Goal: Task Accomplishment & Management: Manage account settings

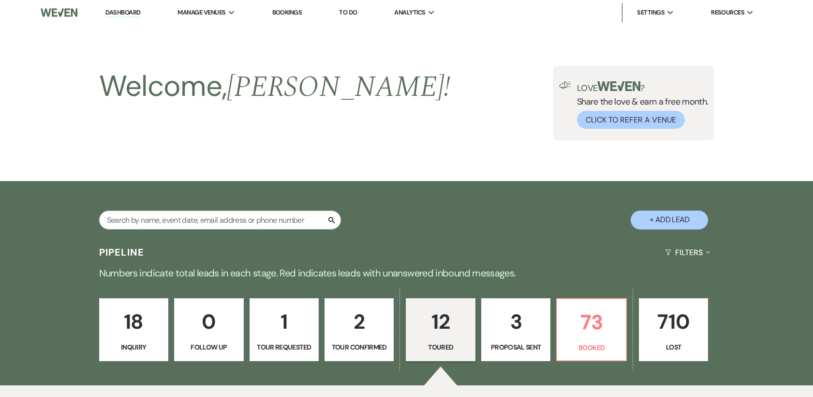
select select "5"
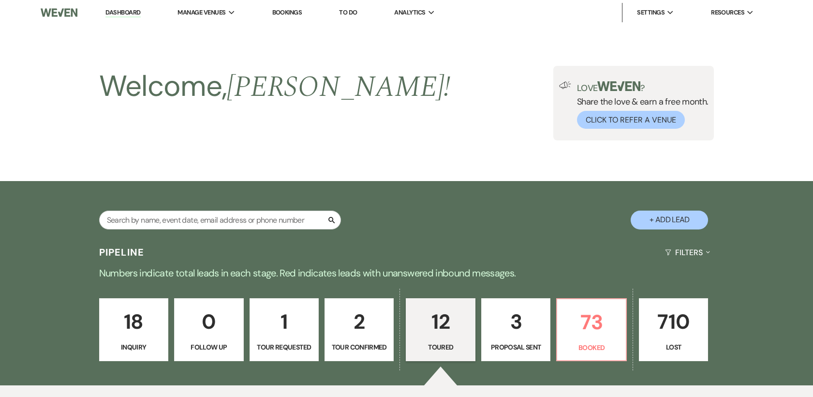
select select "5"
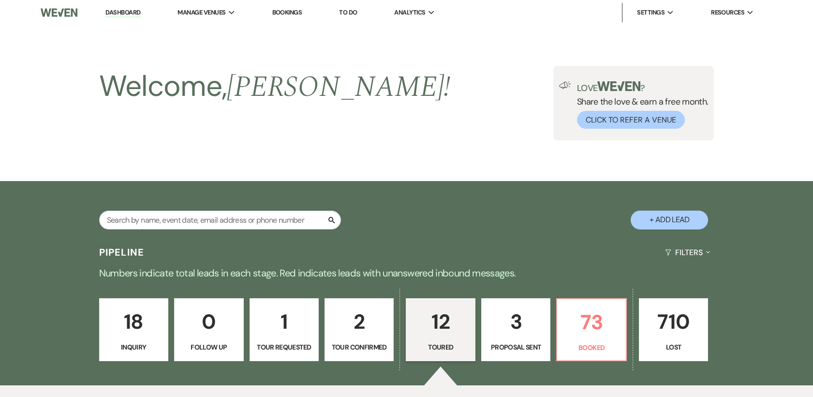
select select "5"
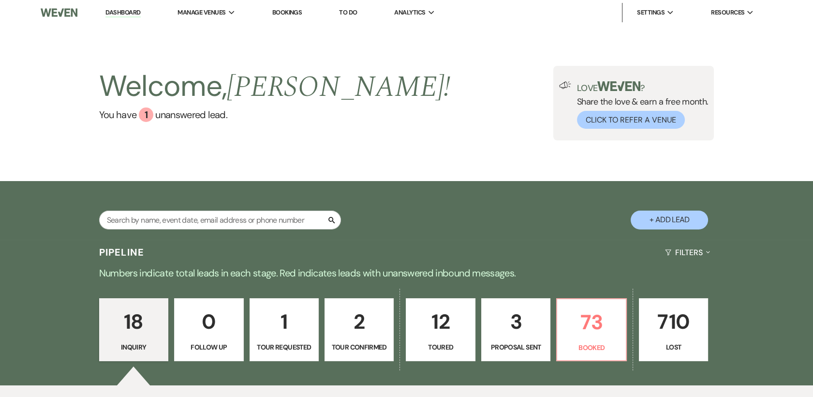
click at [445, 316] on p "12" at bounding box center [440, 321] width 57 height 32
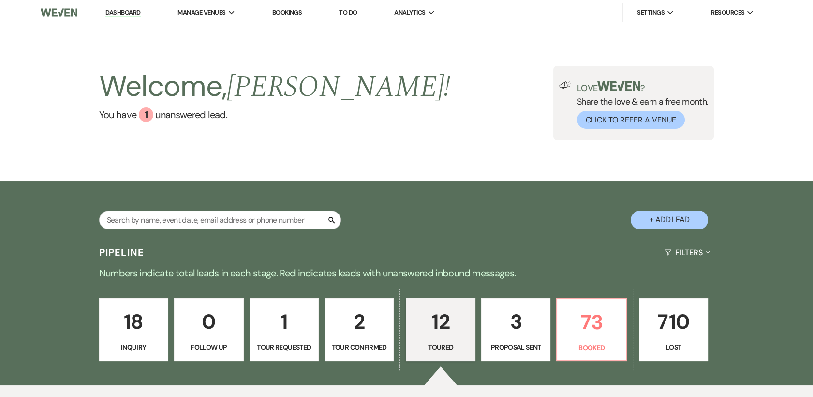
select select "5"
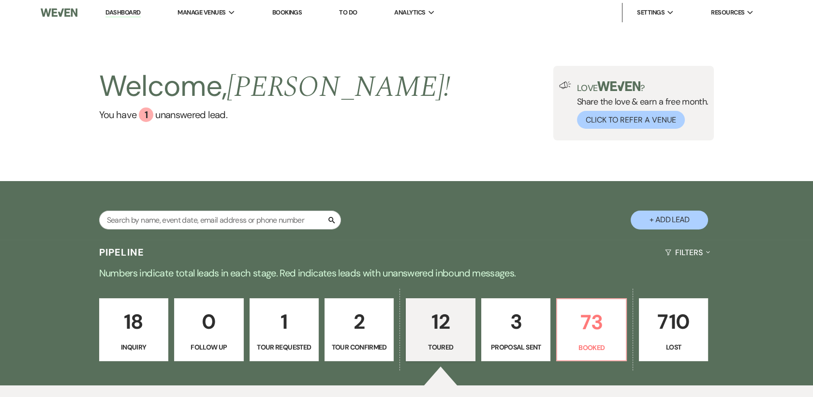
select select "5"
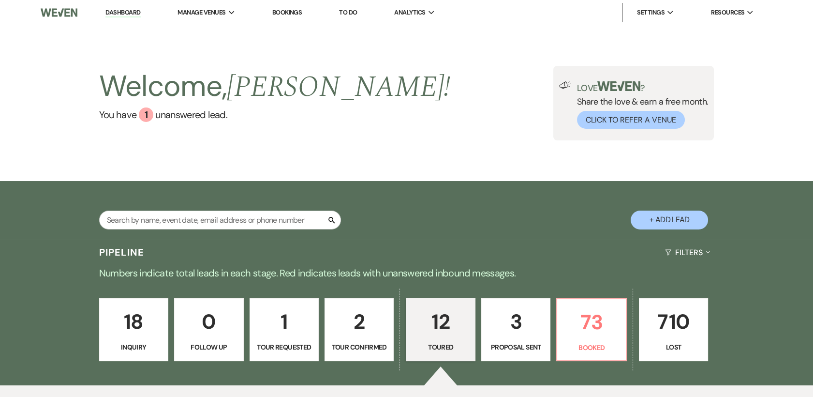
select select "5"
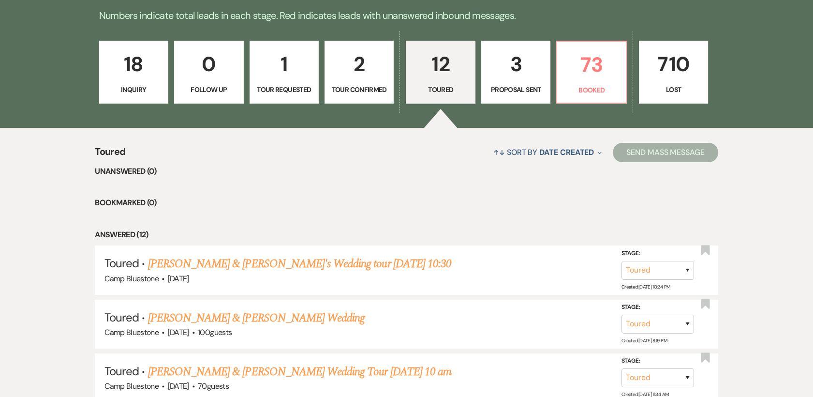
scroll to position [259, 0]
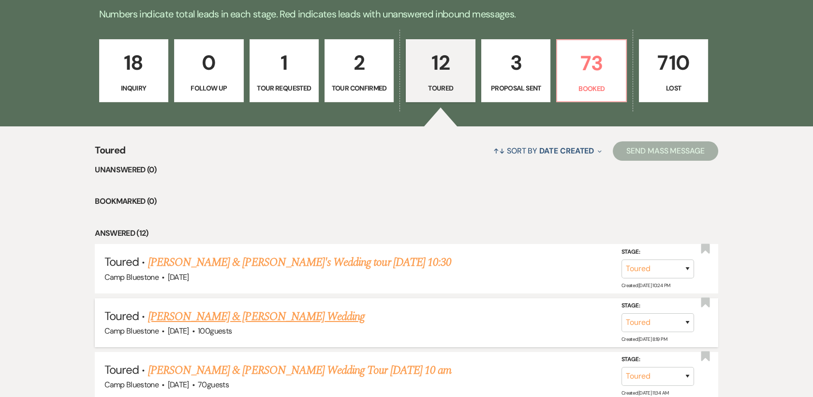
click at [233, 316] on link "[PERSON_NAME] & [PERSON_NAME] Wedding" at bounding box center [256, 316] width 217 height 17
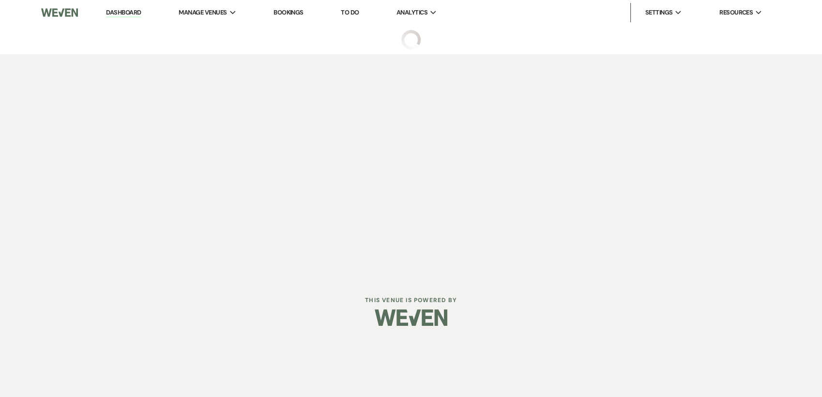
select select "5"
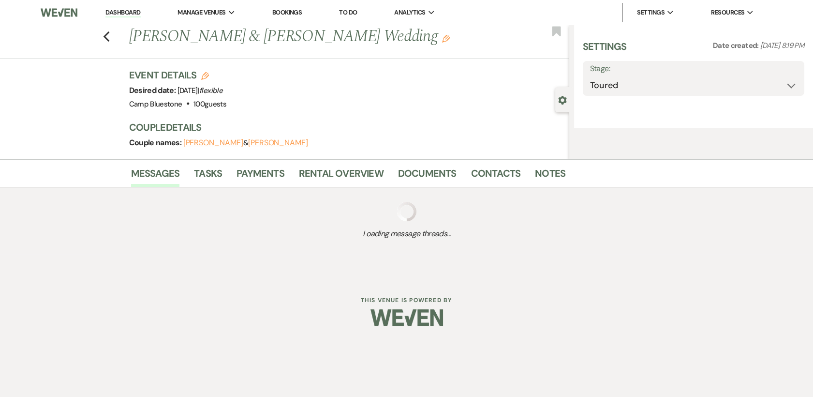
select select "20"
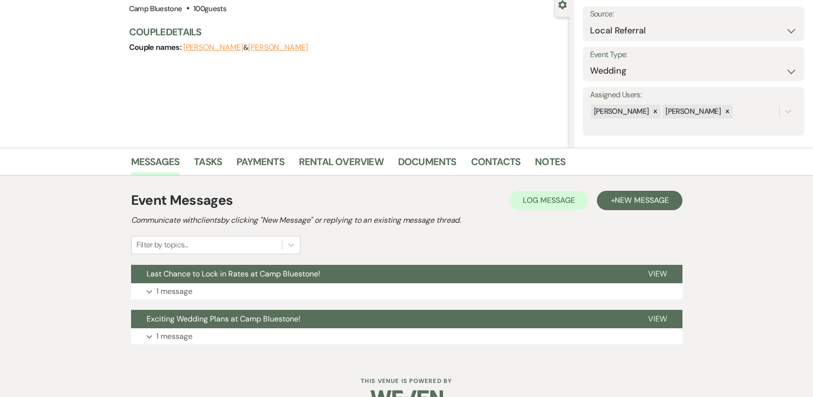
scroll to position [97, 0]
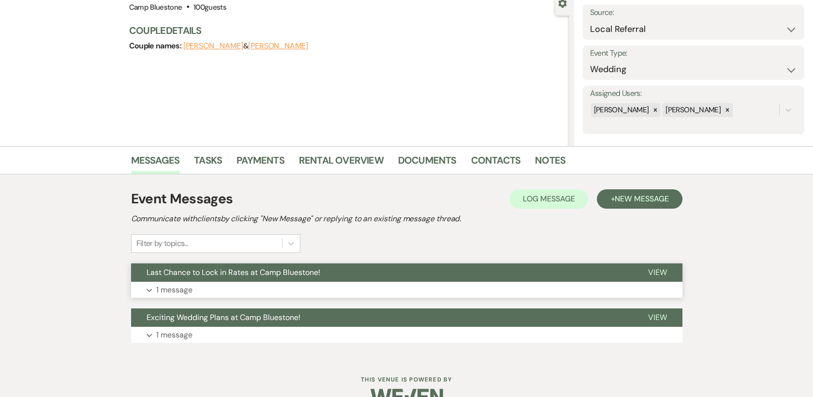
click at [653, 271] on span "View" at bounding box center [657, 272] width 19 height 10
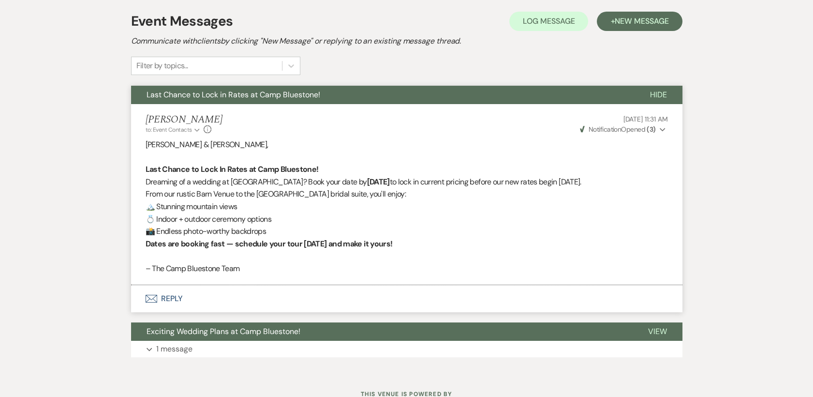
scroll to position [281, 0]
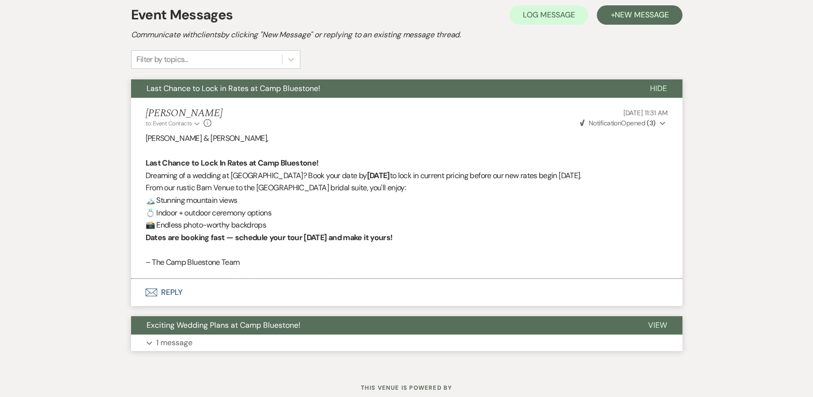
click at [652, 323] on span "View" at bounding box center [657, 325] width 19 height 10
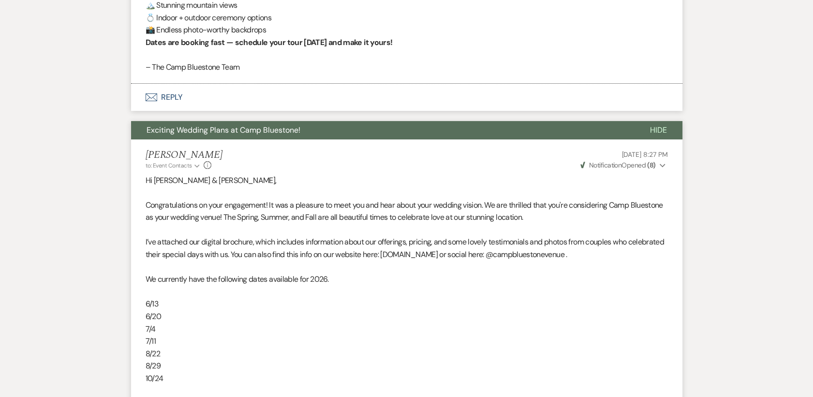
scroll to position [0, 0]
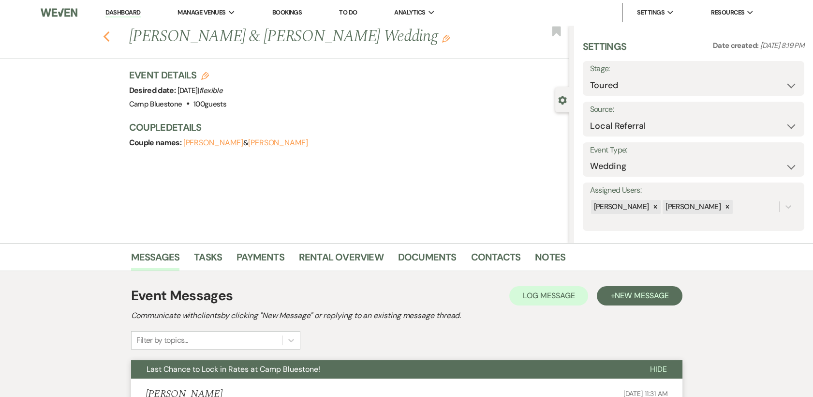
click at [109, 33] on icon "Previous" at bounding box center [106, 37] width 7 height 12
select select "5"
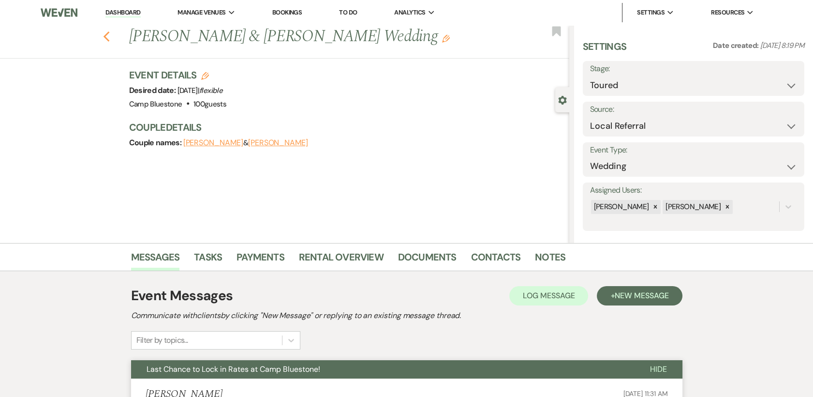
select select "5"
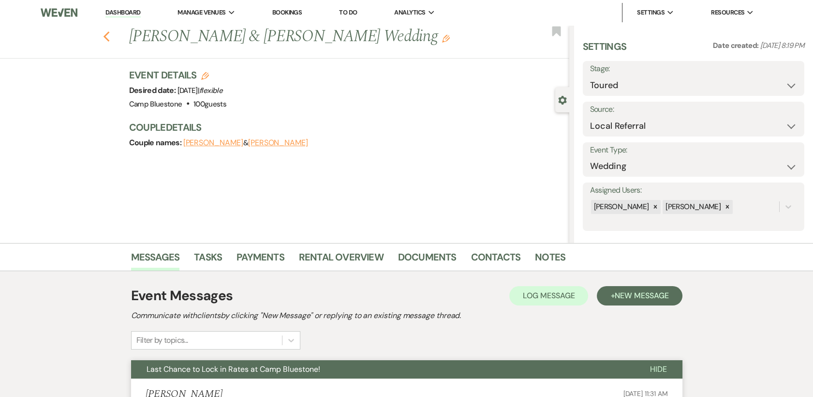
select select "5"
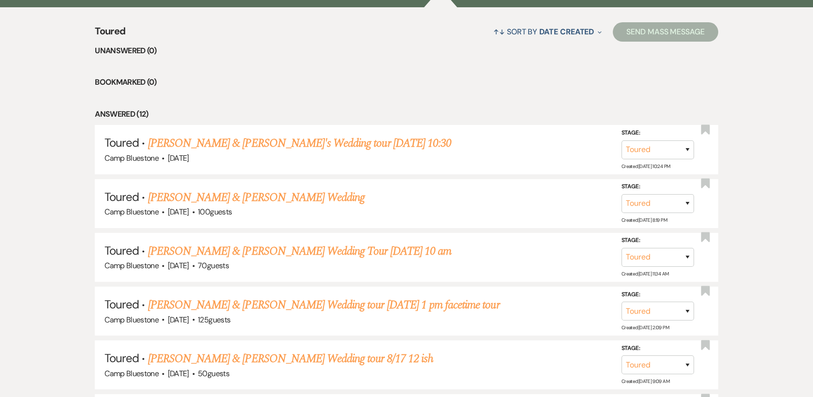
scroll to position [412, 0]
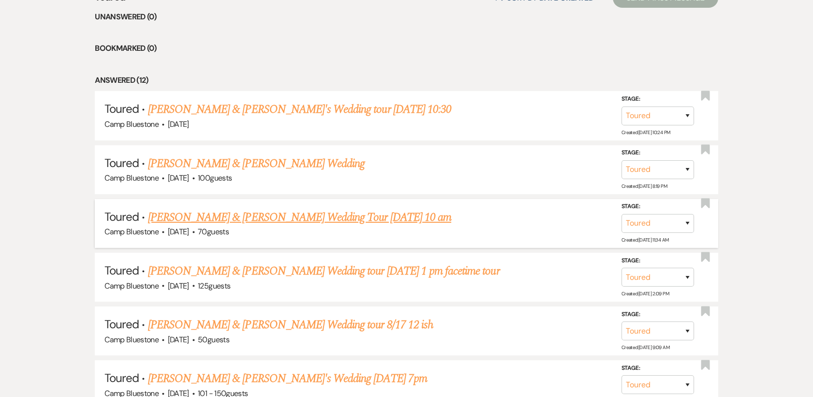
click at [220, 215] on link "[PERSON_NAME] & [PERSON_NAME] Wedding Tour [DATE] 10 am" at bounding box center [299, 217] width 303 height 17
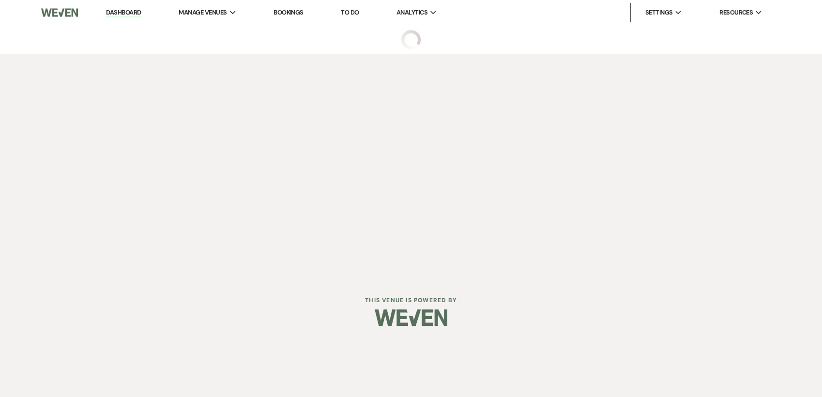
select select "5"
select select "1"
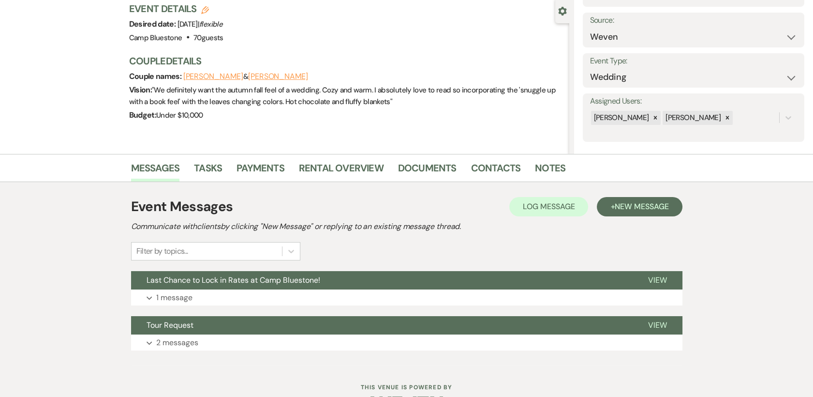
scroll to position [119, 0]
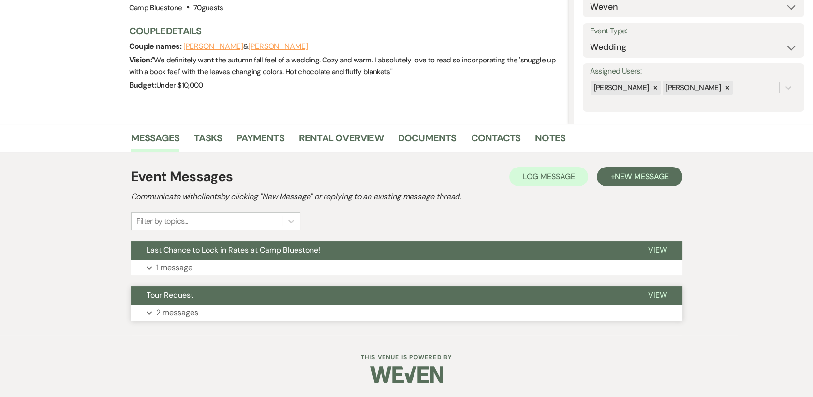
click at [658, 294] on span "View" at bounding box center [657, 295] width 19 height 10
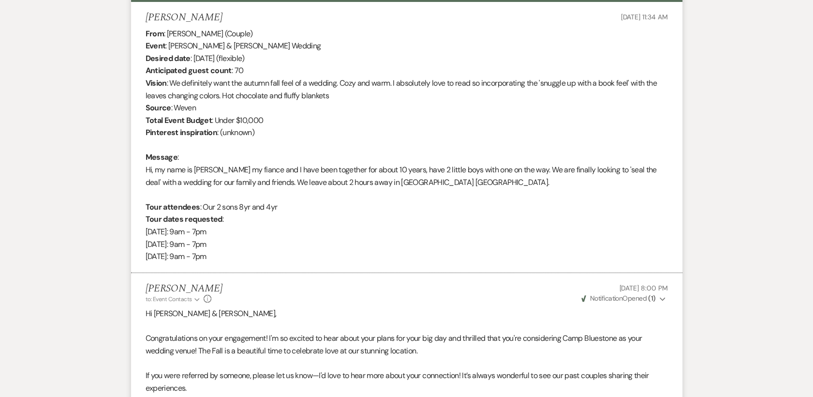
scroll to position [419, 0]
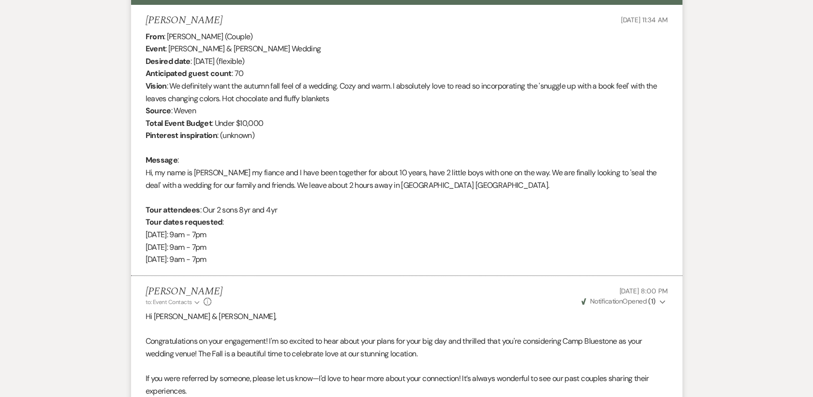
select select "5"
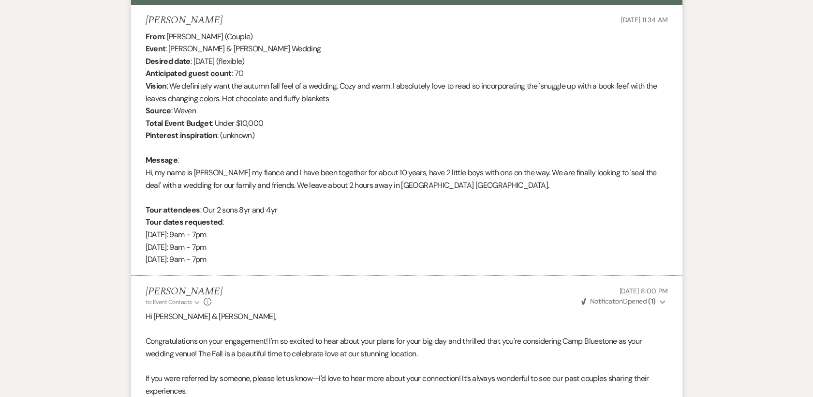
select select "5"
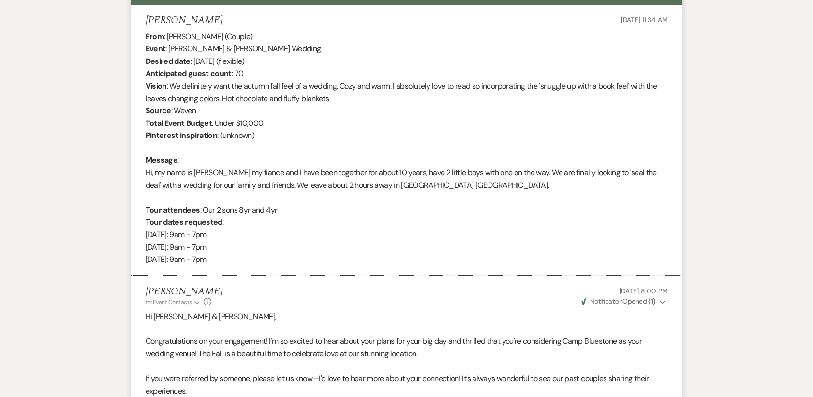
select select "5"
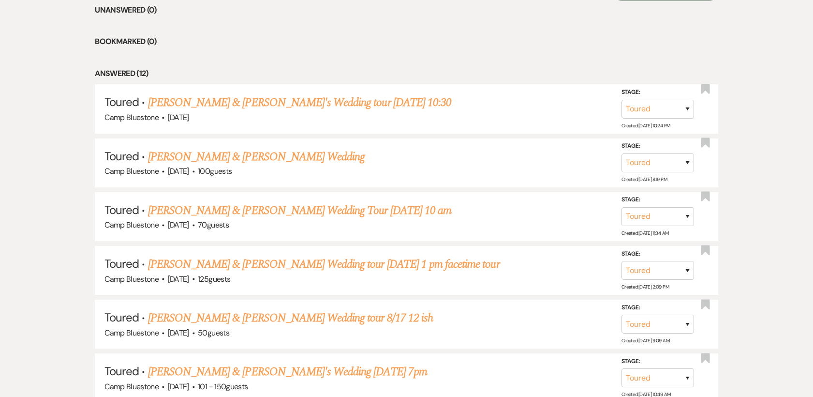
scroll to position [412, 0]
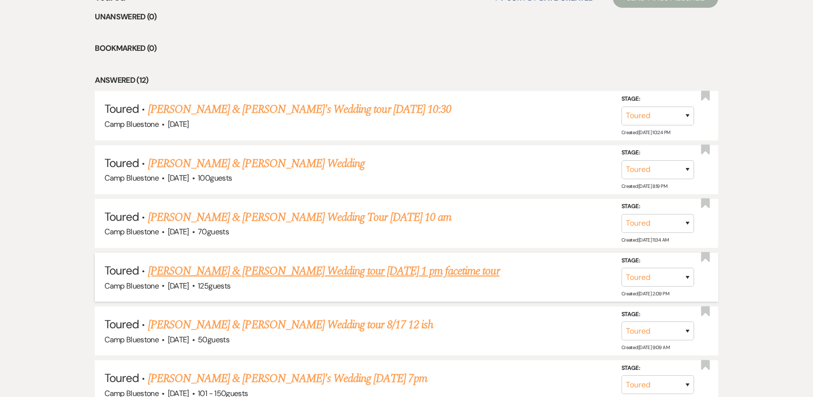
click at [283, 270] on link "[PERSON_NAME] & [PERSON_NAME] Wedding tour [DATE] 1 pm facetime tour" at bounding box center [324, 270] width 352 height 17
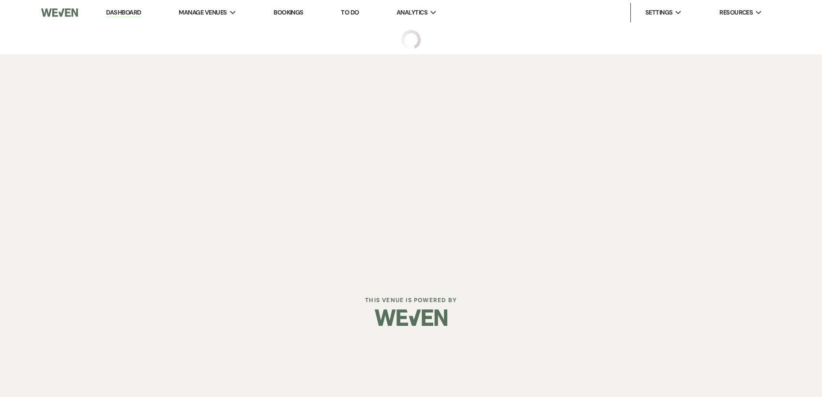
select select "5"
select select "1"
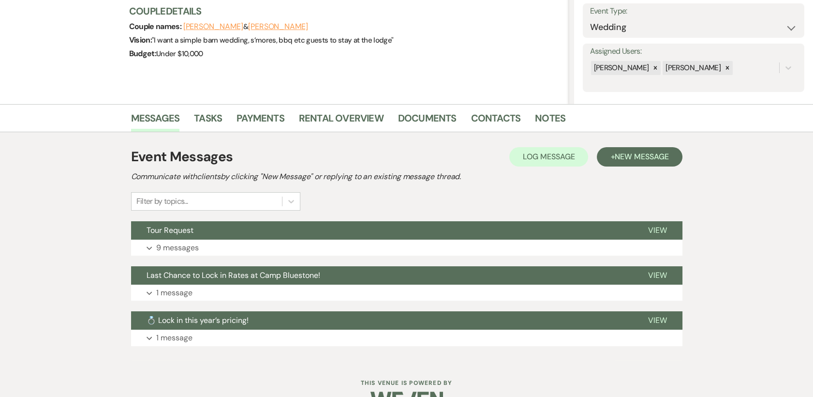
scroll to position [164, 0]
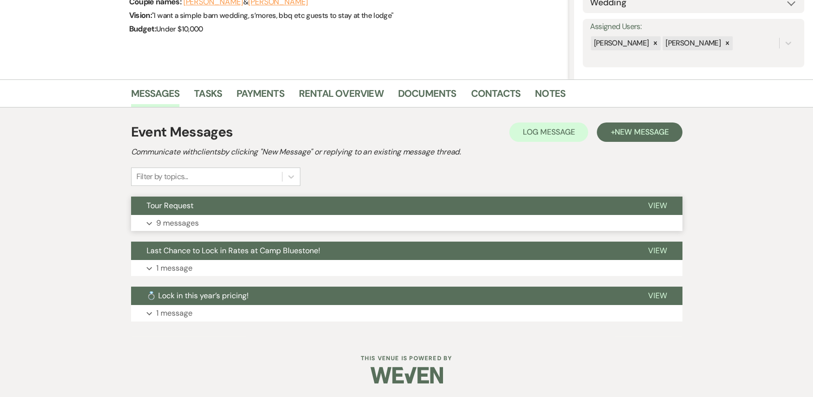
click at [662, 203] on span "View" at bounding box center [657, 205] width 19 height 10
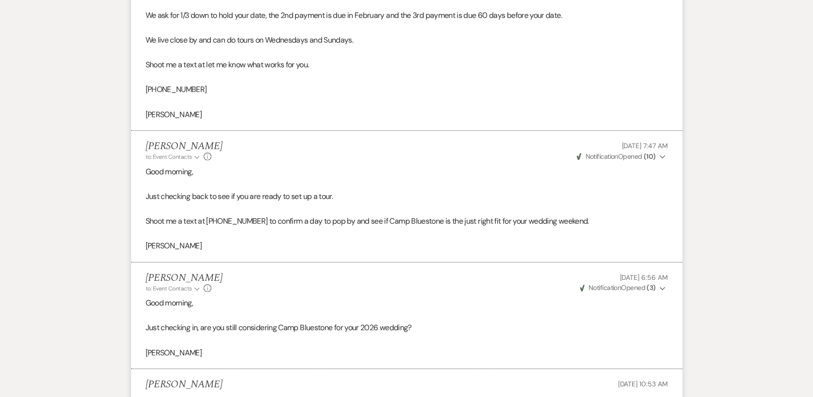
scroll to position [1506, 0]
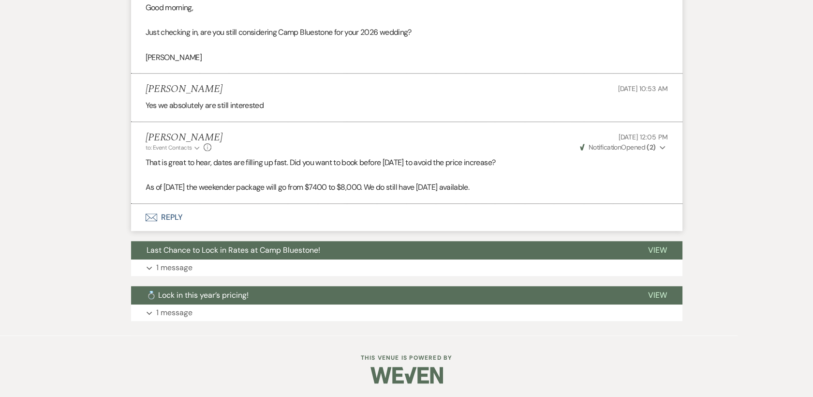
select select "5"
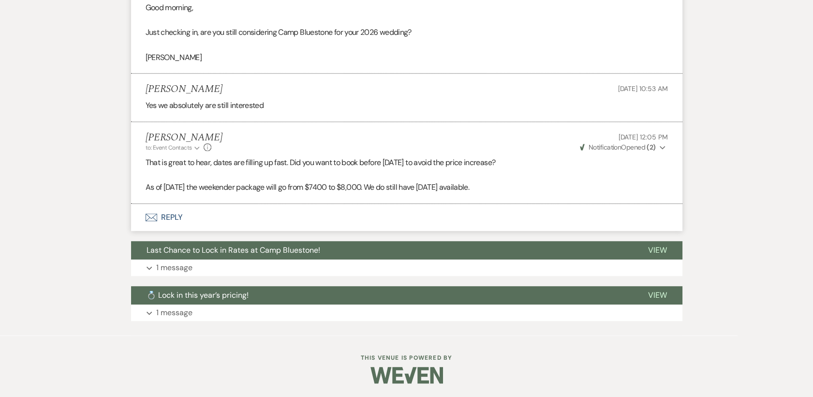
select select "5"
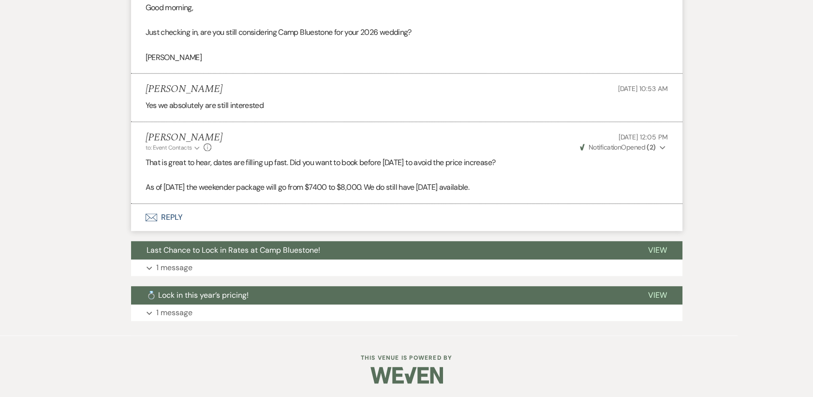
select select "5"
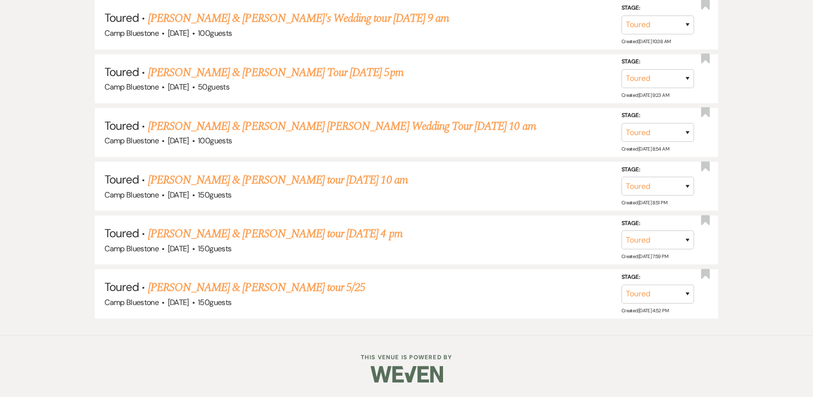
scroll to position [412, 0]
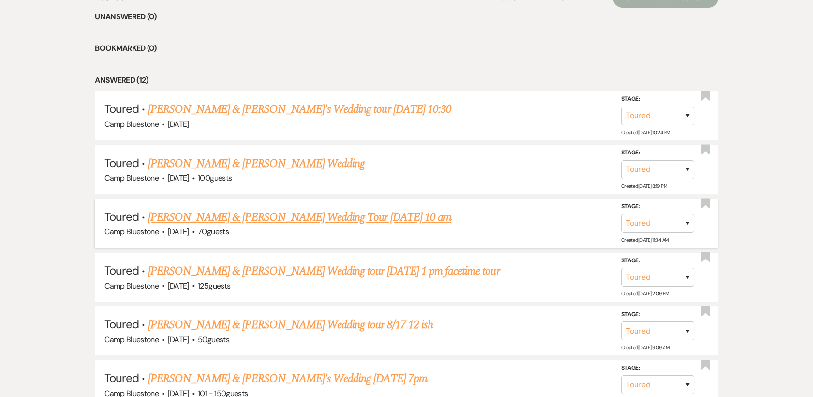
click at [331, 212] on link "[PERSON_NAME] & [PERSON_NAME] Wedding Tour [DATE] 10 am" at bounding box center [299, 217] width 303 height 17
select select "5"
select select "1"
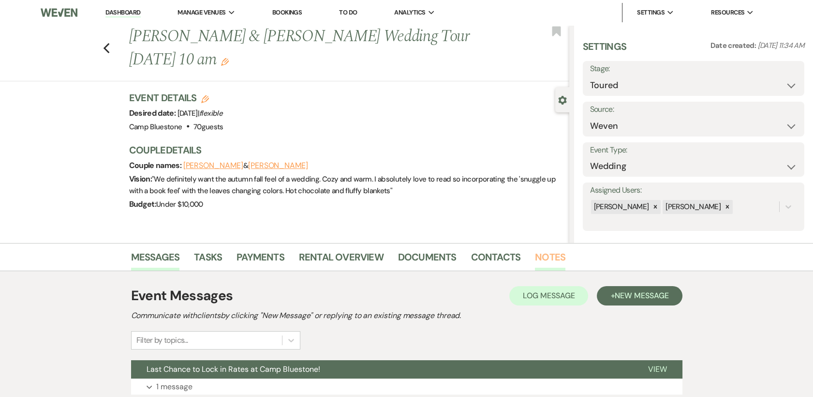
drag, startPoint x: 549, startPoint y: 255, endPoint x: 556, endPoint y: 249, distance: 9.2
click at [550, 254] on link "Notes" at bounding box center [550, 259] width 30 height 21
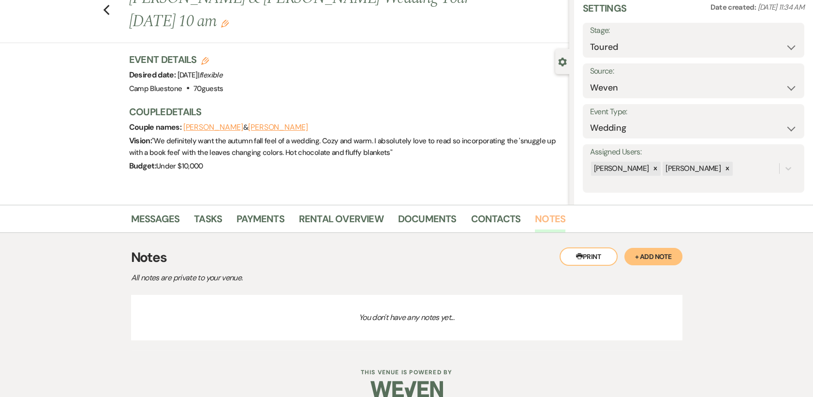
scroll to position [53, 0]
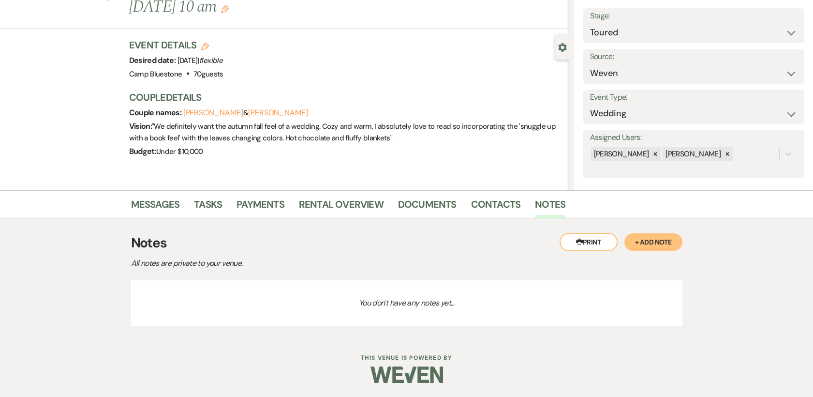
click at [661, 240] on button "+ Add Note" at bounding box center [654, 241] width 58 height 17
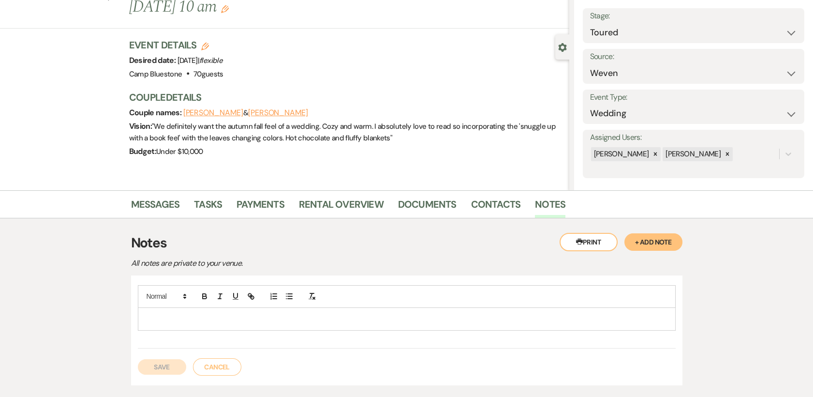
click at [176, 321] on p at bounding box center [407, 319] width 523 height 11
click at [170, 366] on button "Save" at bounding box center [162, 366] width 48 height 15
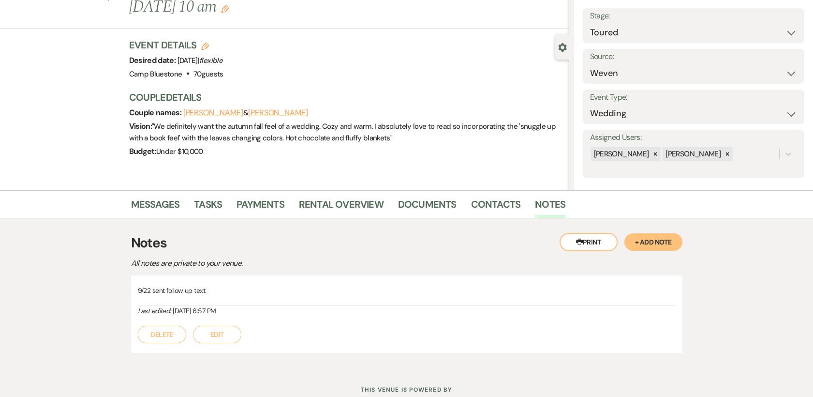
select select "5"
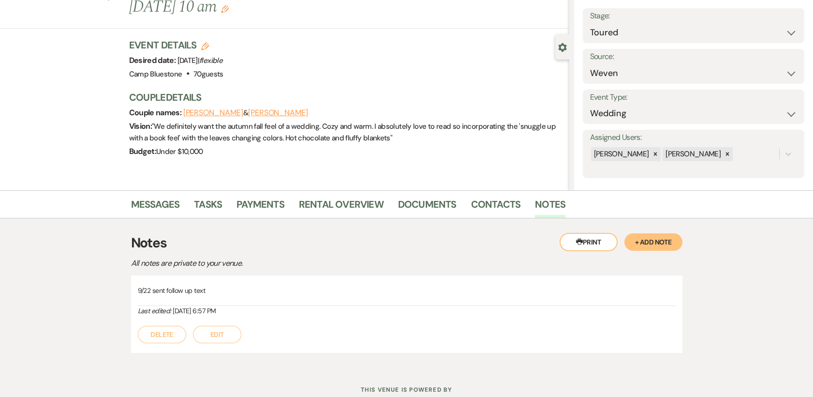
select select "5"
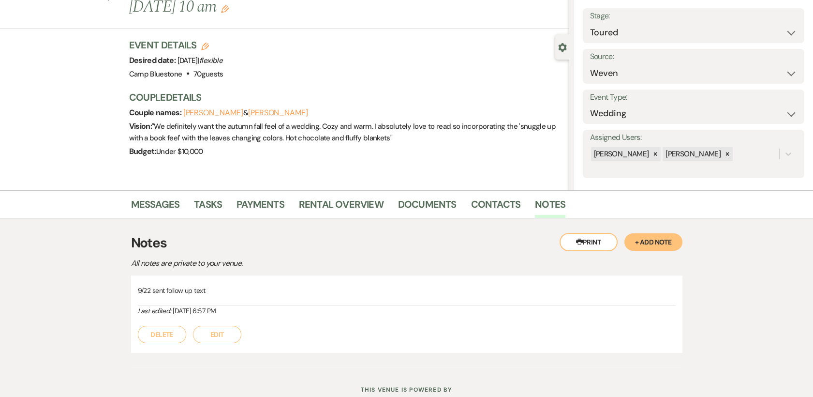
select select "5"
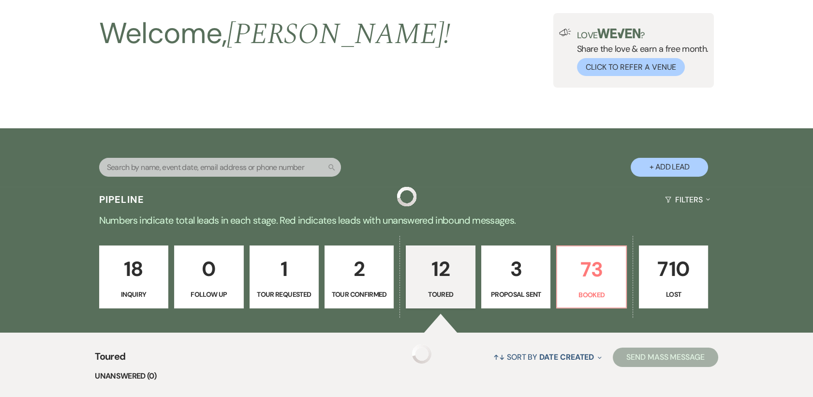
scroll to position [412, 0]
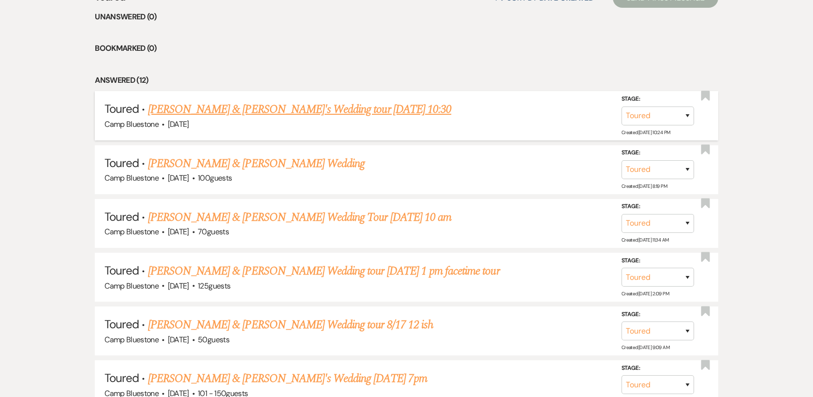
click at [227, 110] on link "[PERSON_NAME] & [PERSON_NAME]'s Wedding tour [DATE] 10:30" at bounding box center [299, 109] width 303 height 17
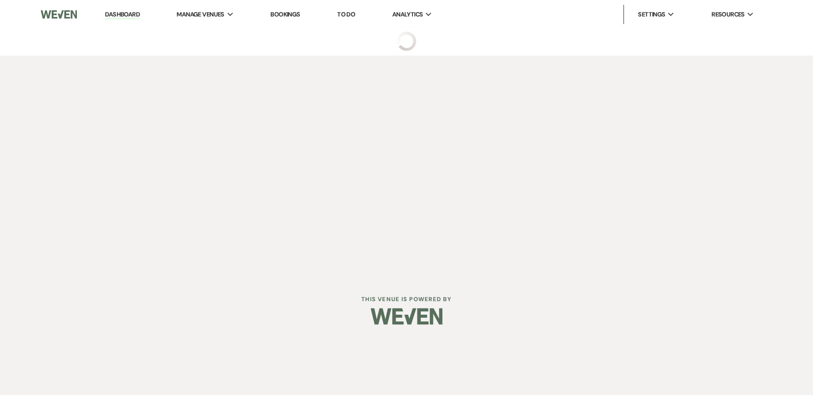
select select "5"
select select "14"
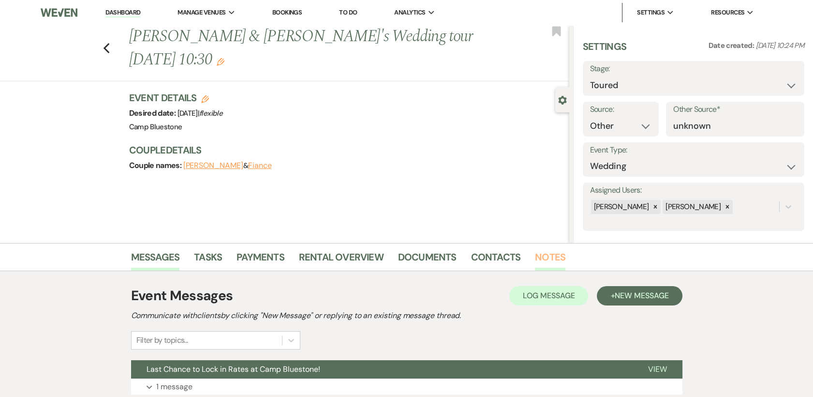
click at [548, 257] on link "Notes" at bounding box center [550, 259] width 30 height 21
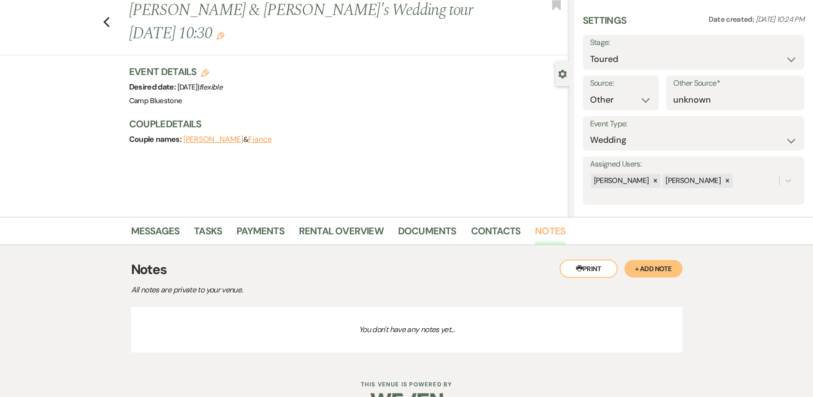
scroll to position [53, 0]
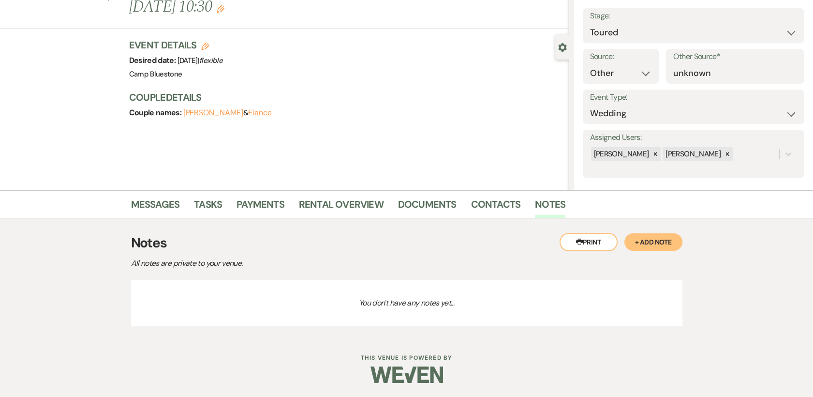
click at [650, 236] on button "+ Add Note" at bounding box center [654, 241] width 58 height 17
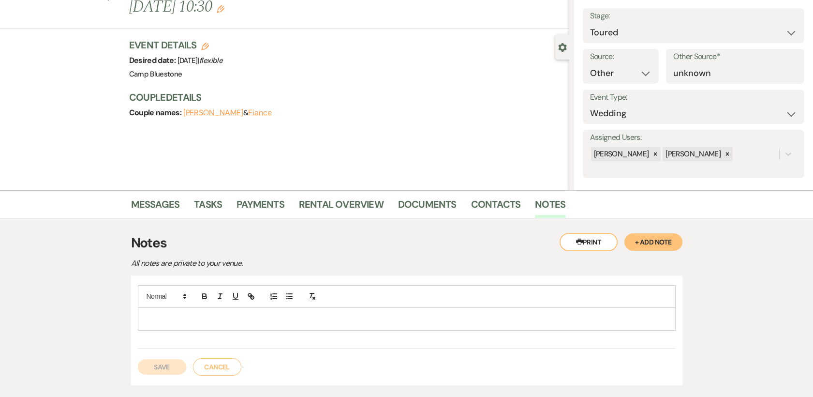
click at [166, 321] on p at bounding box center [407, 319] width 523 height 11
click at [171, 366] on button "Save" at bounding box center [162, 366] width 48 height 15
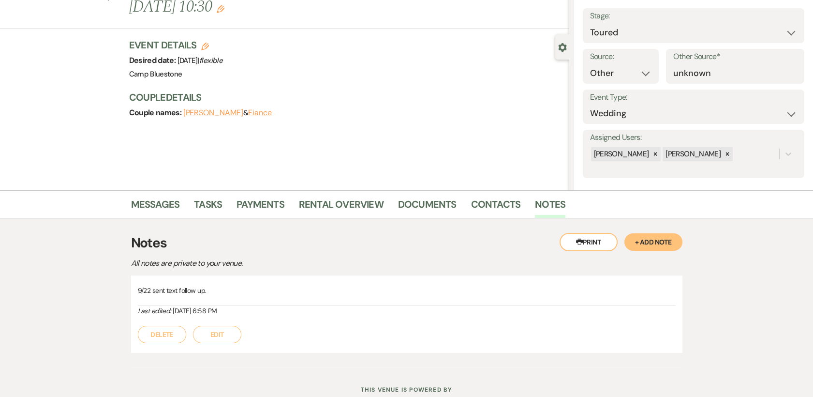
select select "5"
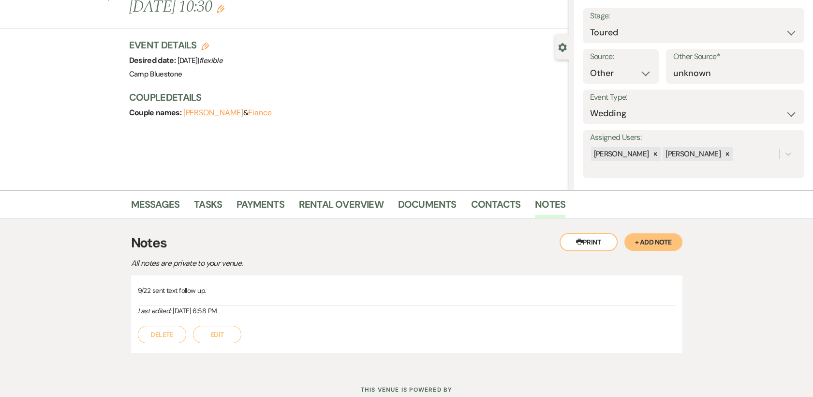
select select "5"
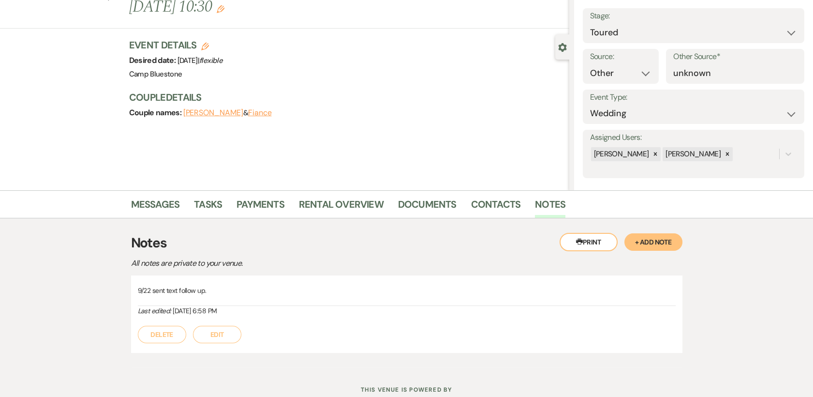
select select "5"
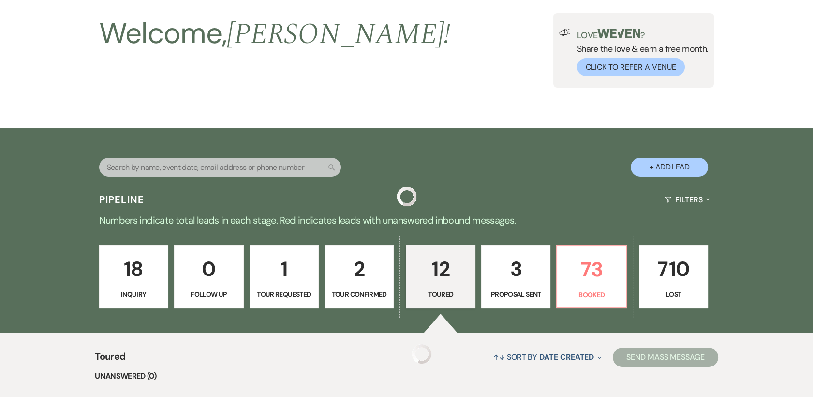
scroll to position [412, 0]
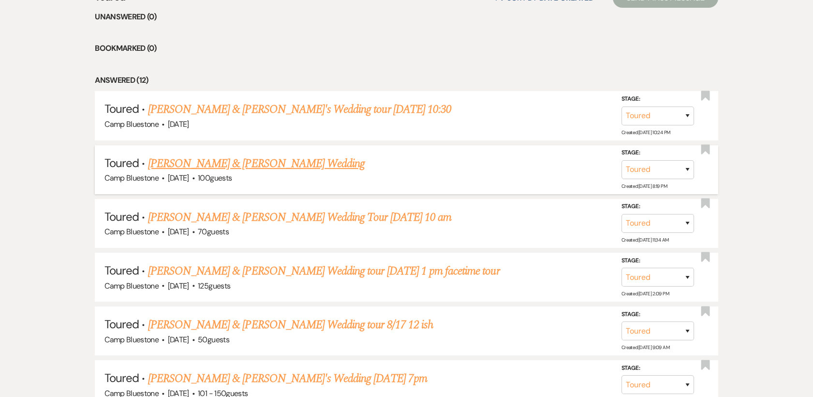
click at [244, 162] on link "[PERSON_NAME] & [PERSON_NAME] Wedding" at bounding box center [256, 163] width 217 height 17
select select "5"
select select "20"
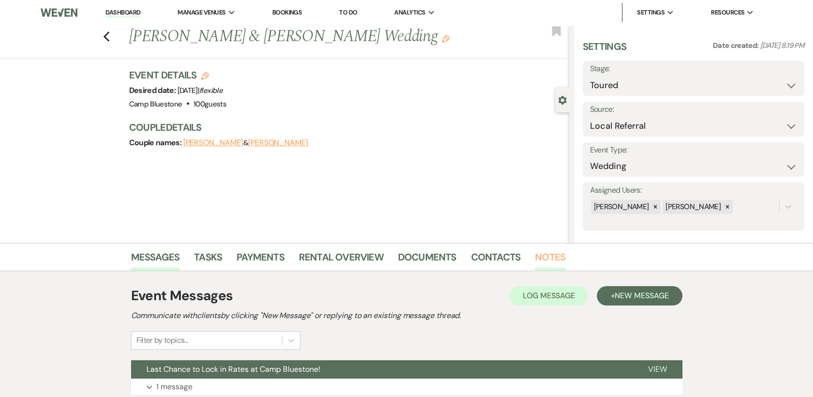
click at [547, 257] on link "Notes" at bounding box center [550, 259] width 30 height 21
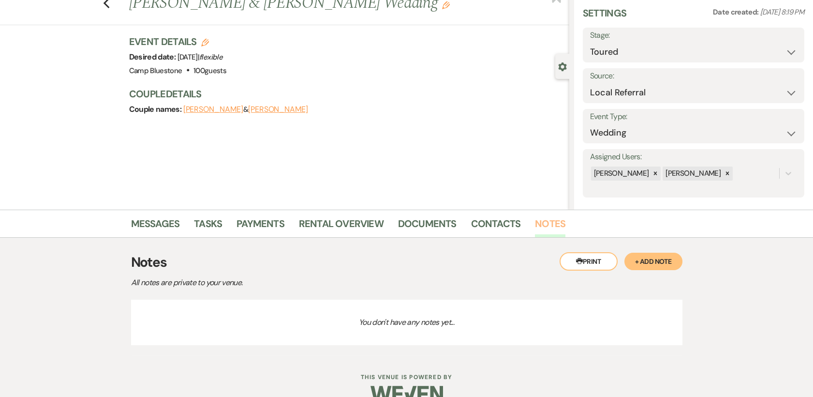
scroll to position [53, 0]
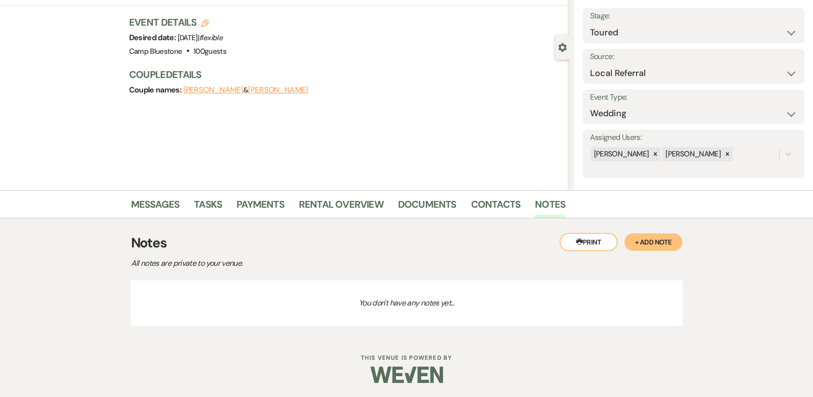
click at [642, 240] on button "+ Add Note" at bounding box center [654, 241] width 58 height 17
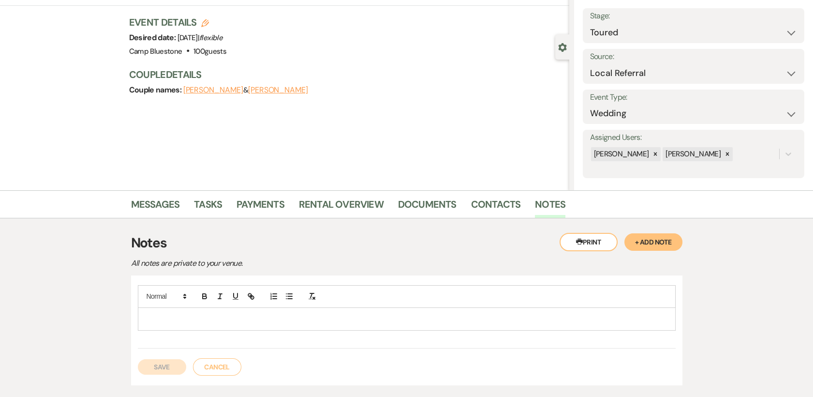
click at [156, 316] on p at bounding box center [407, 319] width 523 height 11
click at [164, 364] on button "Save" at bounding box center [162, 366] width 48 height 15
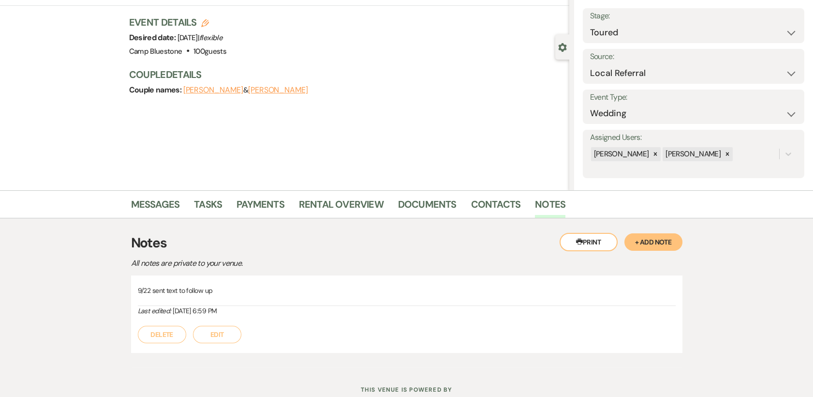
select select "5"
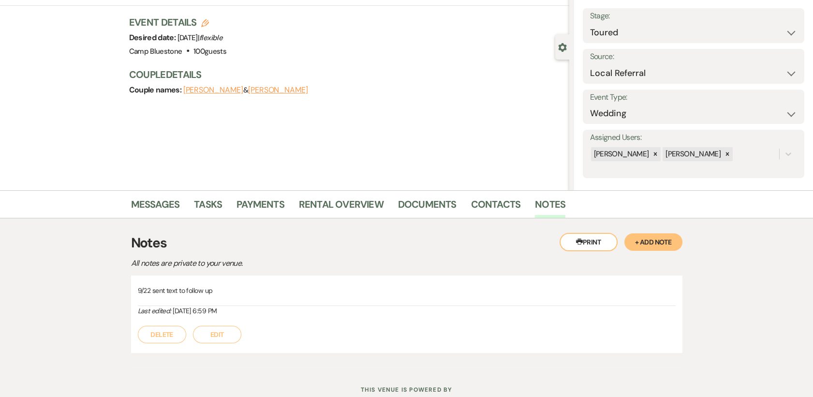
select select "5"
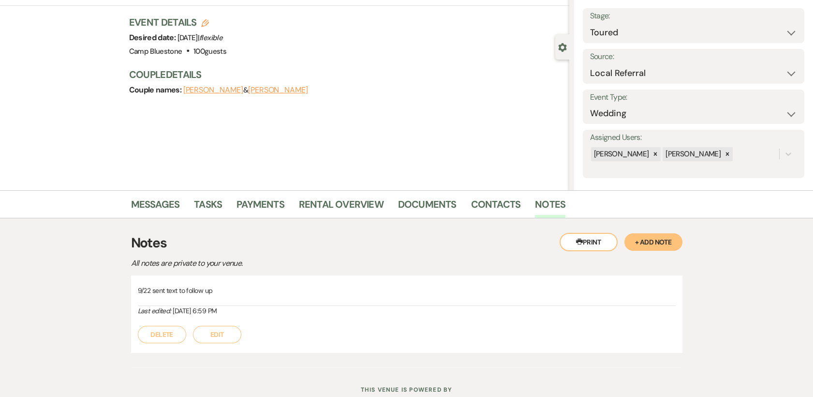
select select "5"
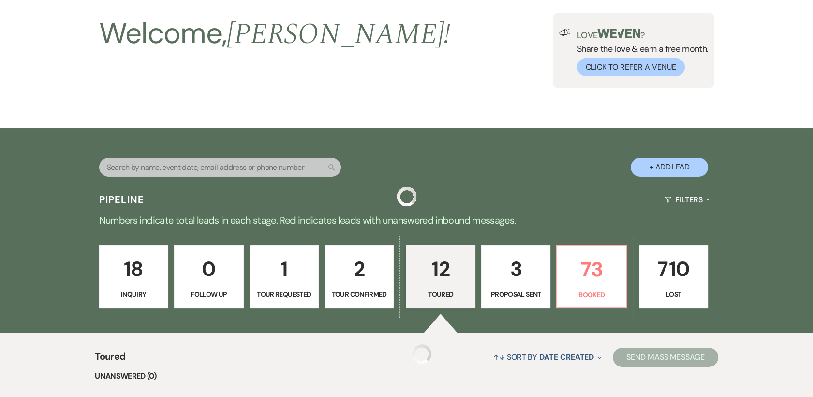
scroll to position [412, 0]
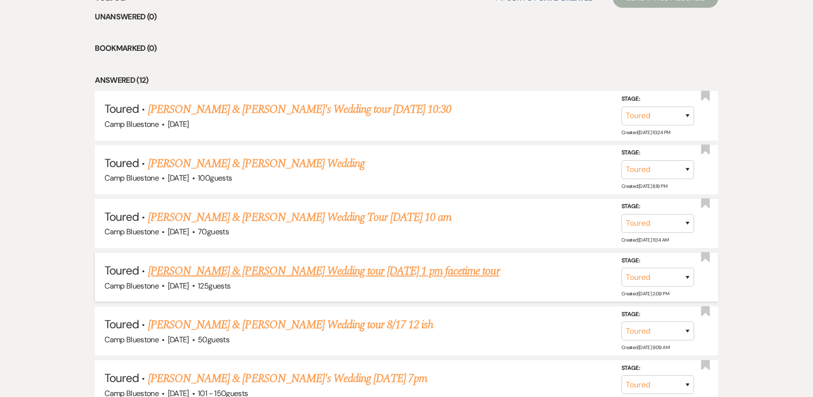
click at [266, 269] on link "[PERSON_NAME] & [PERSON_NAME] Wedding tour [DATE] 1 pm facetime tour" at bounding box center [324, 270] width 352 height 17
select select "5"
select select "1"
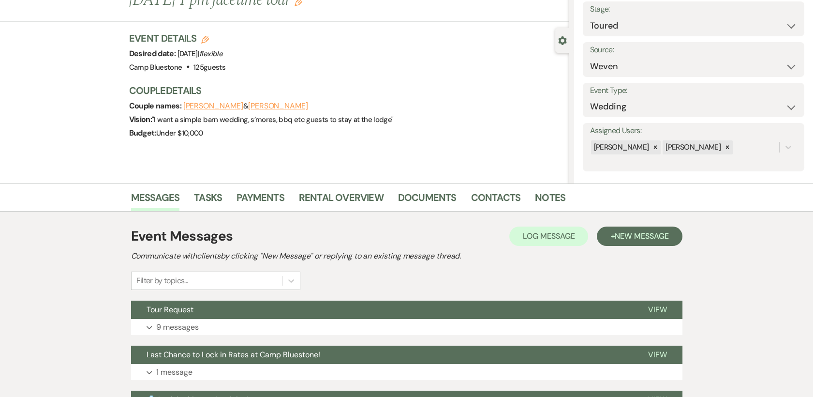
scroll to position [164, 0]
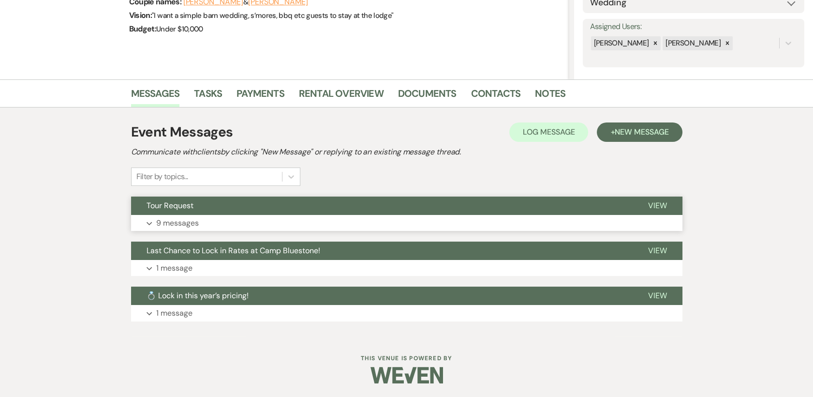
click at [662, 208] on span "View" at bounding box center [657, 205] width 19 height 10
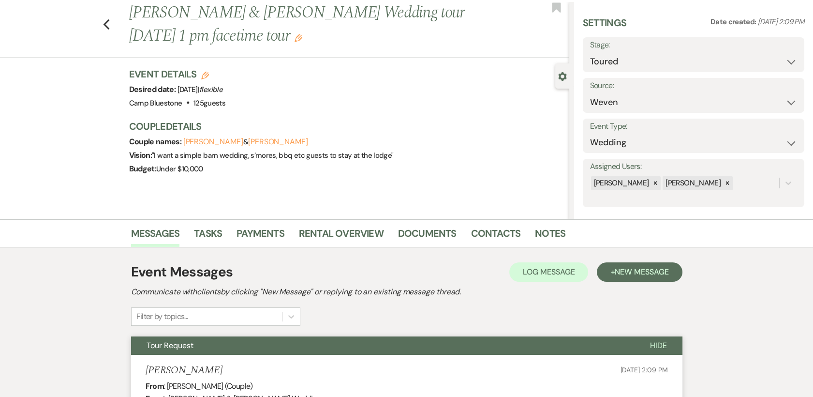
scroll to position [0, 0]
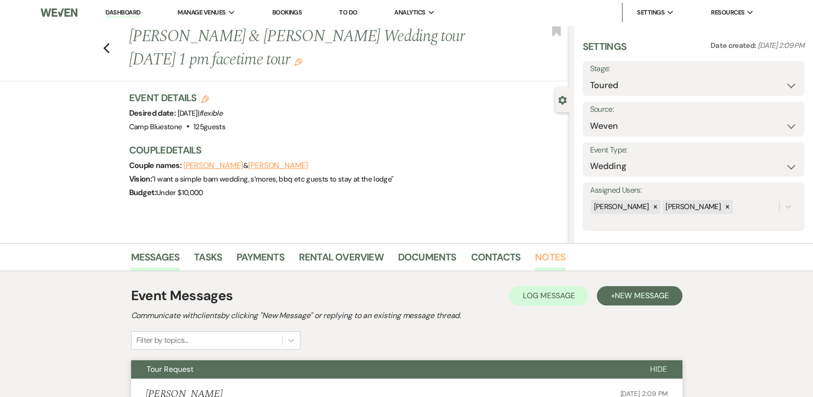
click at [550, 257] on link "Notes" at bounding box center [550, 259] width 30 height 21
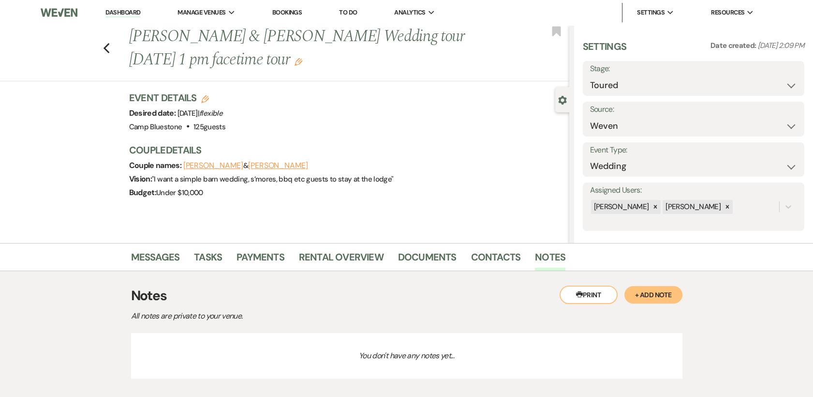
click at [663, 300] on button "+ Add Note" at bounding box center [654, 294] width 58 height 17
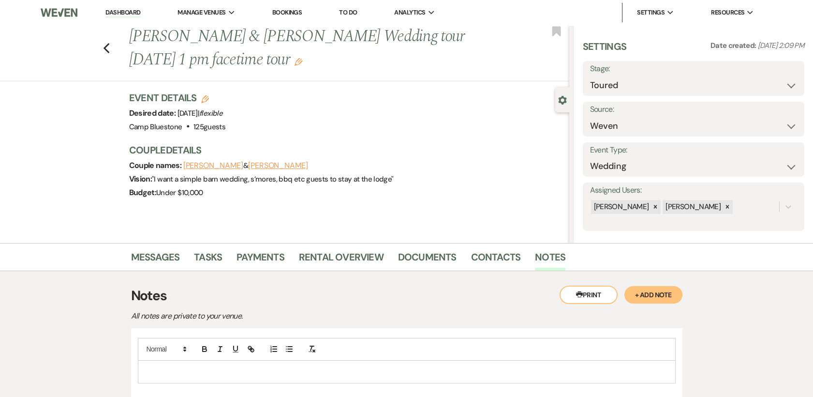
click at [173, 371] on p at bounding box center [407, 371] width 523 height 11
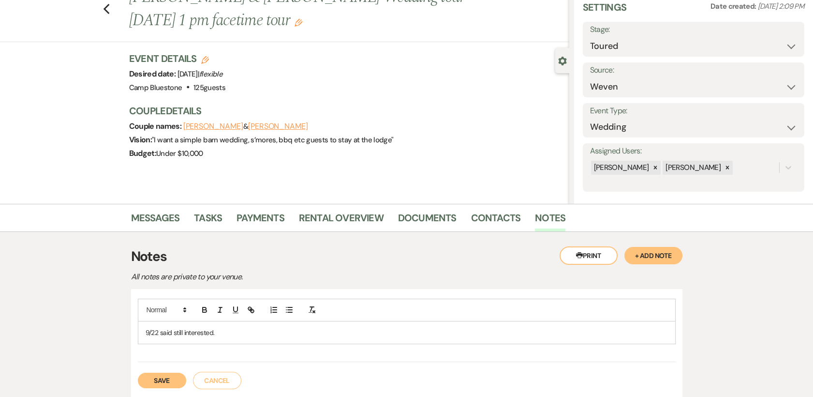
scroll to position [55, 0]
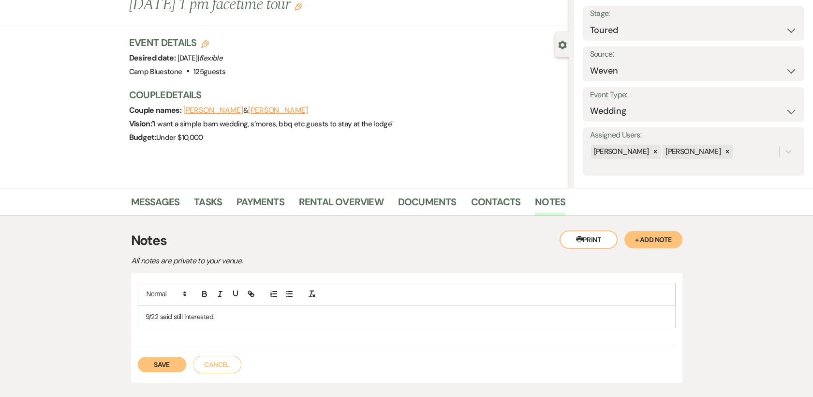
click at [170, 362] on button "Save" at bounding box center [162, 364] width 48 height 15
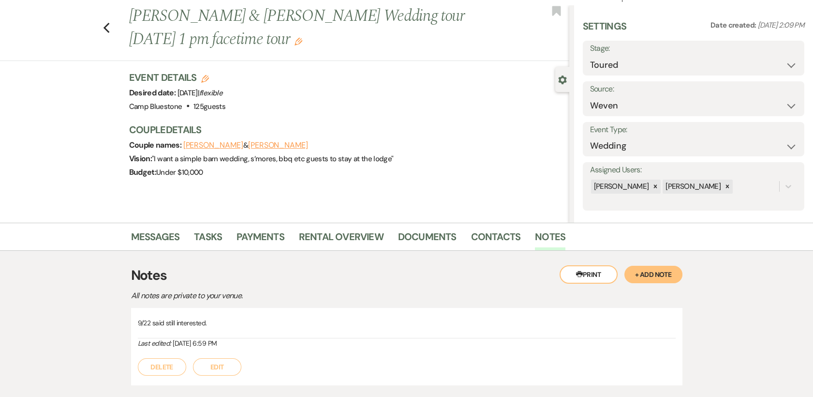
scroll to position [0, 0]
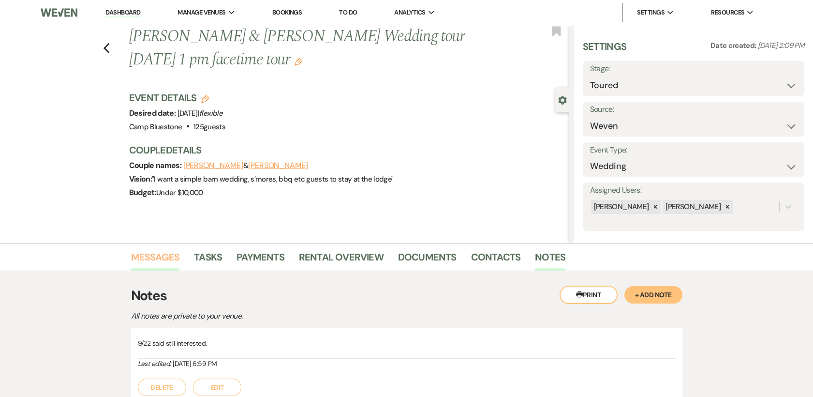
click at [151, 256] on link "Messages" at bounding box center [155, 259] width 49 height 21
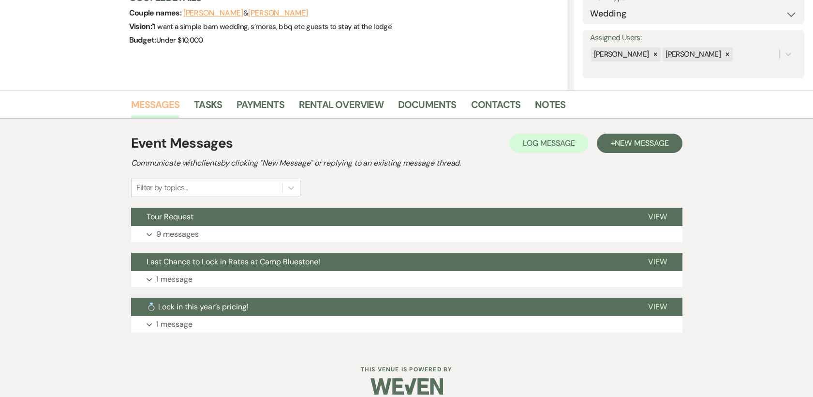
scroll to position [164, 0]
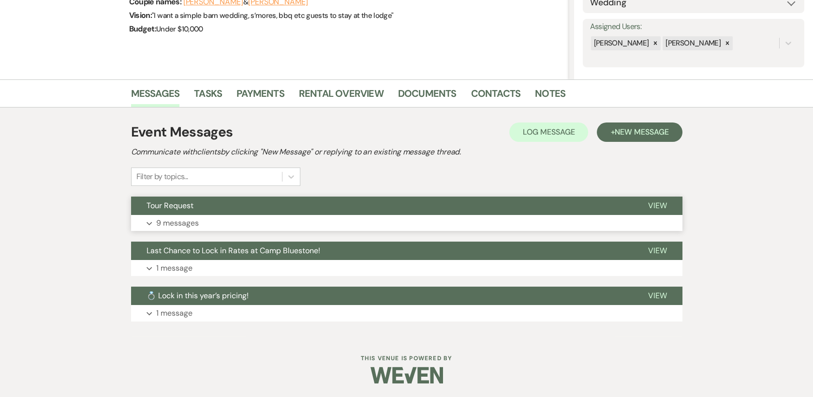
click at [659, 201] on span "View" at bounding box center [657, 205] width 19 height 10
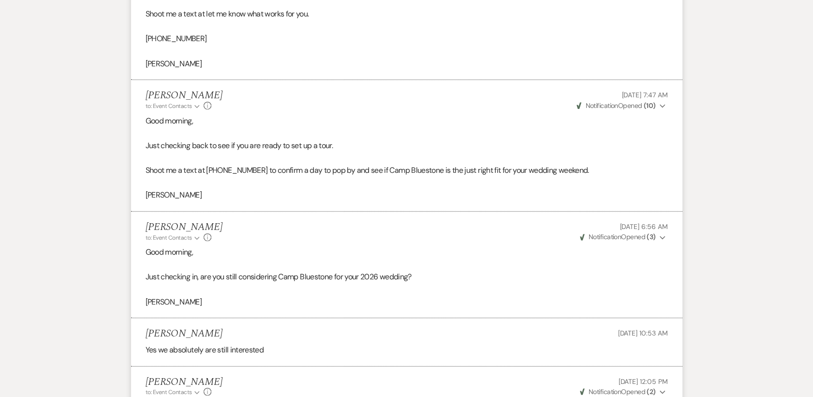
scroll to position [1506, 0]
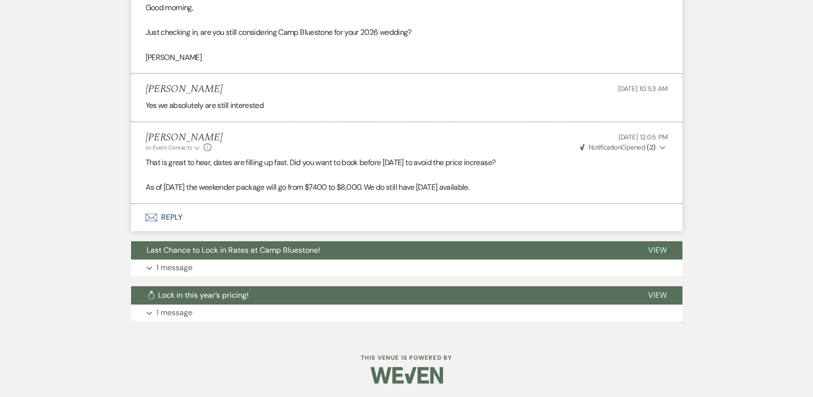
select select "5"
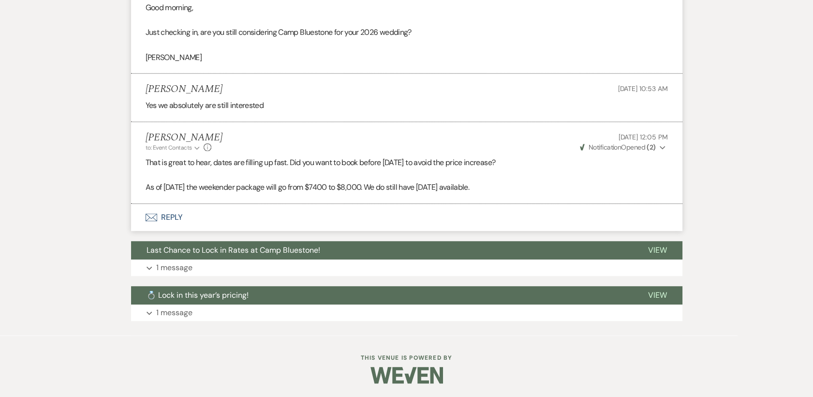
select select "5"
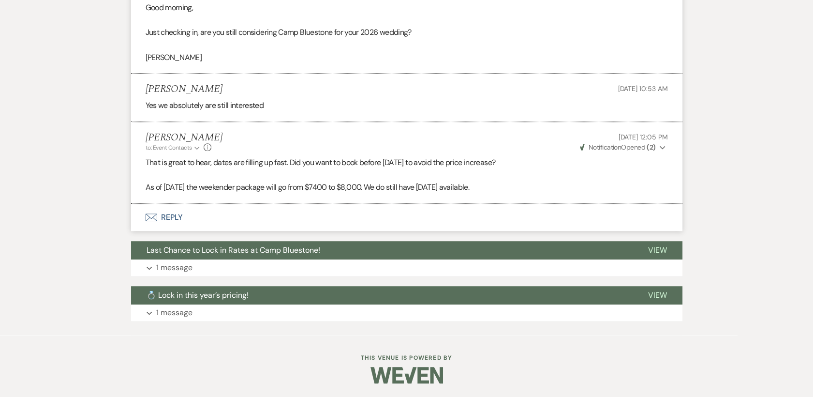
select select "5"
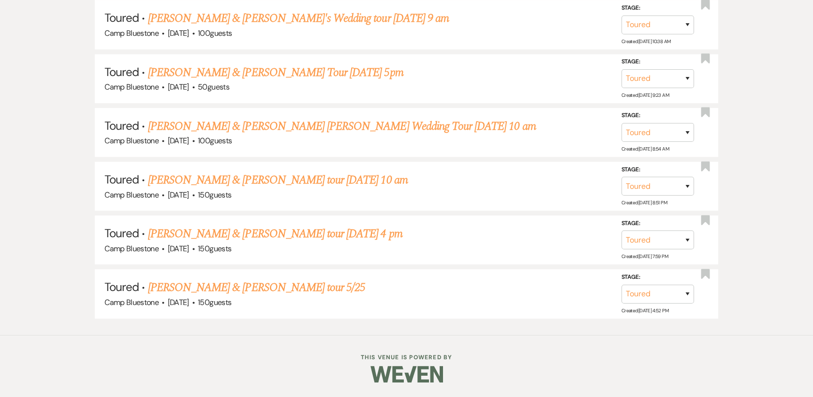
scroll to position [412, 0]
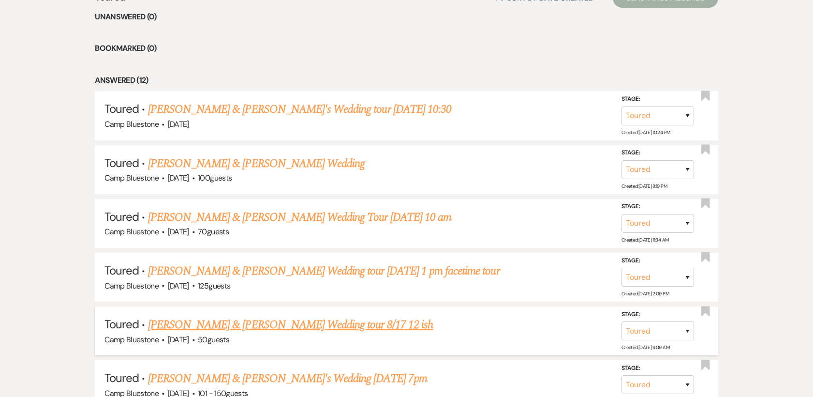
click at [286, 329] on link "[PERSON_NAME] & [PERSON_NAME] Wedding tour 8/17 12 ish" at bounding box center [291, 324] width 286 height 17
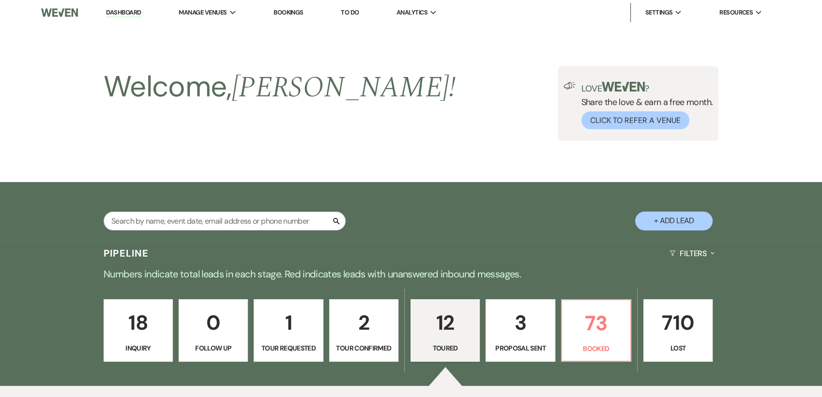
select select "5"
select select "1"
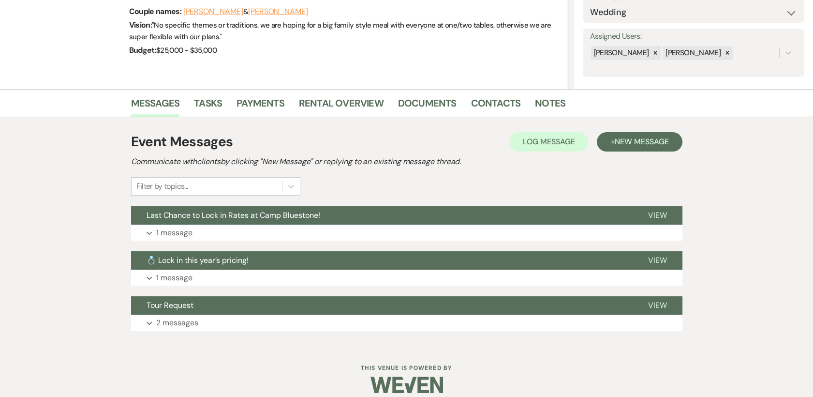
scroll to position [164, 0]
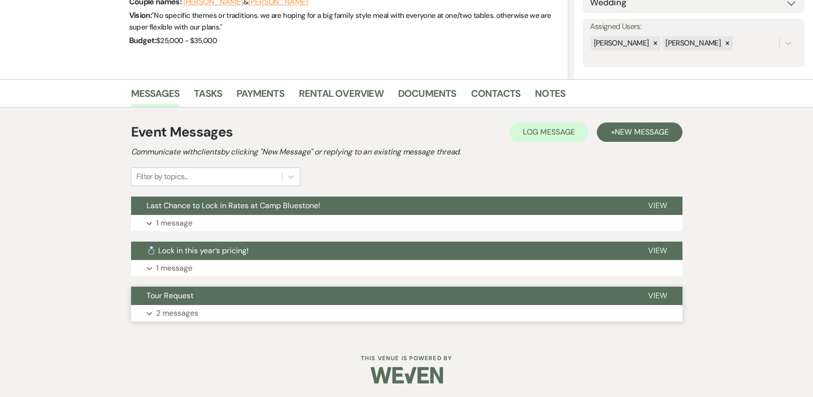
click at [653, 296] on span "View" at bounding box center [657, 295] width 19 height 10
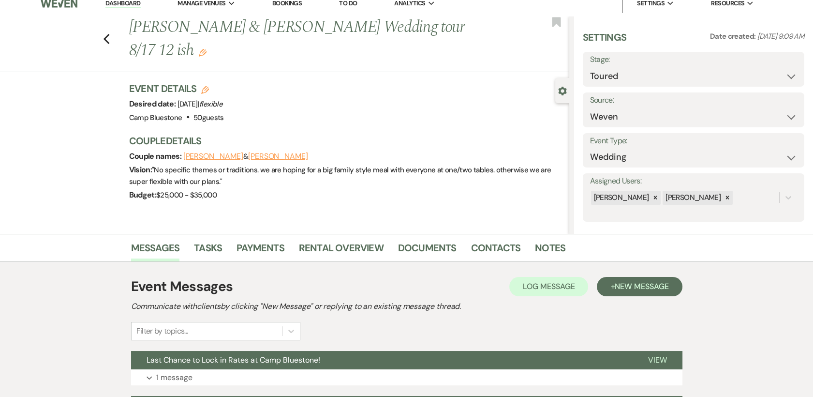
scroll to position [0, 0]
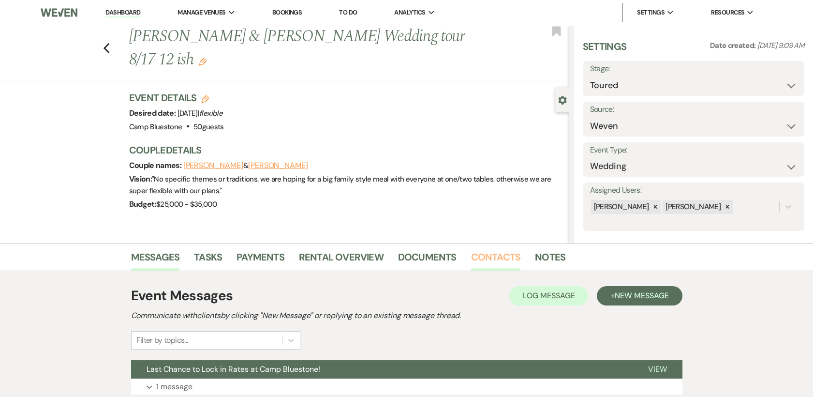
click at [494, 257] on link "Contacts" at bounding box center [496, 259] width 50 height 21
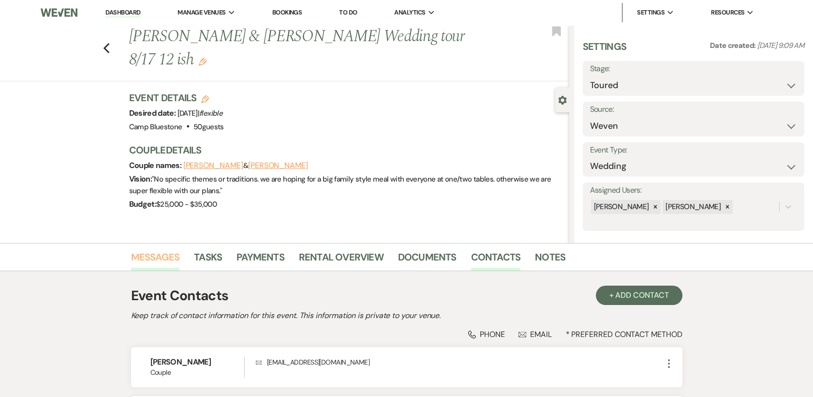
click at [159, 256] on link "Messages" at bounding box center [155, 259] width 49 height 21
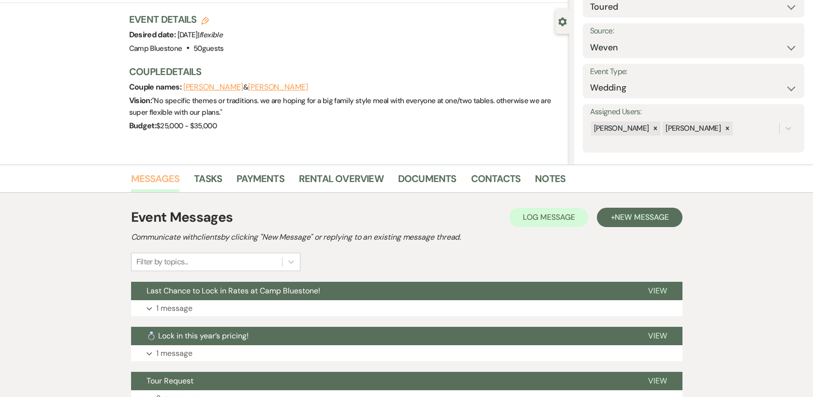
scroll to position [164, 0]
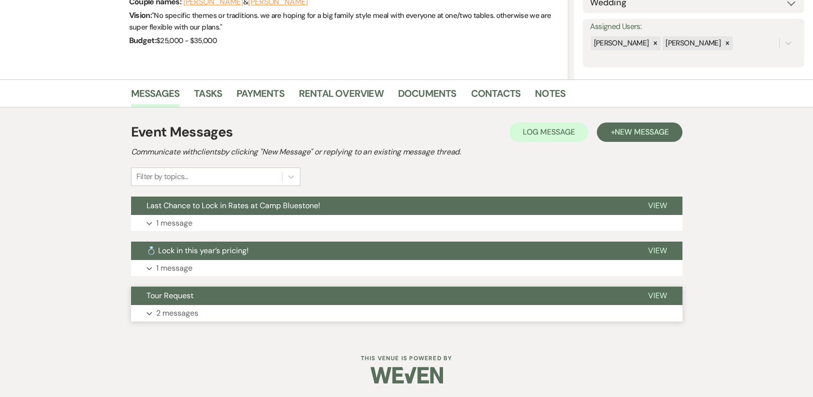
click at [664, 296] on span "View" at bounding box center [657, 295] width 19 height 10
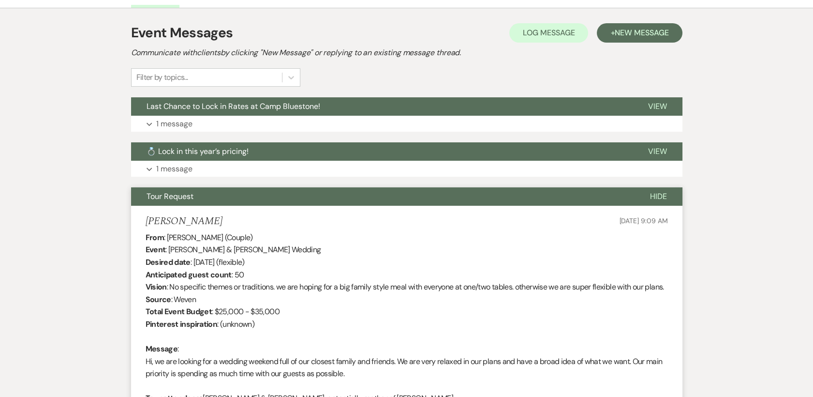
scroll to position [261, 0]
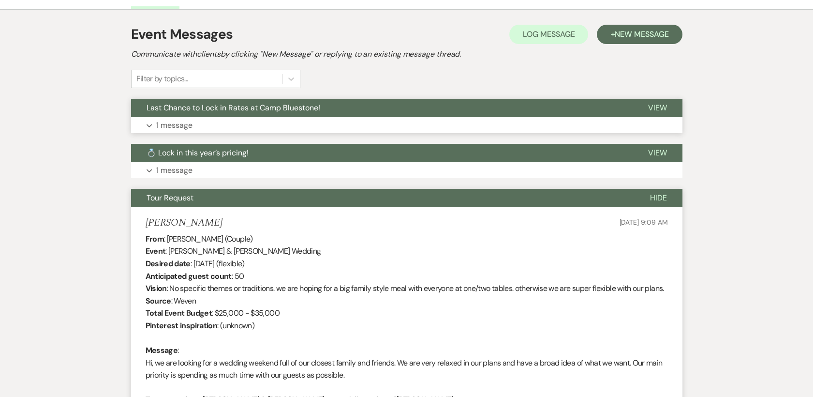
click at [658, 103] on span "View" at bounding box center [657, 108] width 19 height 10
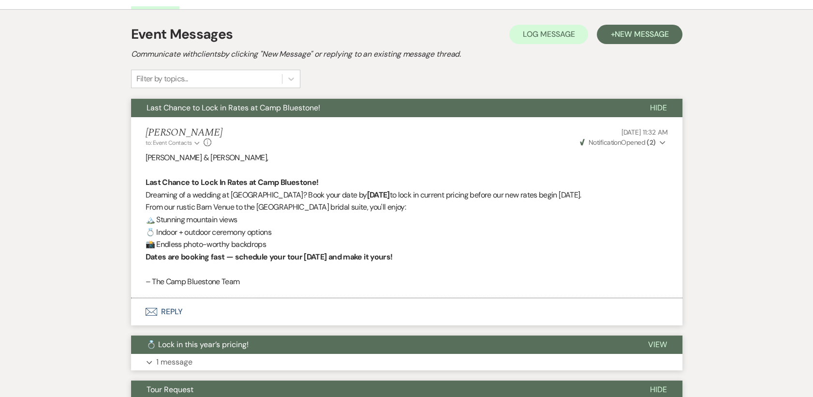
click at [667, 342] on button "View" at bounding box center [658, 344] width 50 height 18
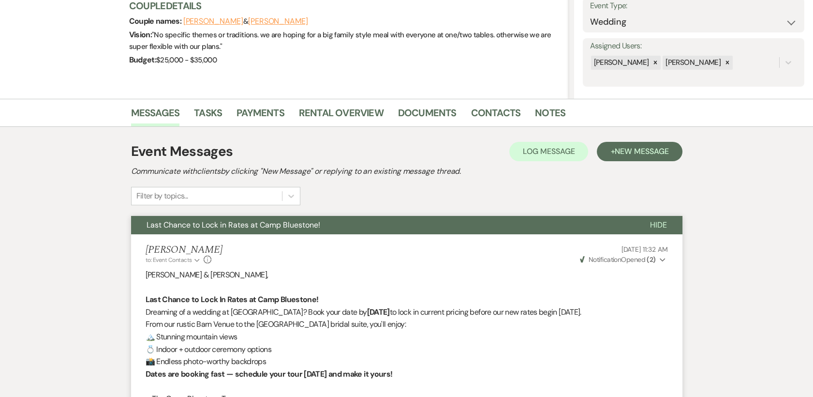
scroll to position [0, 0]
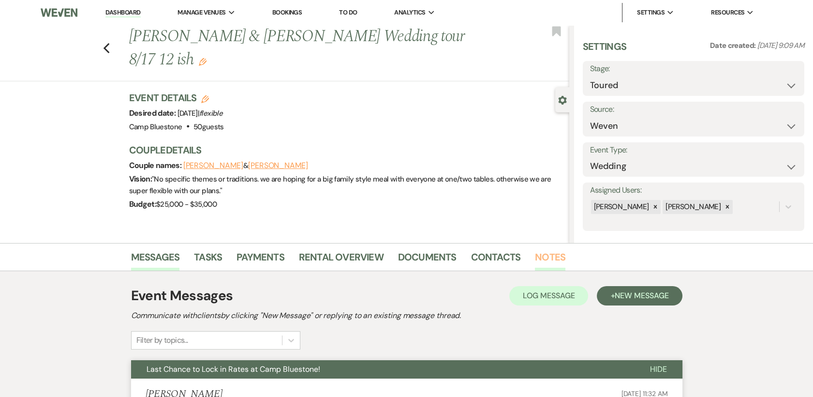
click at [555, 258] on link "Notes" at bounding box center [550, 259] width 30 height 21
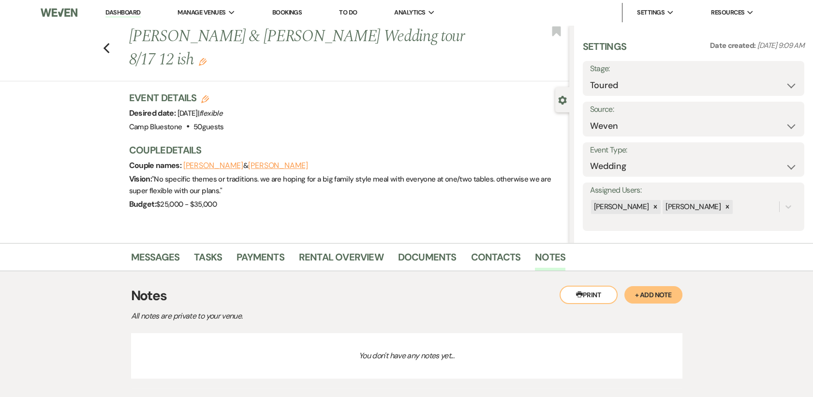
drag, startPoint x: 657, startPoint y: 294, endPoint x: 676, endPoint y: 262, distance: 37.8
click at [657, 294] on button "+ Add Note" at bounding box center [654, 294] width 58 height 17
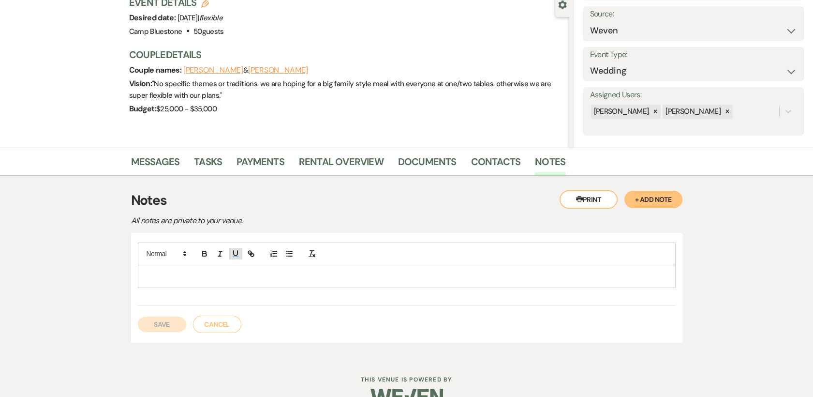
scroll to position [105, 0]
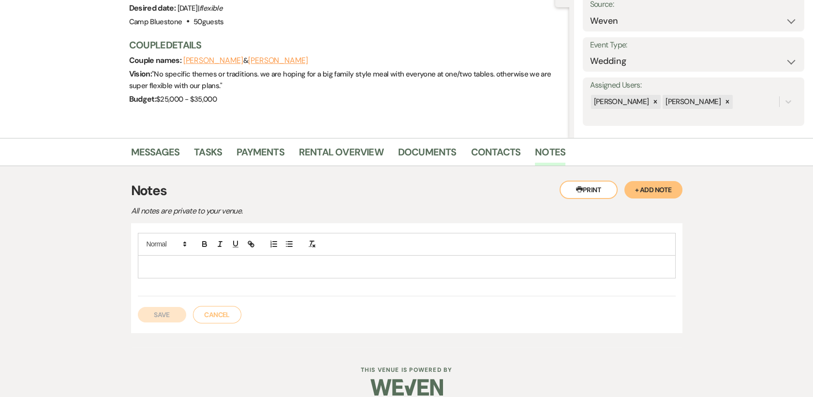
click at [156, 265] on p at bounding box center [407, 266] width 523 height 11
click at [155, 312] on button "Save" at bounding box center [162, 314] width 48 height 15
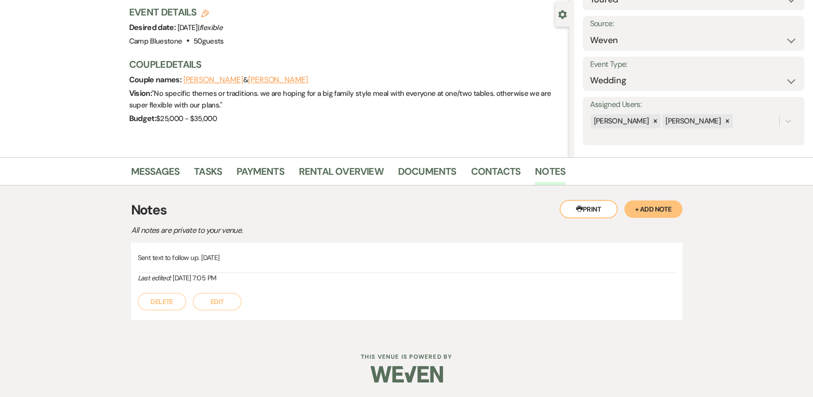
scroll to position [85, 0]
select select "5"
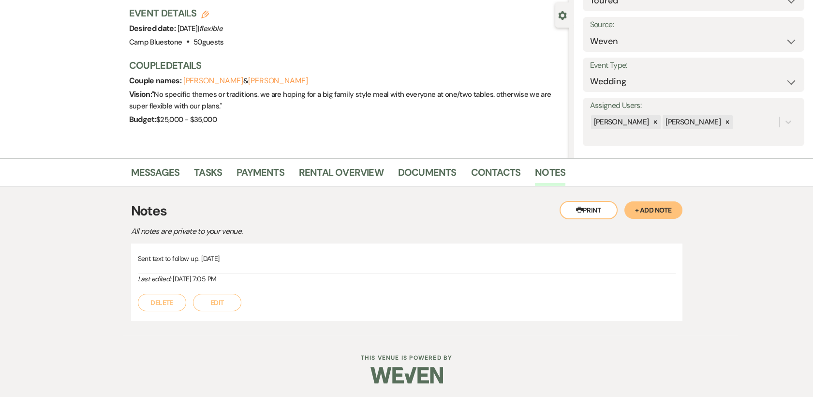
select select "5"
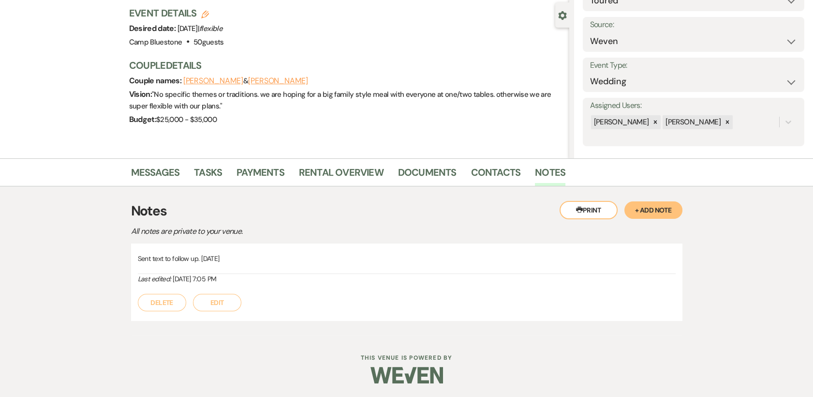
select select "5"
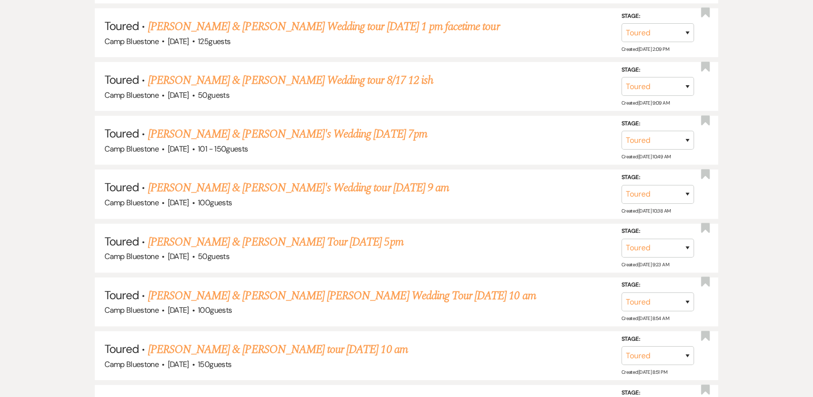
scroll to position [662, 0]
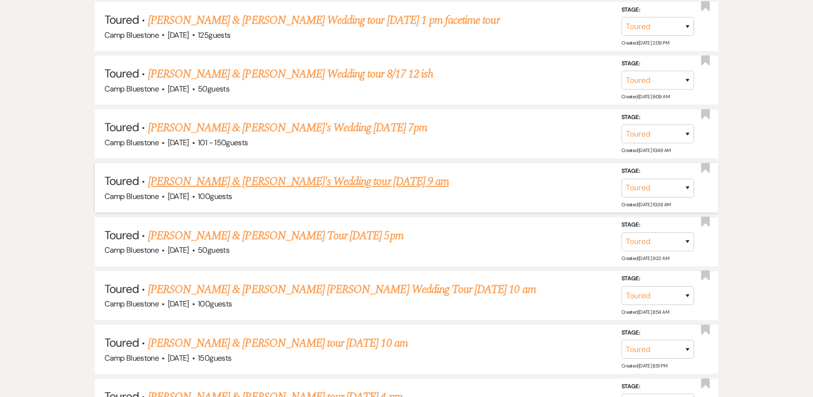
click at [214, 185] on link "[PERSON_NAME] & [PERSON_NAME]'s Wedding tour [DATE] 9 am" at bounding box center [298, 181] width 301 height 17
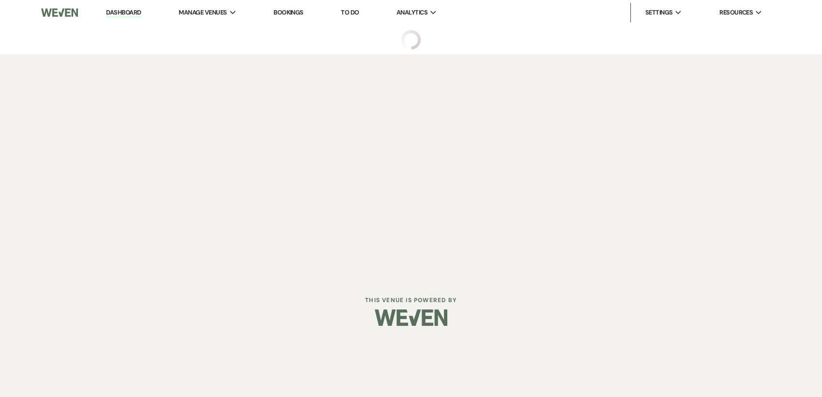
select select "5"
select select "1"
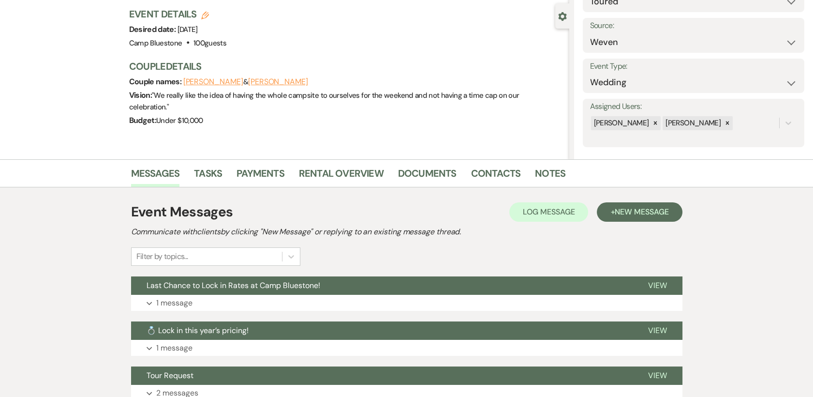
scroll to position [164, 0]
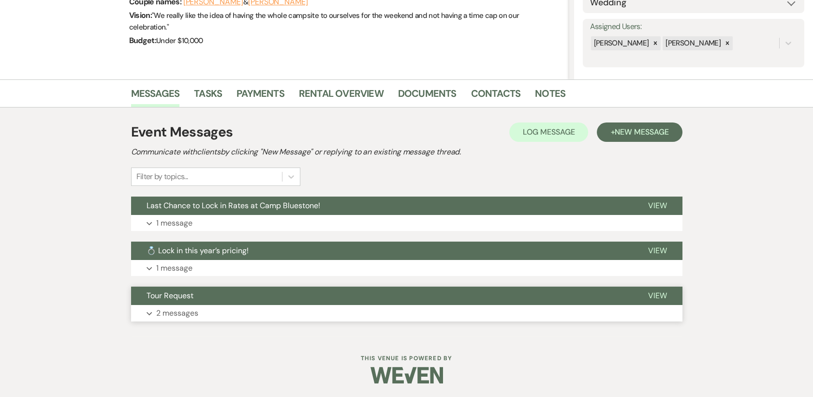
click at [657, 293] on span "View" at bounding box center [657, 295] width 19 height 10
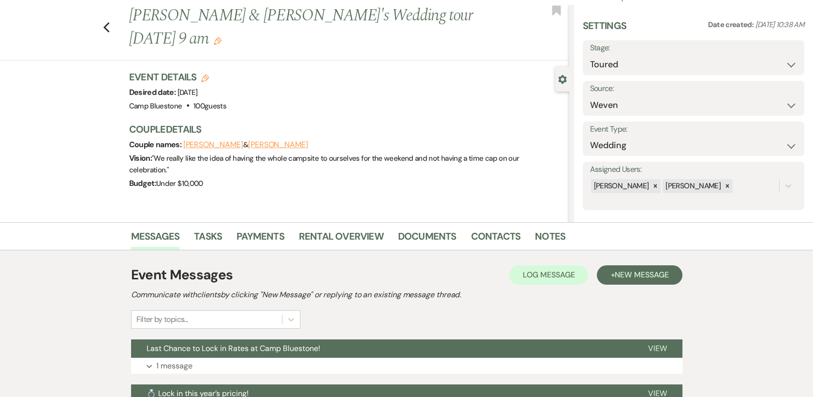
scroll to position [0, 0]
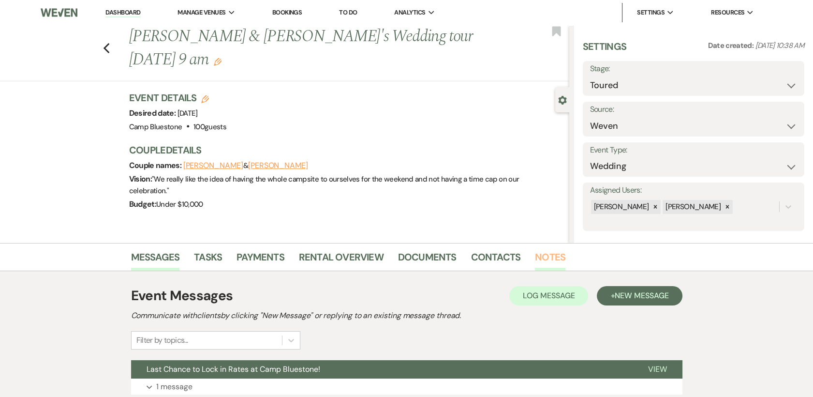
click at [551, 256] on link "Notes" at bounding box center [550, 259] width 30 height 21
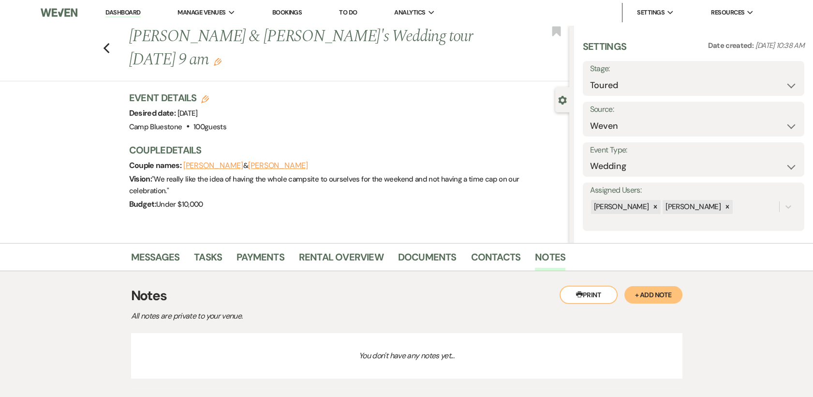
drag, startPoint x: 653, startPoint y: 294, endPoint x: 643, endPoint y: 293, distance: 10.2
click at [653, 294] on button "+ Add Note" at bounding box center [654, 294] width 58 height 17
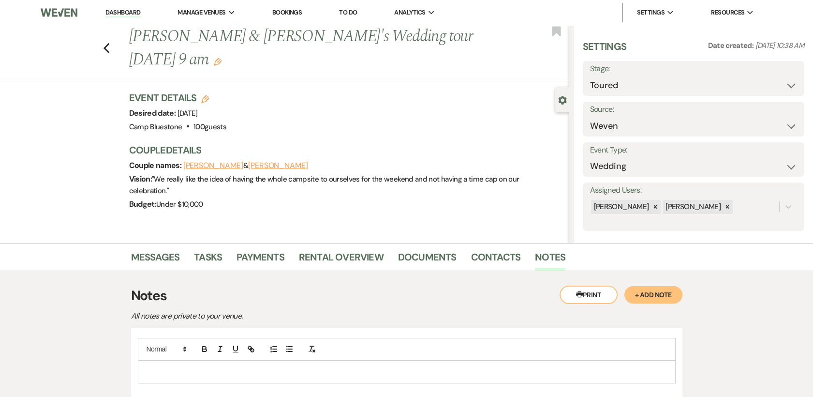
drag, startPoint x: 200, startPoint y: 376, endPoint x: 196, endPoint y: 373, distance: 5.0
click at [198, 374] on p at bounding box center [407, 371] width 523 height 11
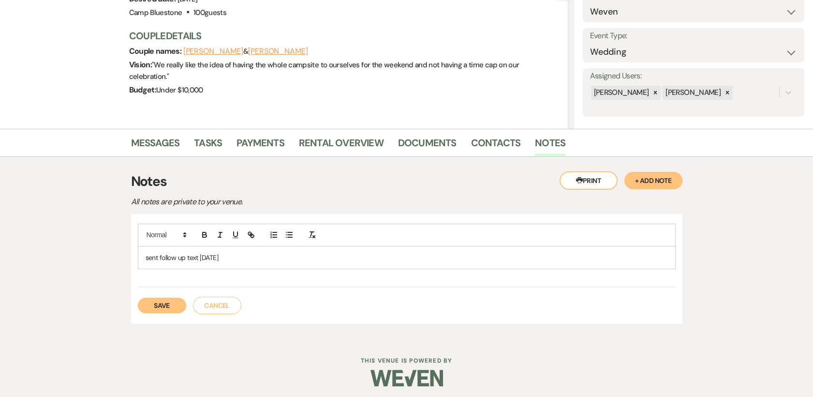
scroll to position [117, 0]
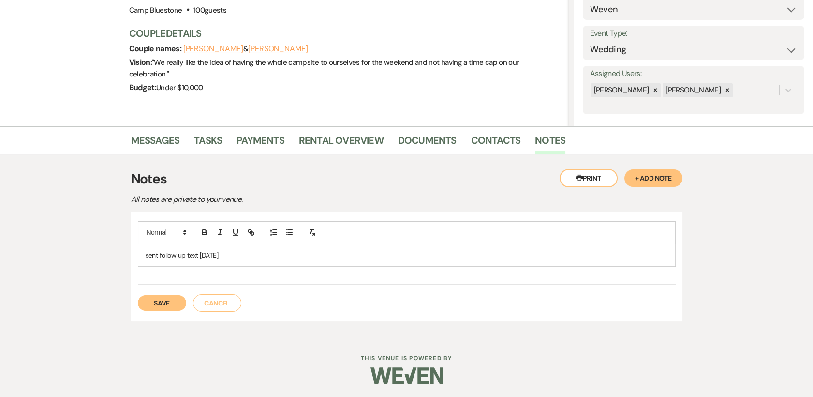
click at [168, 304] on button "Save" at bounding box center [162, 302] width 48 height 15
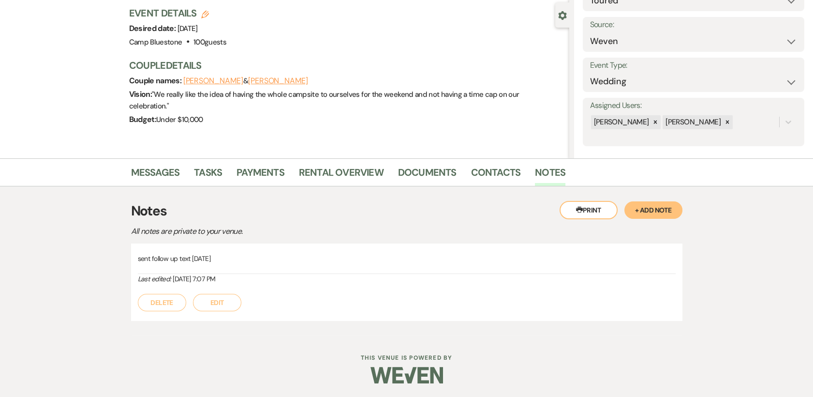
select select "5"
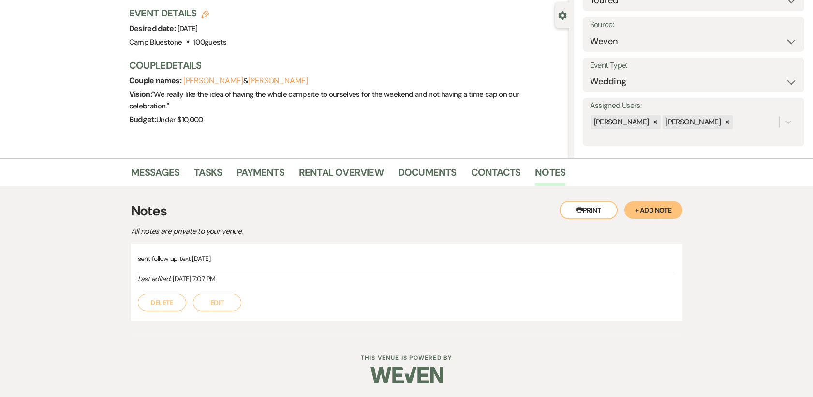
select select "5"
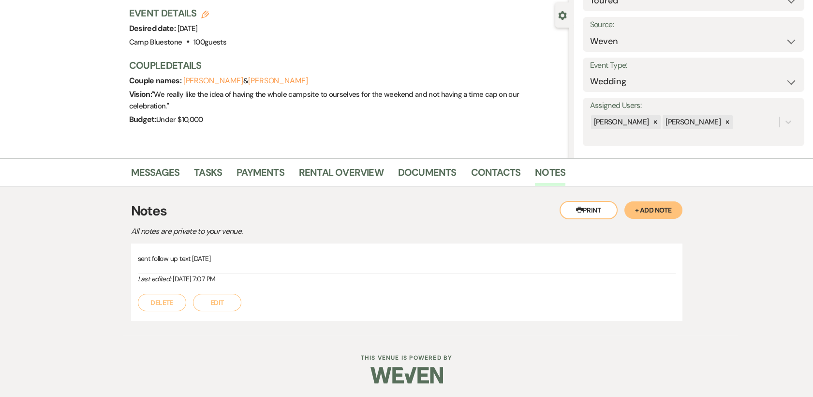
select select "5"
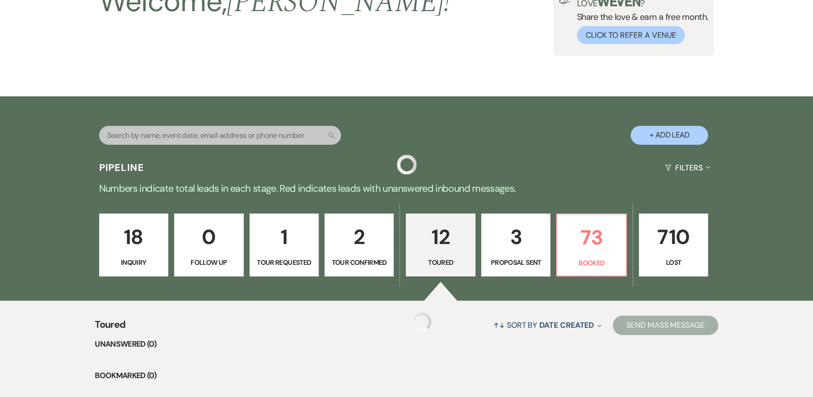
scroll to position [662, 0]
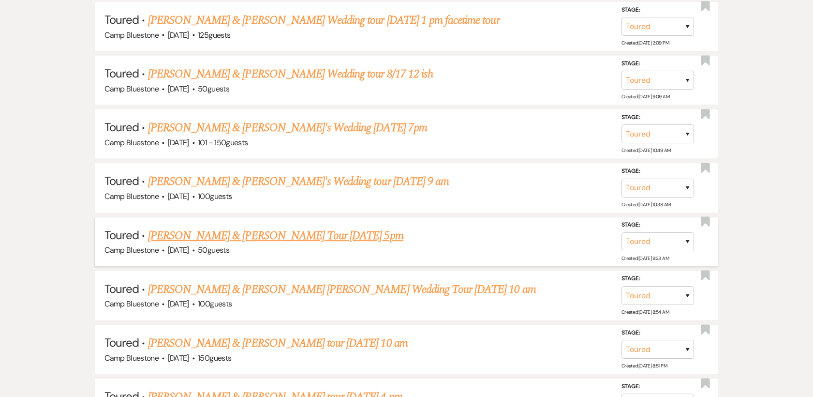
click at [201, 238] on link "[PERSON_NAME] & [PERSON_NAME] Tour [DATE] 5pm" at bounding box center [276, 235] width 256 height 17
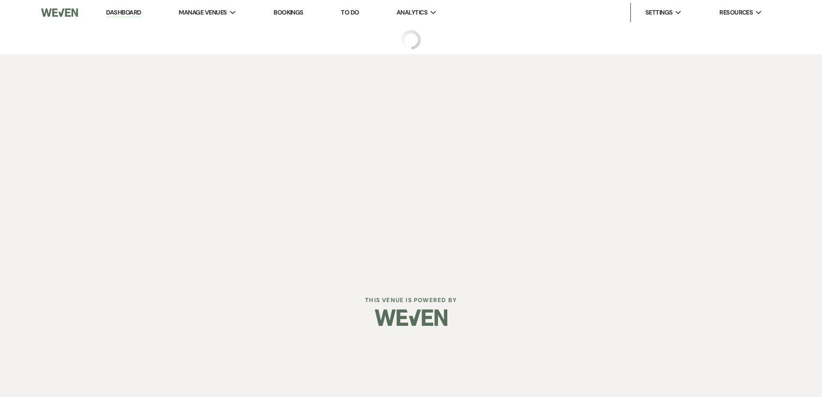
select select "5"
select select "1"
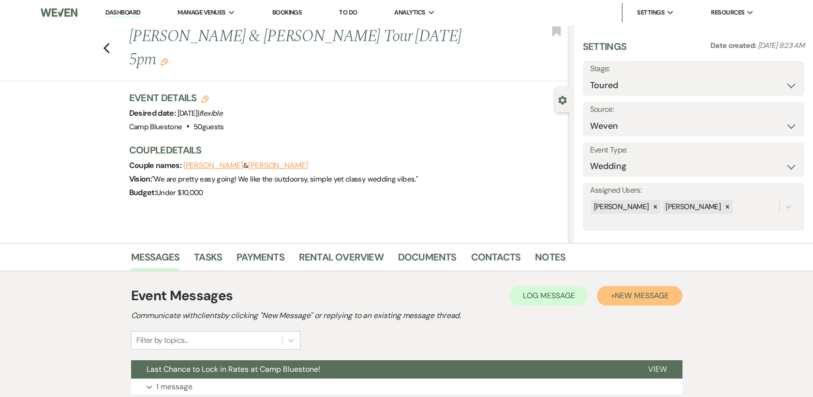
click at [633, 294] on span "New Message" at bounding box center [642, 295] width 54 height 10
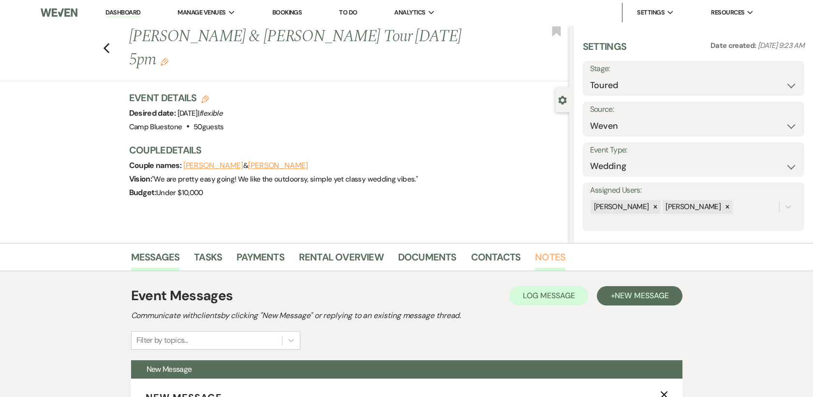
click at [538, 258] on link "Notes" at bounding box center [550, 259] width 30 height 21
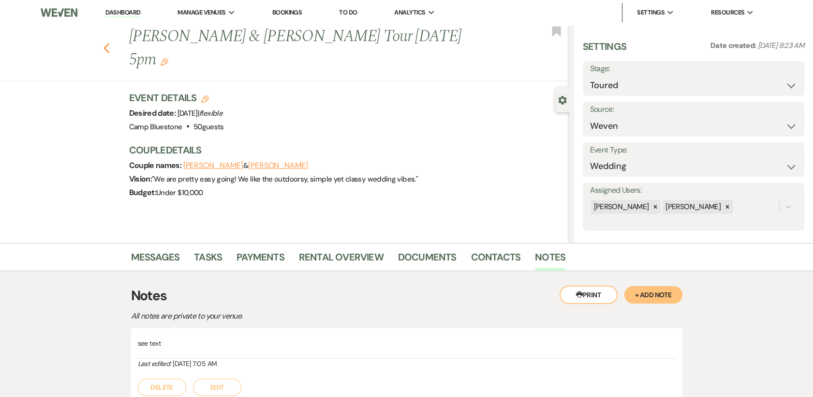
click at [109, 43] on use "button" at bounding box center [106, 48] width 6 height 11
select select "5"
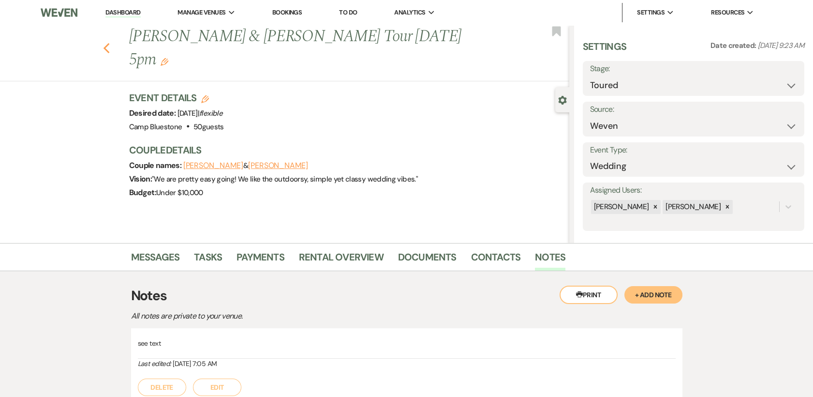
select select "5"
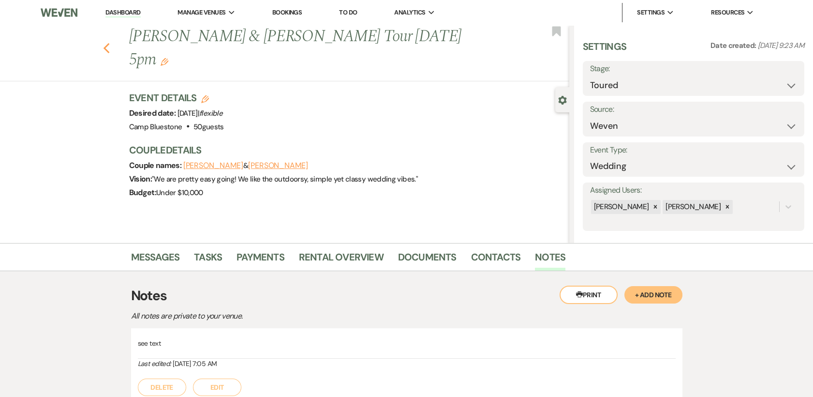
select select "5"
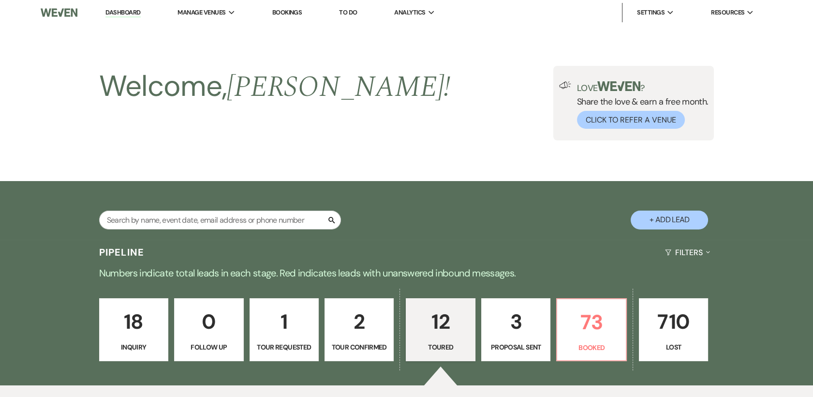
scroll to position [662, 0]
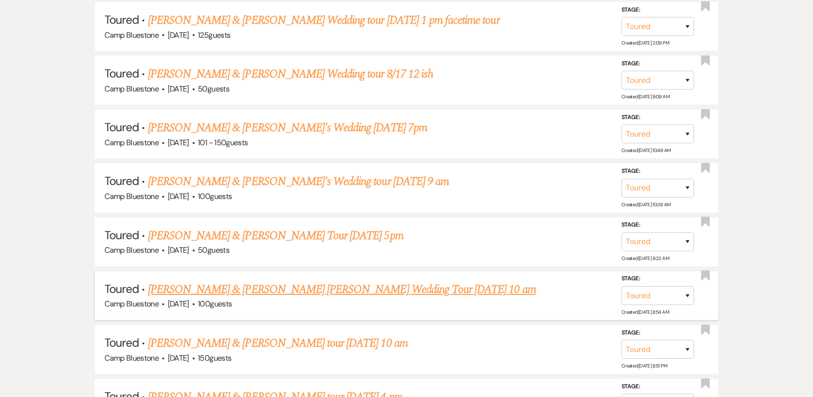
click at [201, 287] on link "[PERSON_NAME] & [PERSON_NAME] [PERSON_NAME] Wedding Tour [DATE] 10 am" at bounding box center [342, 289] width 388 height 17
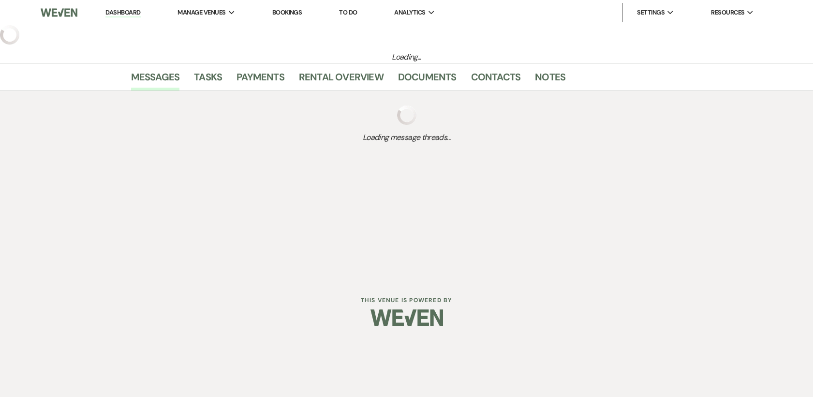
select select "5"
select select "1"
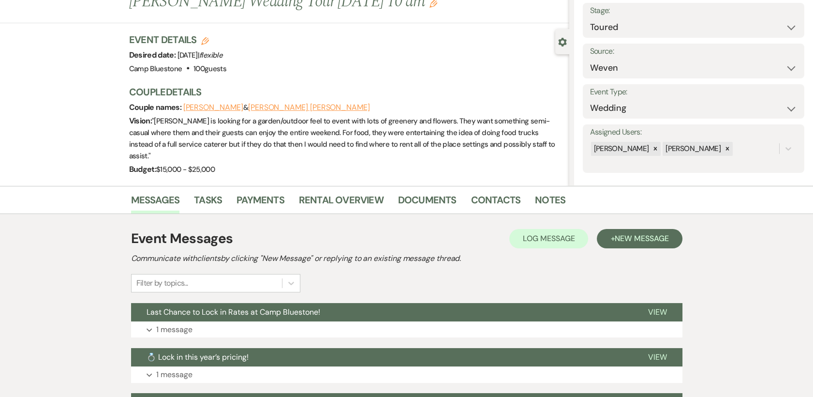
scroll to position [164, 0]
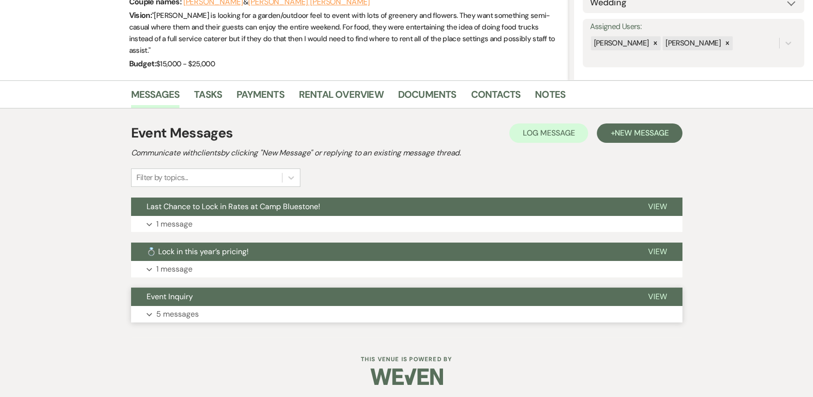
click at [659, 292] on span "View" at bounding box center [657, 296] width 19 height 10
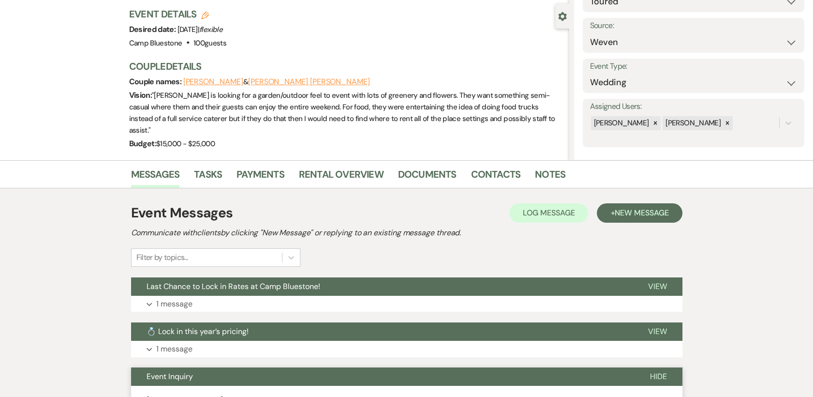
scroll to position [77, 0]
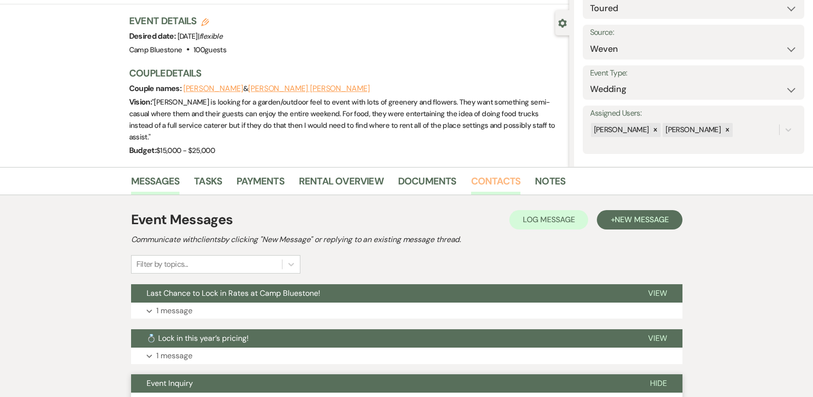
click at [499, 177] on link "Contacts" at bounding box center [496, 183] width 50 height 21
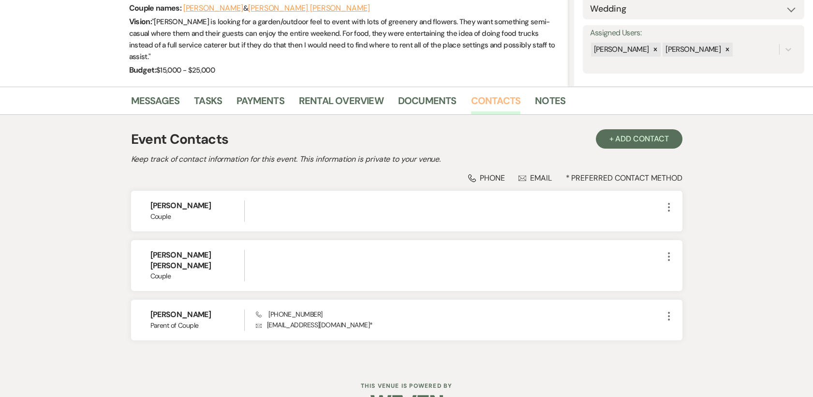
scroll to position [159, 0]
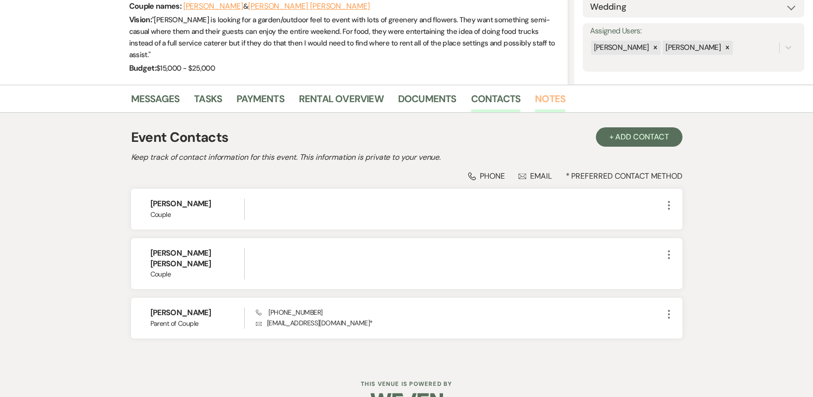
click at [543, 93] on link "Notes" at bounding box center [550, 101] width 30 height 21
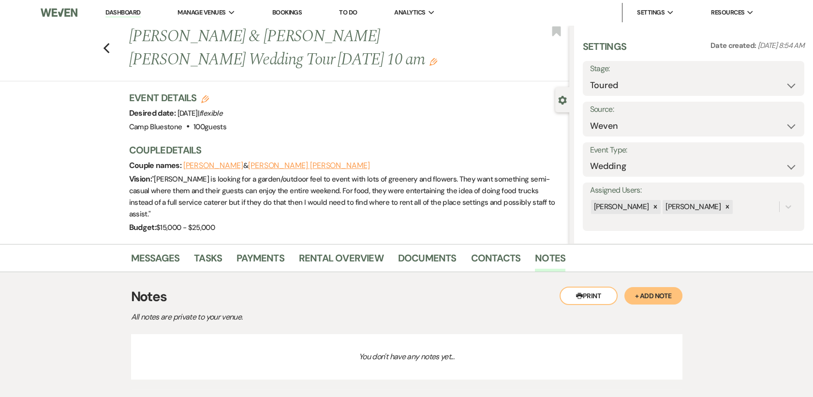
click at [660, 291] on button "+ Add Note" at bounding box center [654, 295] width 58 height 17
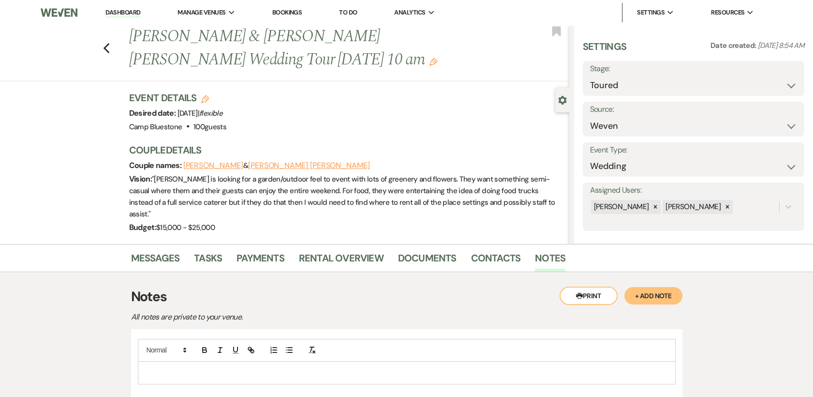
click at [169, 375] on p at bounding box center [407, 372] width 523 height 11
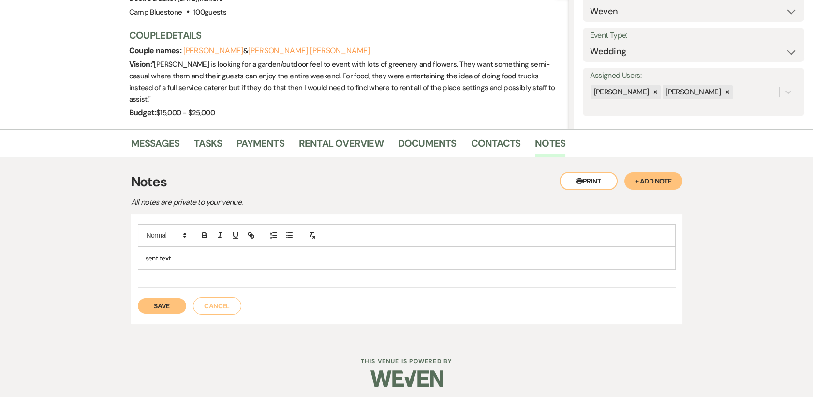
scroll to position [117, 0]
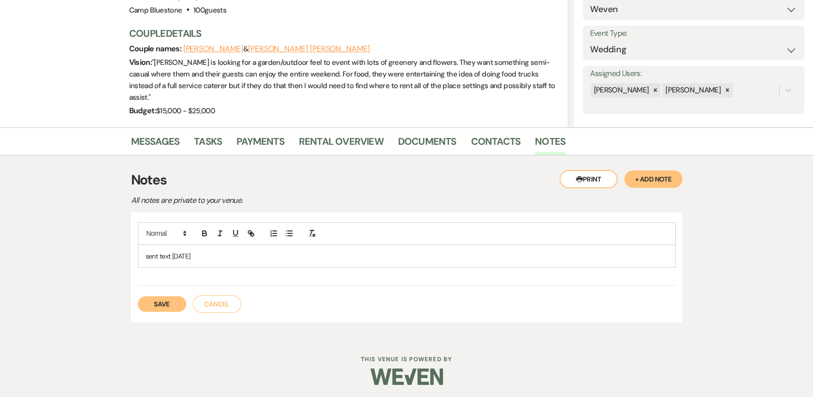
click at [169, 303] on button "Save" at bounding box center [162, 303] width 48 height 15
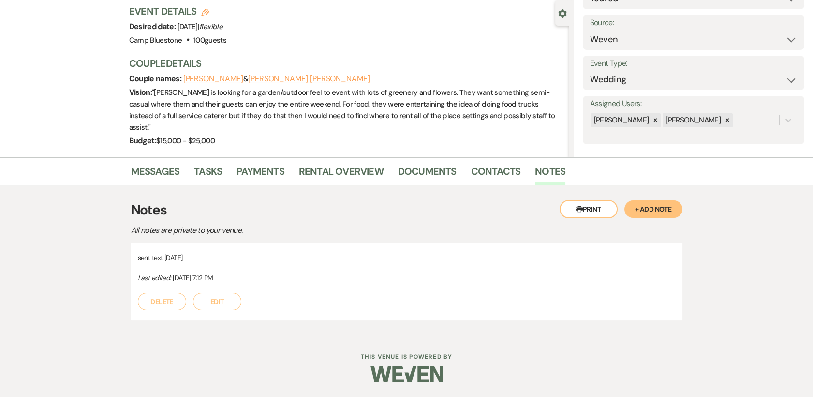
scroll to position [85, 0]
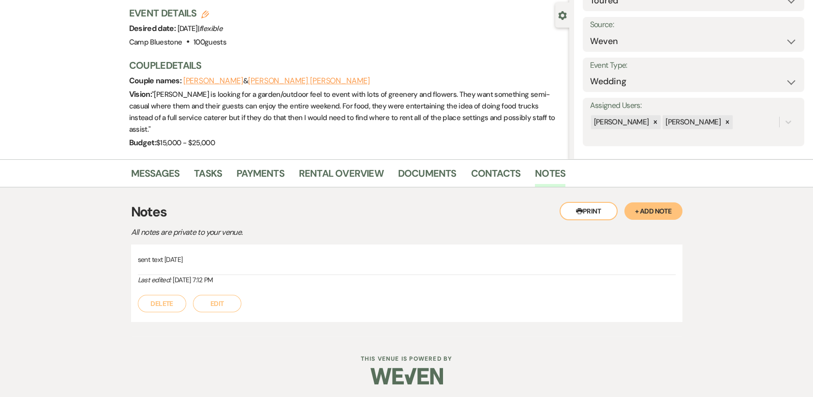
select select "5"
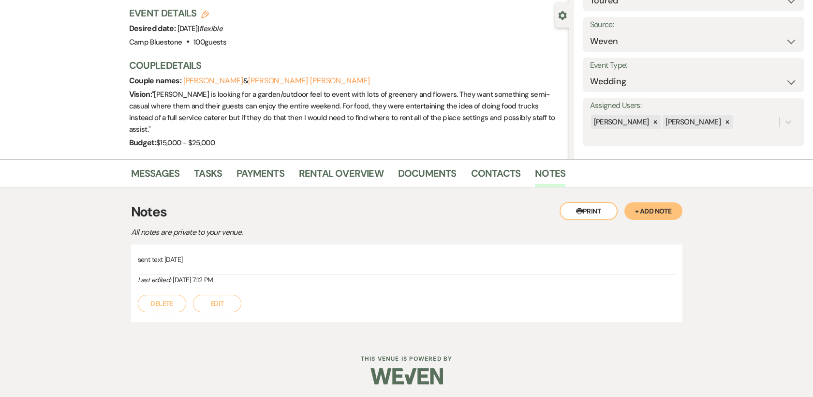
select select "5"
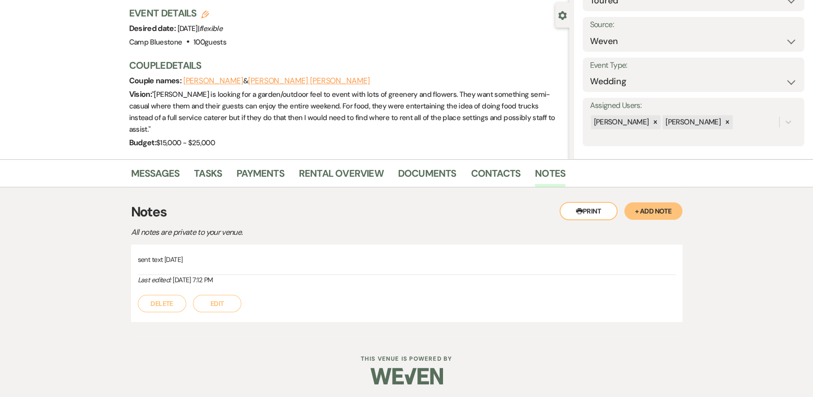
select select "5"
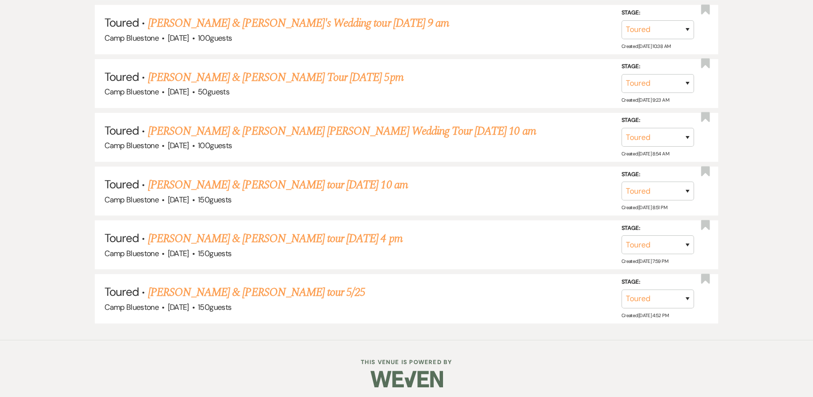
scroll to position [824, 0]
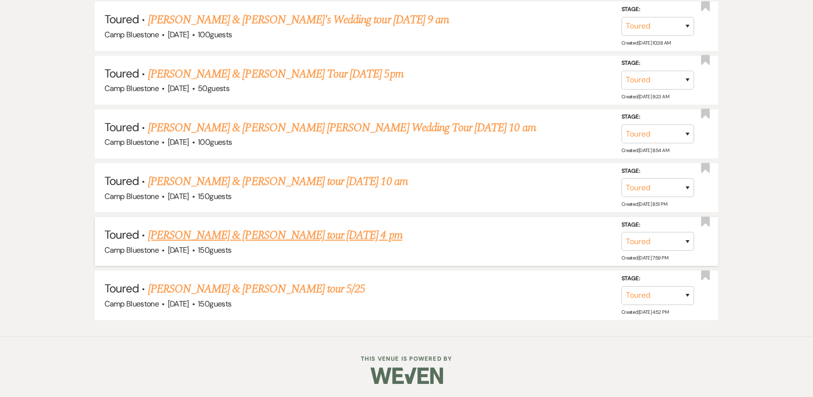
click at [238, 236] on link "[PERSON_NAME] & [PERSON_NAME] tour [DATE] 4 pm" at bounding box center [275, 234] width 255 height 17
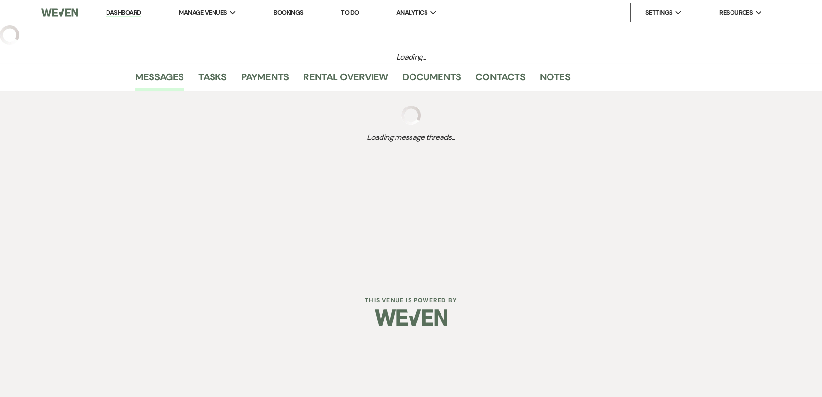
select select "5"
select select "1"
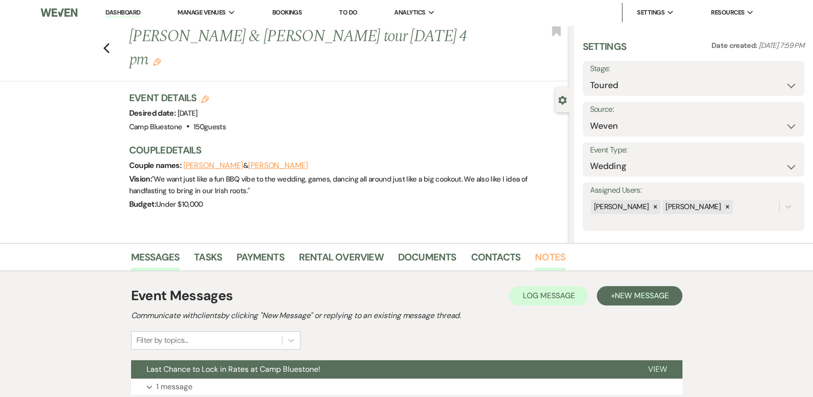
click at [554, 257] on link "Notes" at bounding box center [550, 259] width 30 height 21
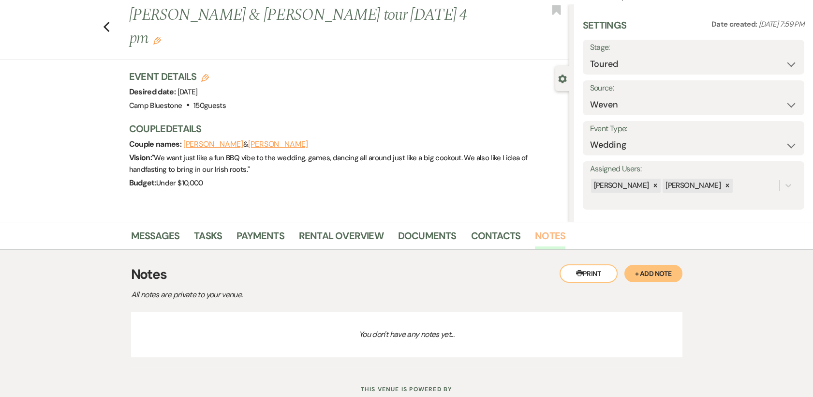
scroll to position [53, 0]
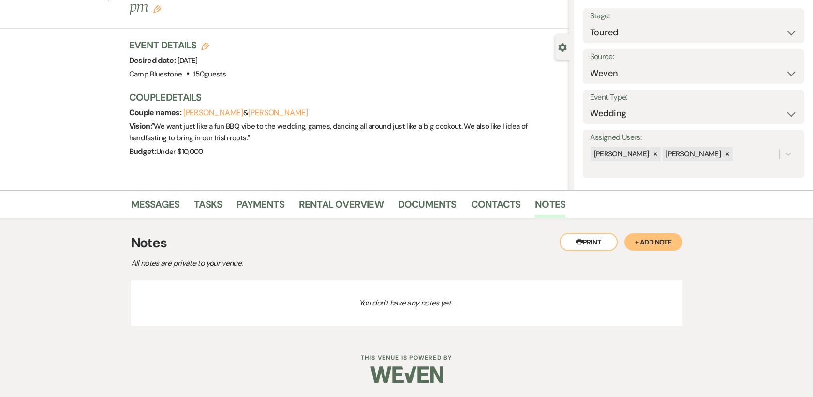
click at [645, 242] on button "+ Add Note" at bounding box center [654, 241] width 58 height 17
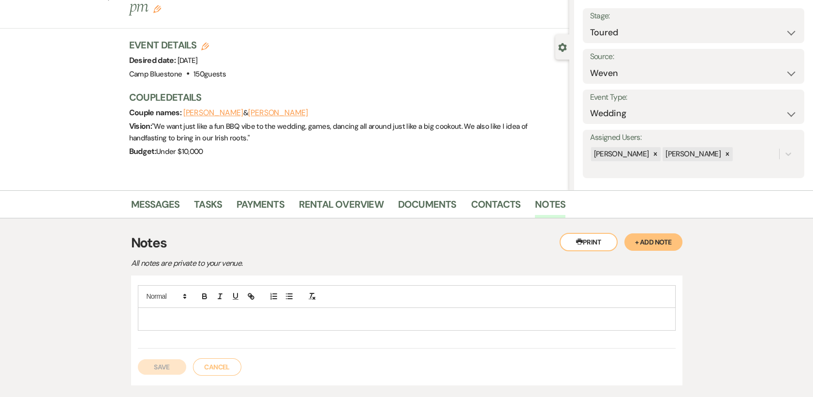
click at [174, 321] on p at bounding box center [407, 319] width 523 height 11
click at [162, 366] on button "Save" at bounding box center [162, 366] width 48 height 15
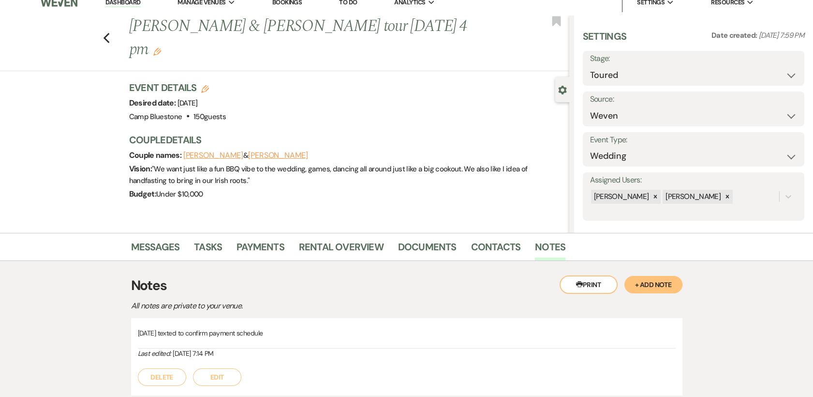
scroll to position [0, 0]
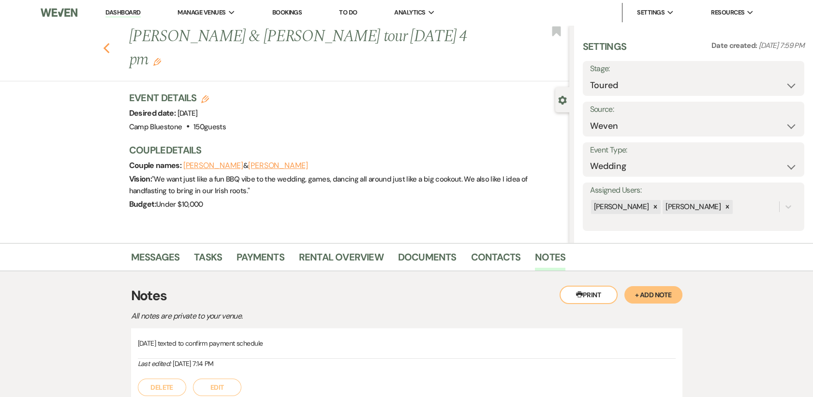
click at [109, 43] on use "button" at bounding box center [106, 48] width 6 height 11
select select "5"
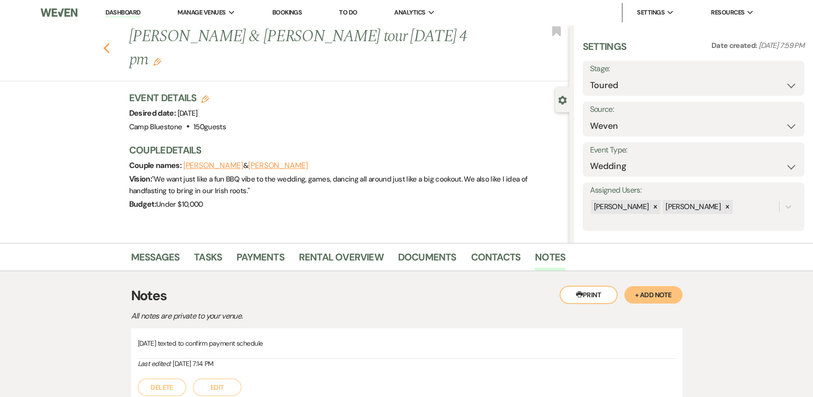
select select "5"
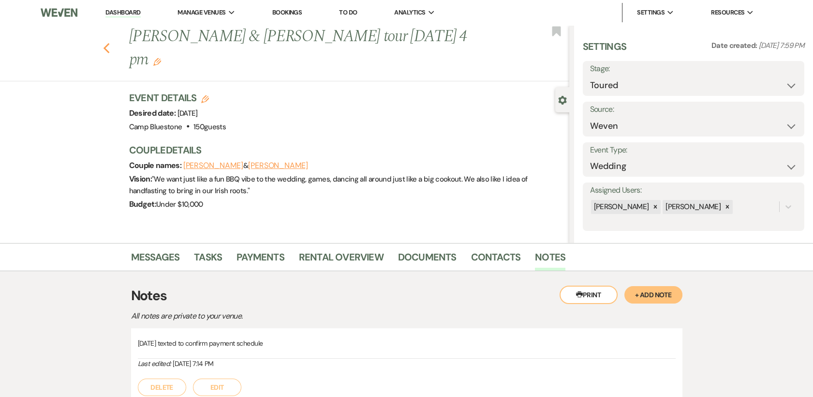
select select "5"
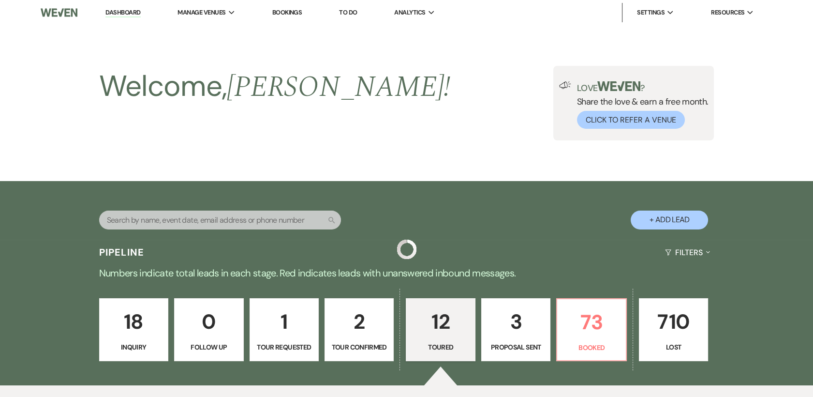
scroll to position [824, 0]
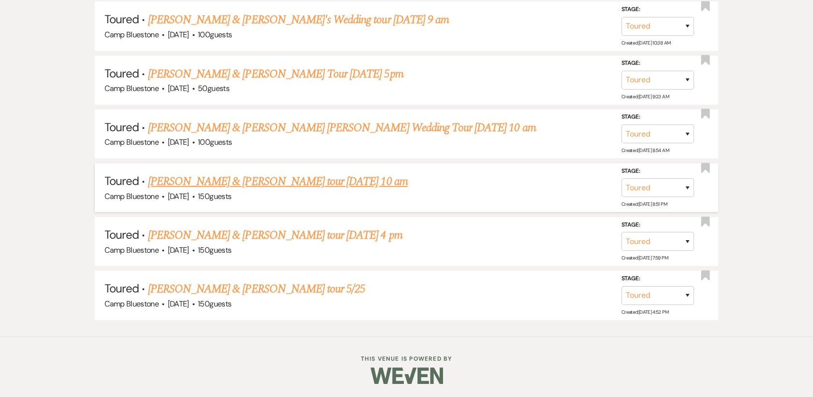
click at [226, 179] on link "[PERSON_NAME] & [PERSON_NAME] tour [DATE] 10 am" at bounding box center [278, 181] width 260 height 17
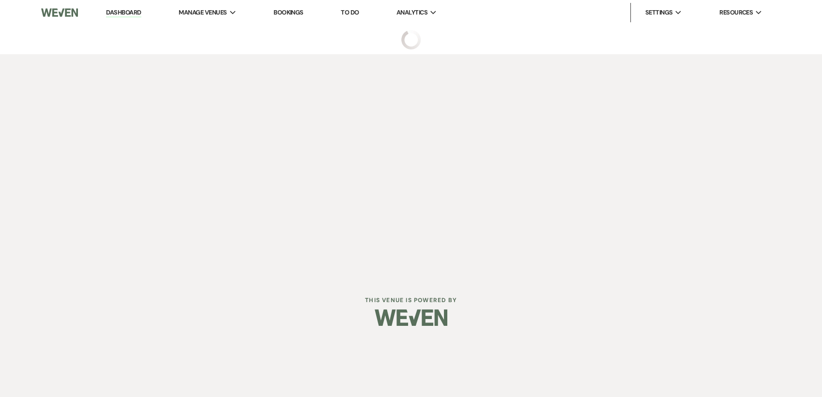
select select "5"
select select "1"
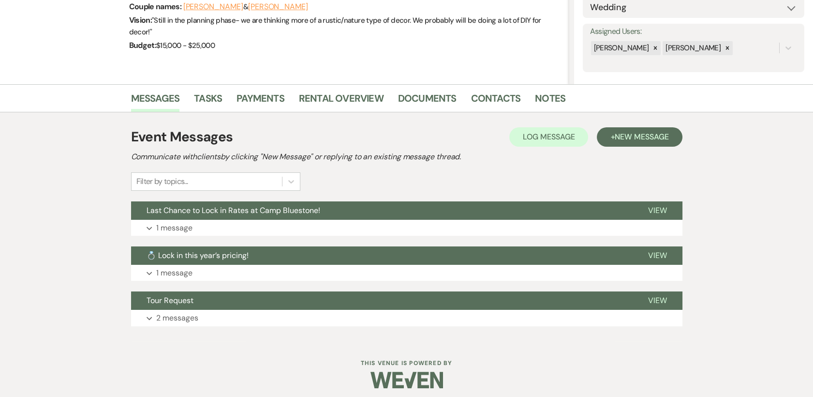
scroll to position [164, 0]
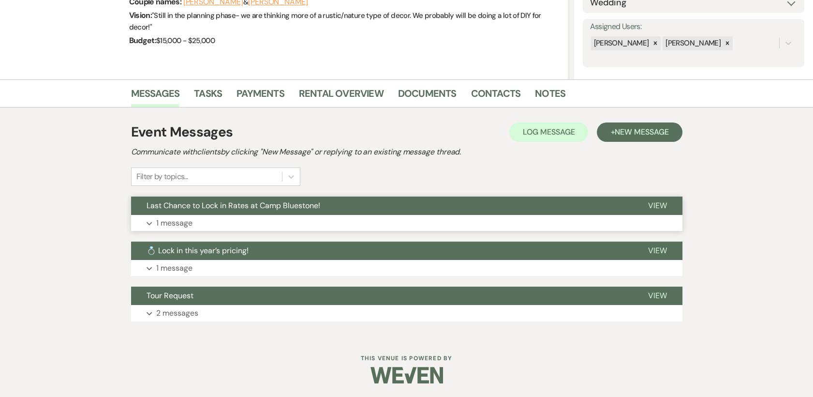
click at [660, 205] on span "View" at bounding box center [657, 205] width 19 height 10
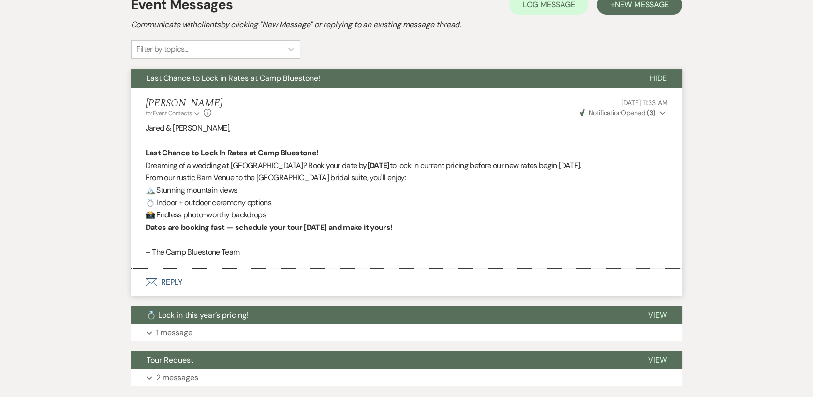
scroll to position [356, 0]
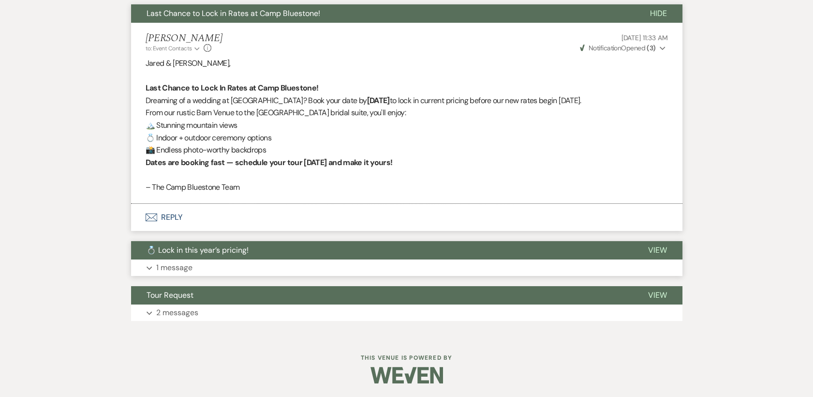
click at [662, 250] on span "View" at bounding box center [657, 250] width 19 height 10
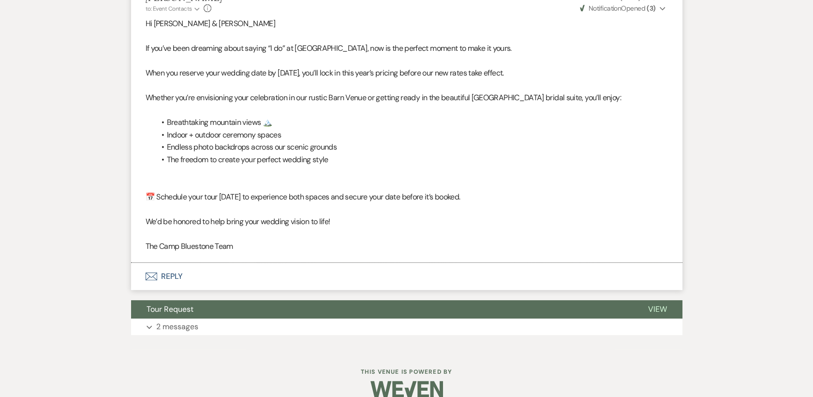
scroll to position [633, 0]
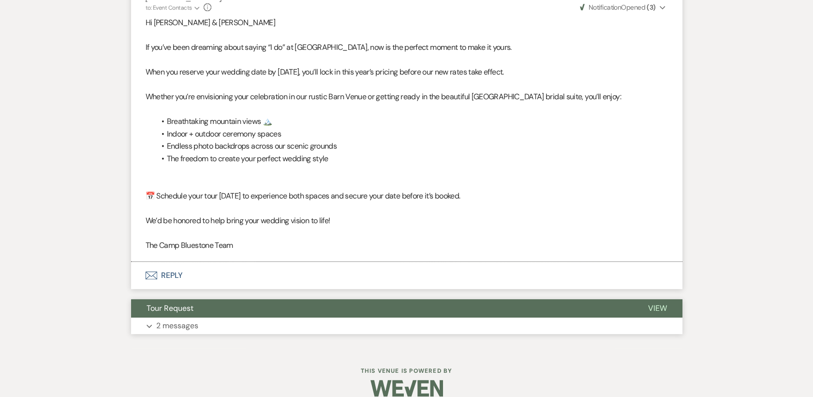
click at [658, 306] on span "View" at bounding box center [657, 308] width 19 height 10
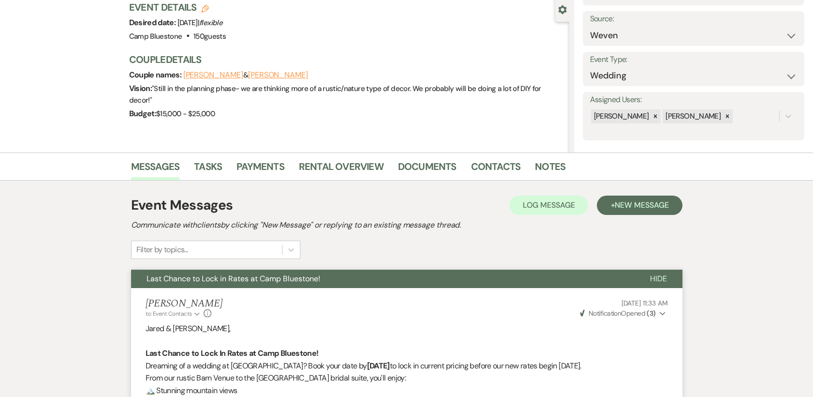
scroll to position [0, 0]
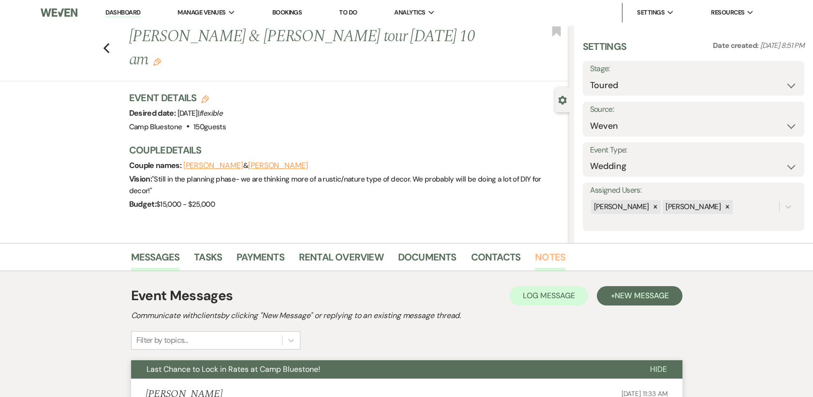
click at [548, 257] on link "Notes" at bounding box center [550, 259] width 30 height 21
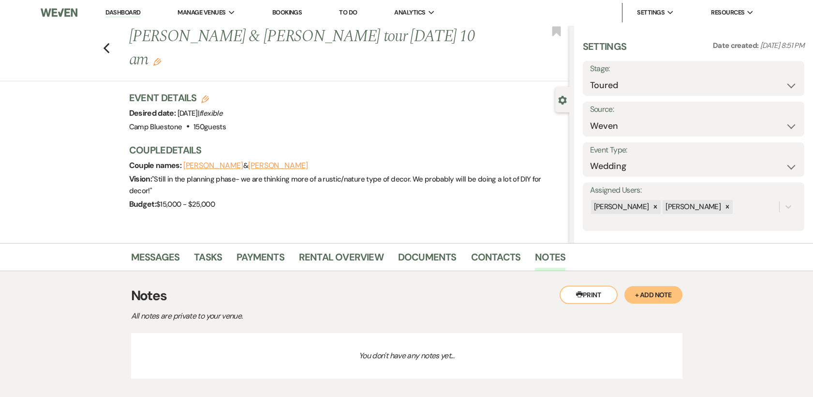
click at [660, 289] on button "+ Add Note" at bounding box center [654, 294] width 58 height 17
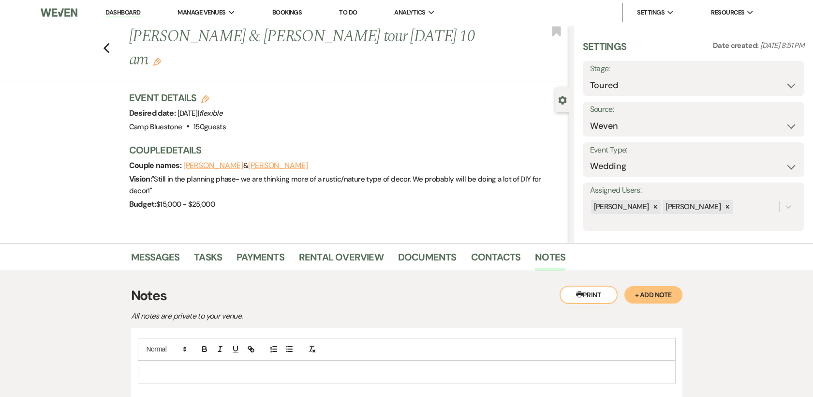
click at [166, 366] on p at bounding box center [407, 371] width 523 height 11
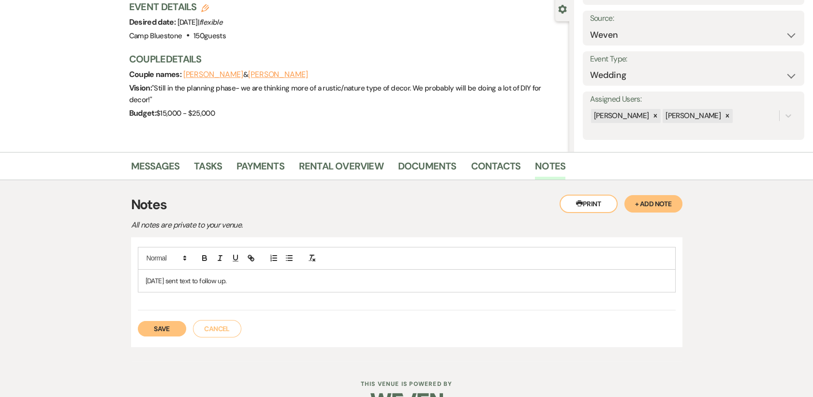
scroll to position [111, 0]
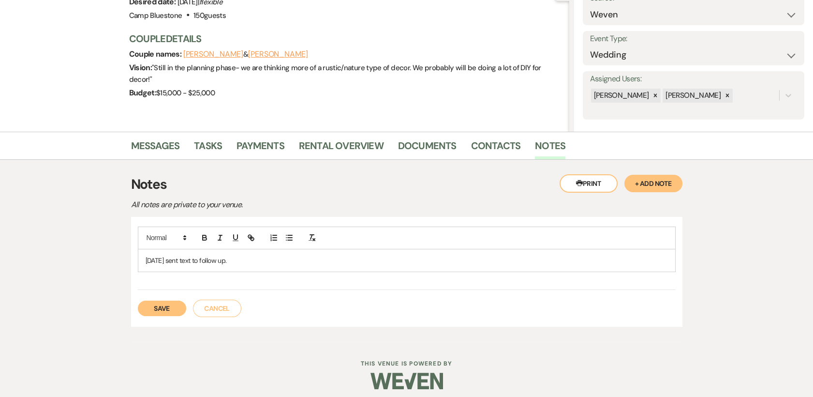
click at [156, 304] on button "Save" at bounding box center [162, 308] width 48 height 15
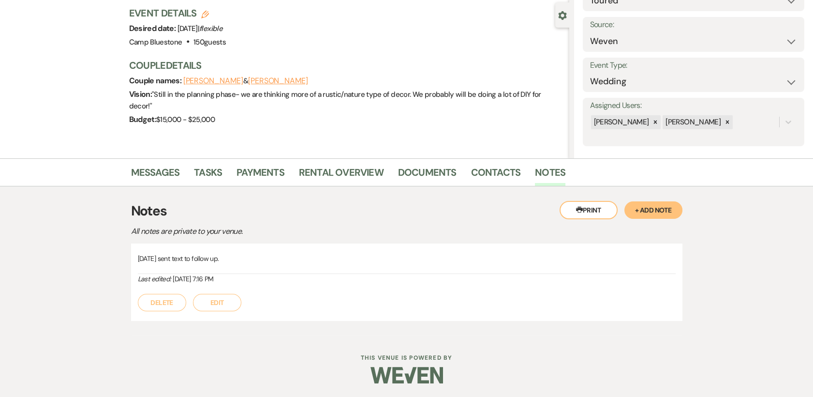
scroll to position [824, 0]
select select "5"
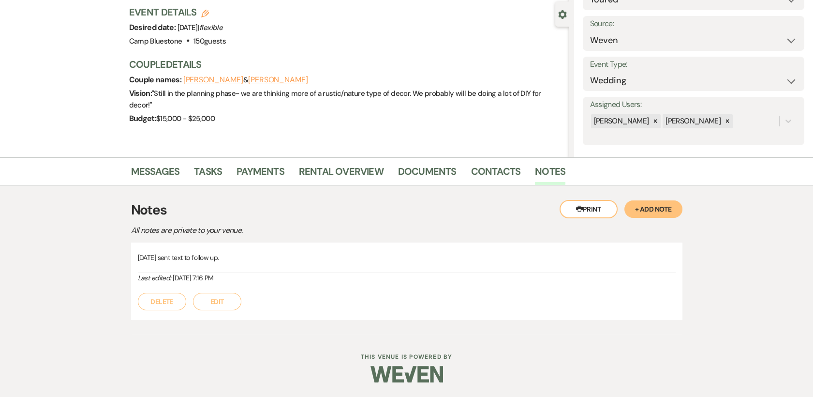
select select "5"
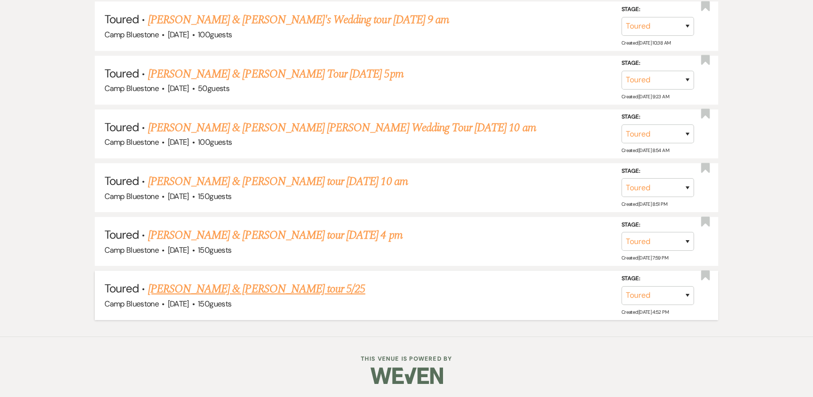
click at [259, 288] on link "[PERSON_NAME] & [PERSON_NAME] tour 5/25" at bounding box center [257, 288] width 218 height 17
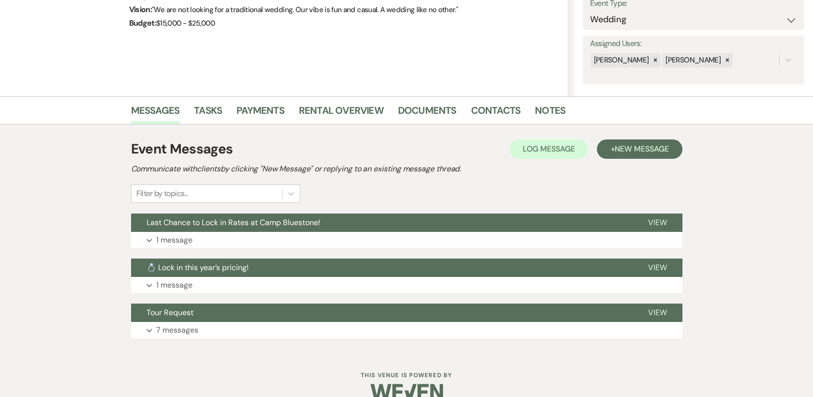
scroll to position [164, 0]
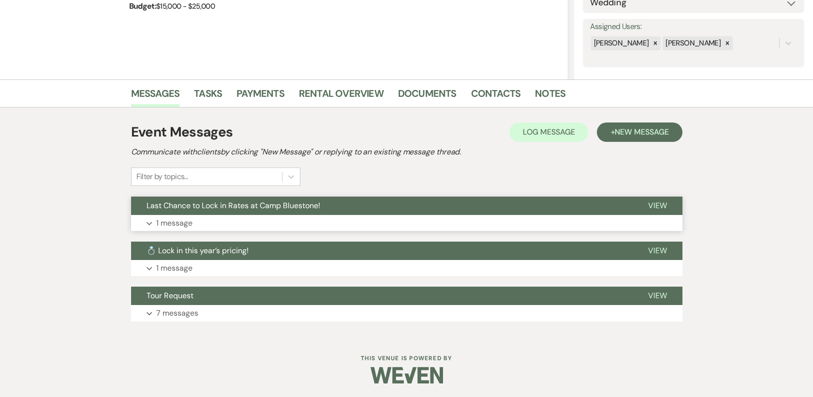
click at [662, 204] on span "View" at bounding box center [657, 205] width 19 height 10
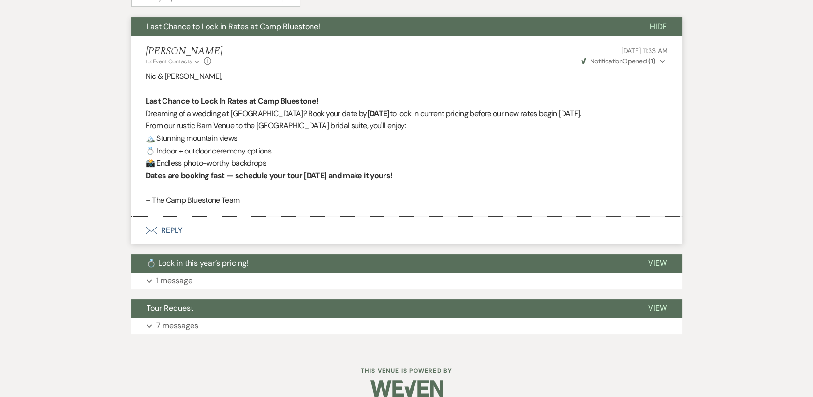
scroll to position [345, 0]
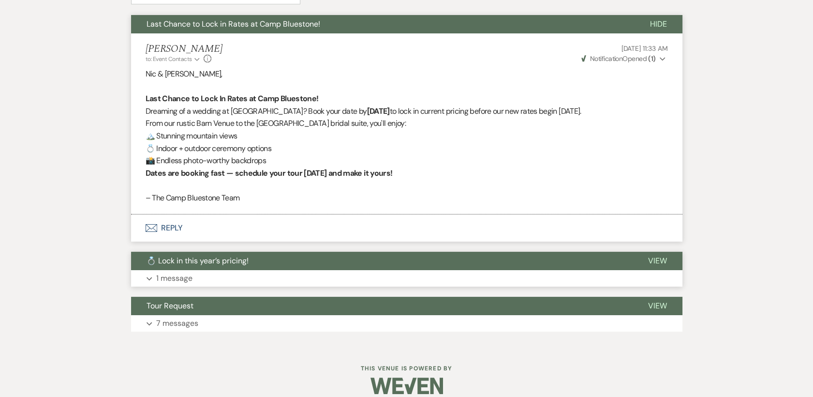
click at [663, 261] on span "View" at bounding box center [657, 261] width 19 height 10
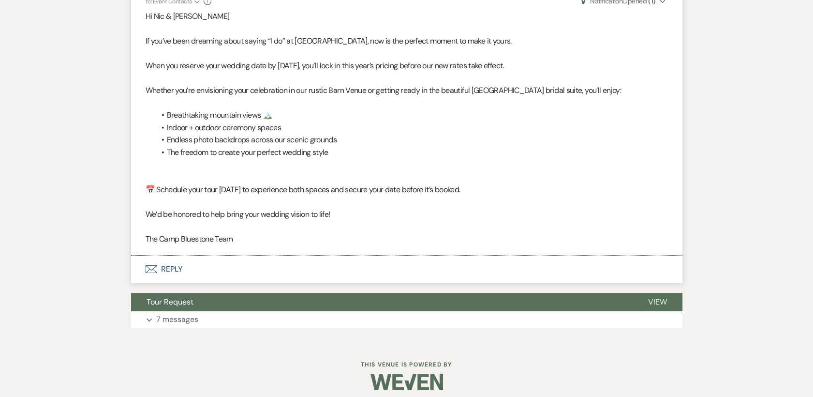
scroll to position [643, 0]
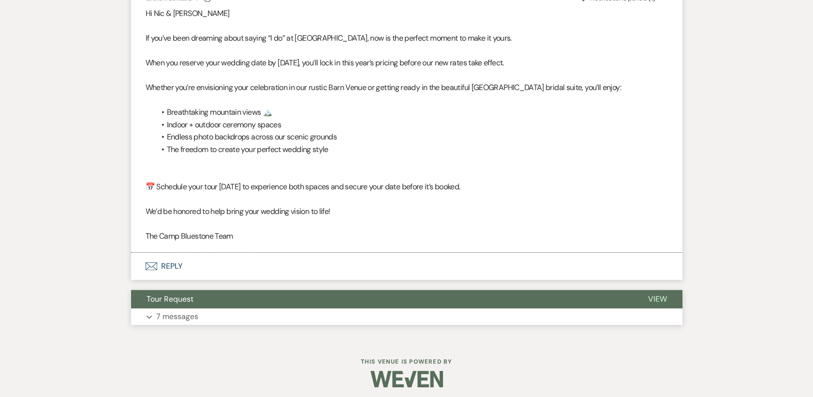
click at [656, 296] on span "View" at bounding box center [657, 299] width 19 height 10
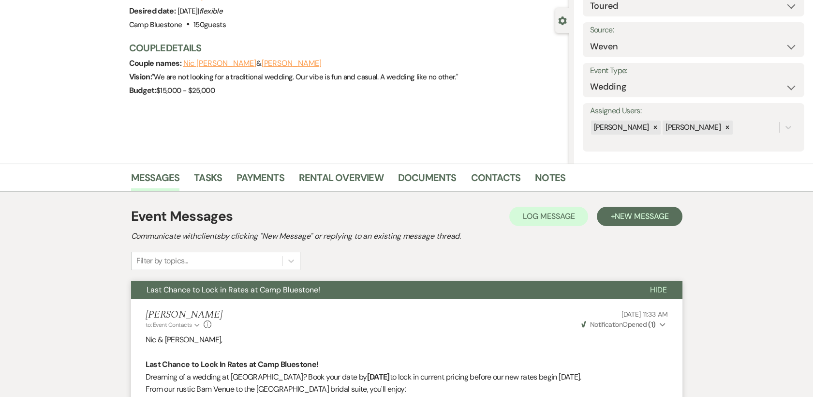
scroll to position [73, 0]
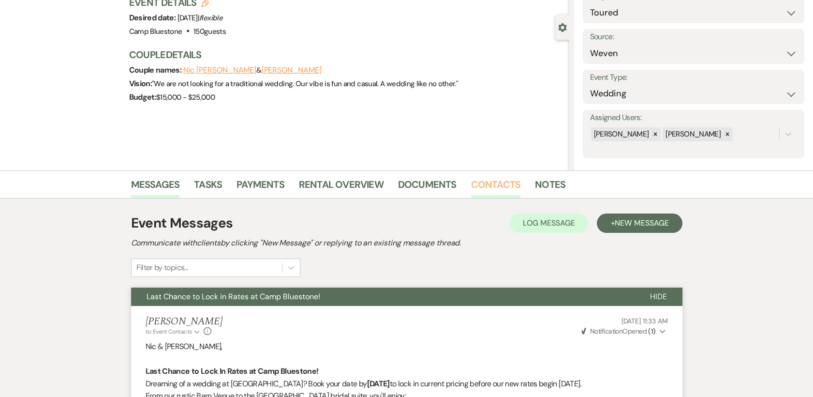
click at [488, 182] on link "Contacts" at bounding box center [496, 187] width 50 height 21
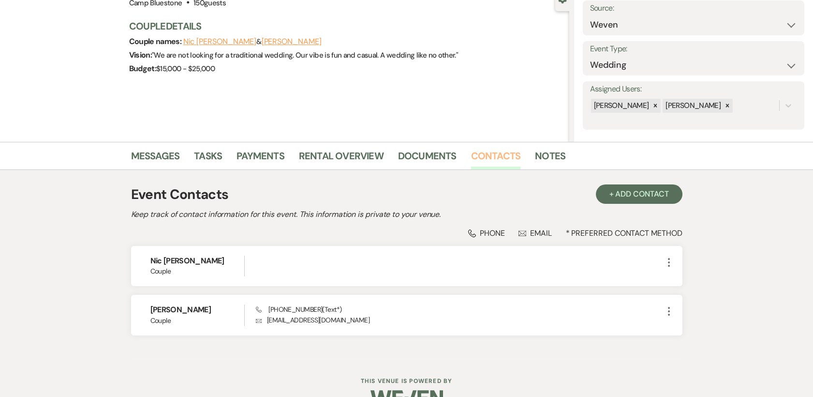
scroll to position [116, 0]
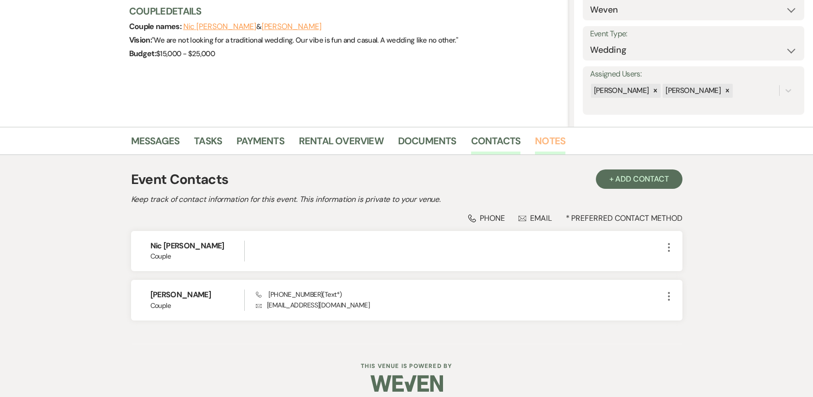
click at [549, 142] on link "Notes" at bounding box center [550, 143] width 30 height 21
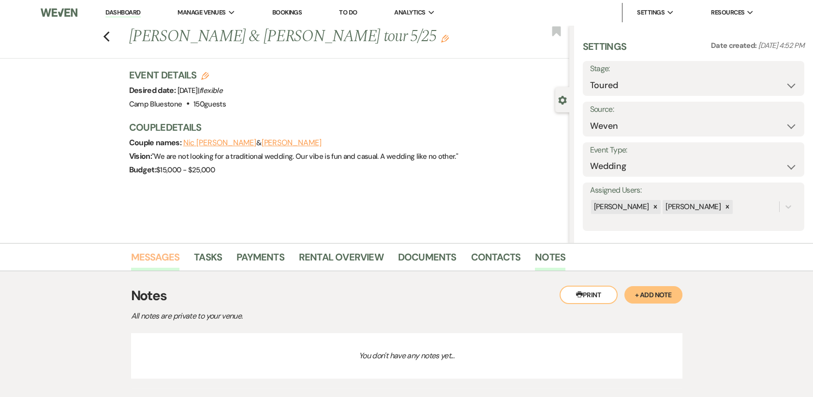
click at [161, 259] on link "Messages" at bounding box center [155, 259] width 49 height 21
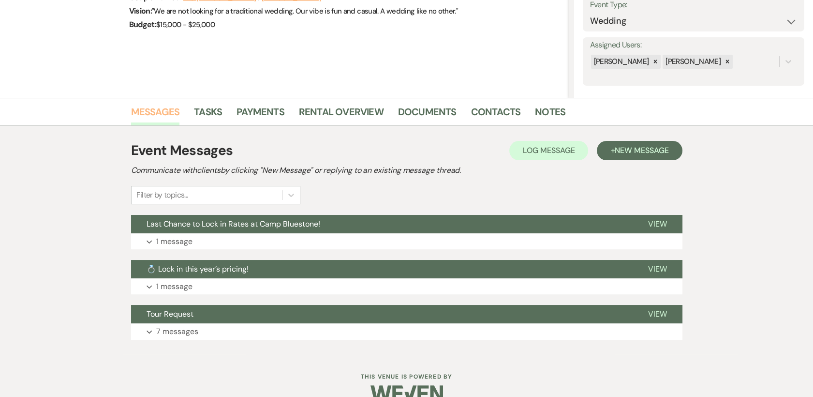
scroll to position [164, 0]
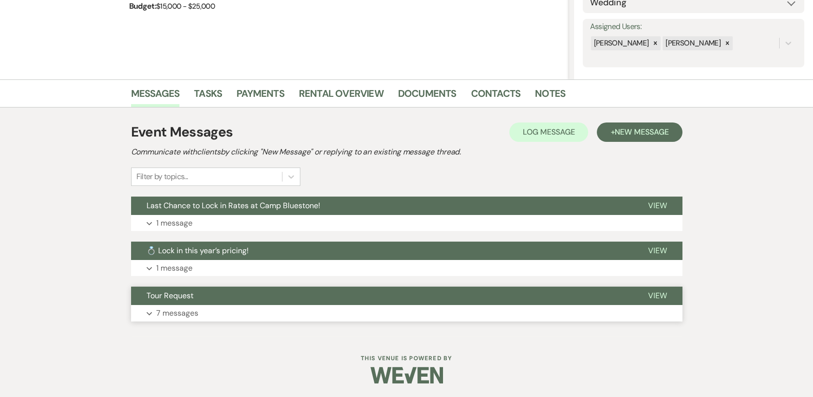
click at [666, 290] on span "View" at bounding box center [657, 295] width 19 height 10
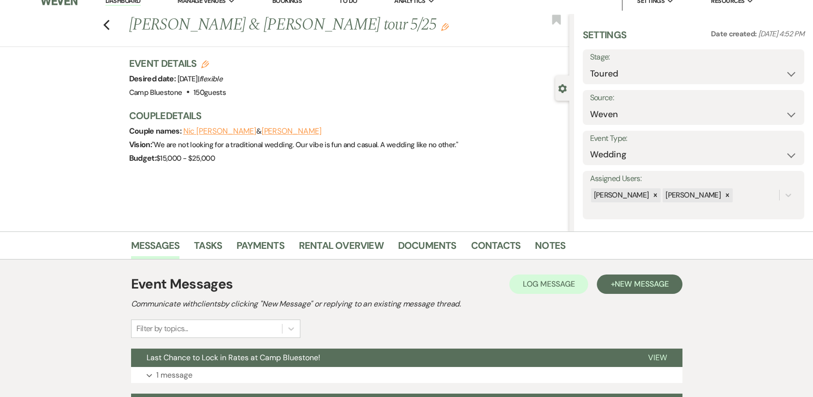
scroll to position [0, 0]
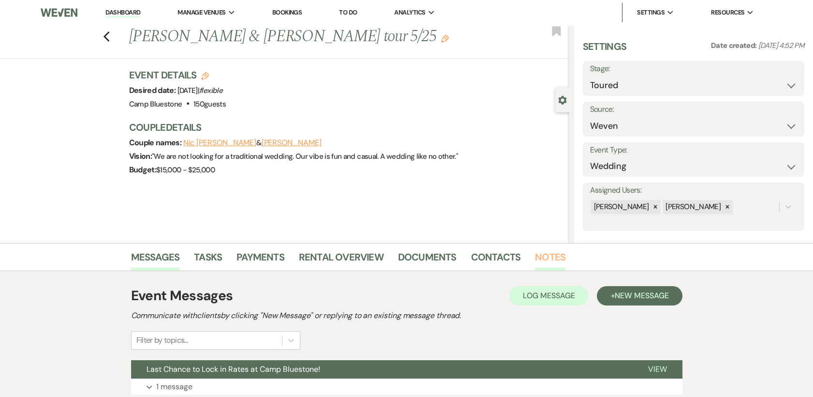
click at [552, 255] on link "Notes" at bounding box center [550, 259] width 30 height 21
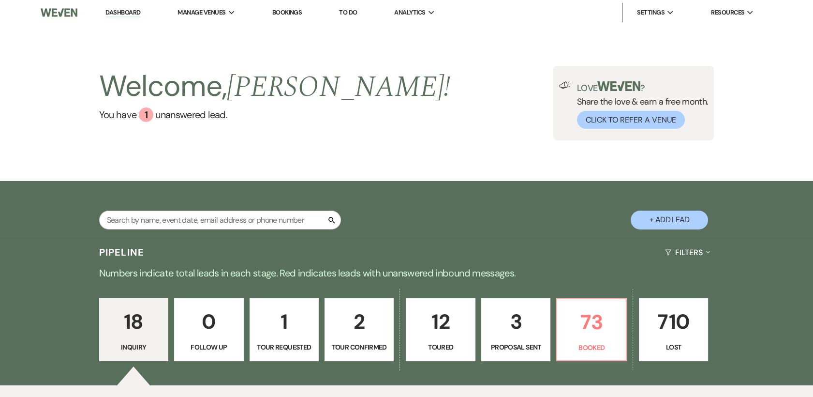
click at [445, 335] on p "12" at bounding box center [440, 321] width 57 height 32
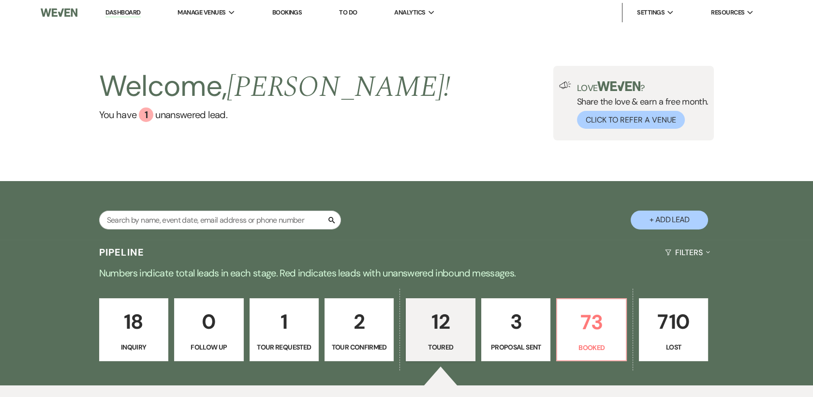
select select "5"
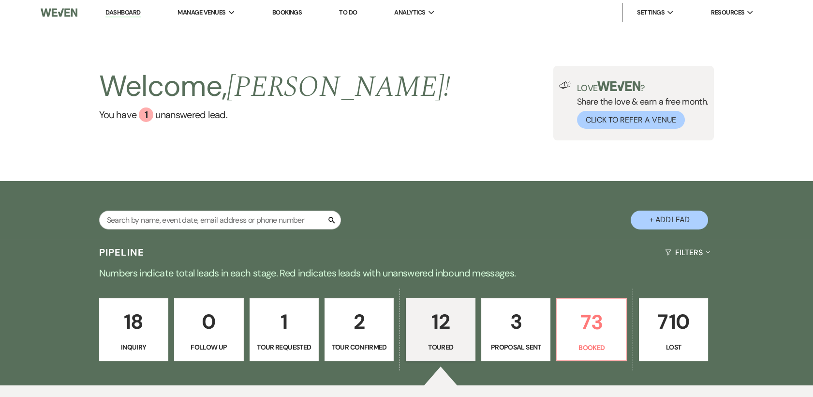
select select "5"
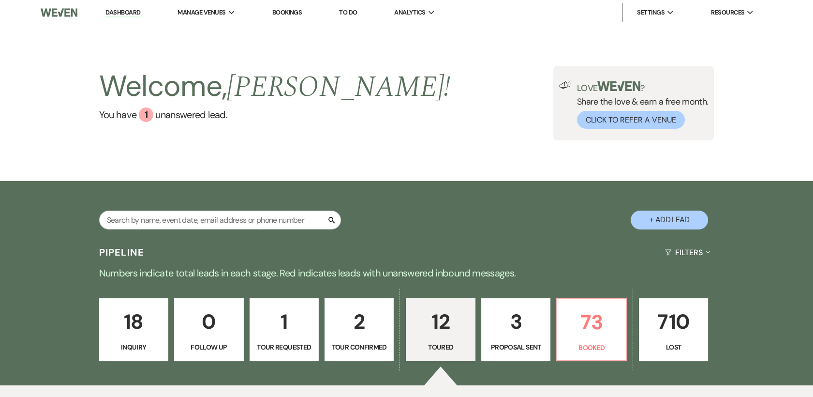
select select "5"
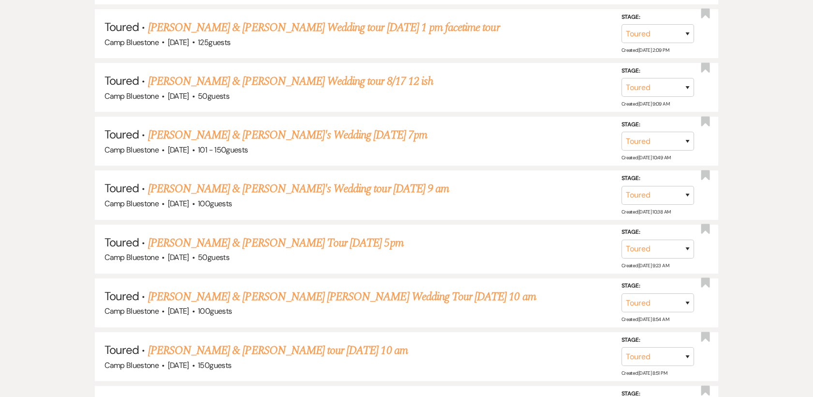
scroll to position [657, 0]
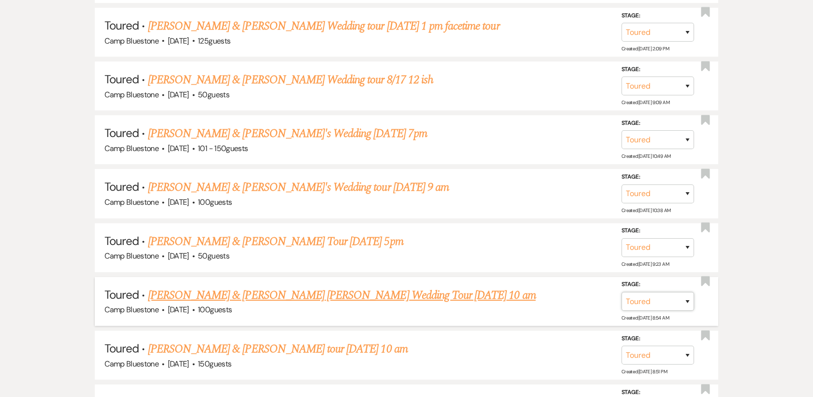
click at [691, 302] on select "Inquiry Follow Up Tour Requested Tour Confirmed Toured Proposal Sent Booked Lost" at bounding box center [658, 301] width 73 height 19
select select "8"
click at [622, 292] on select "Inquiry Follow Up Tour Requested Tour Confirmed Toured Proposal Sent Booked Lost" at bounding box center [658, 301] width 73 height 19
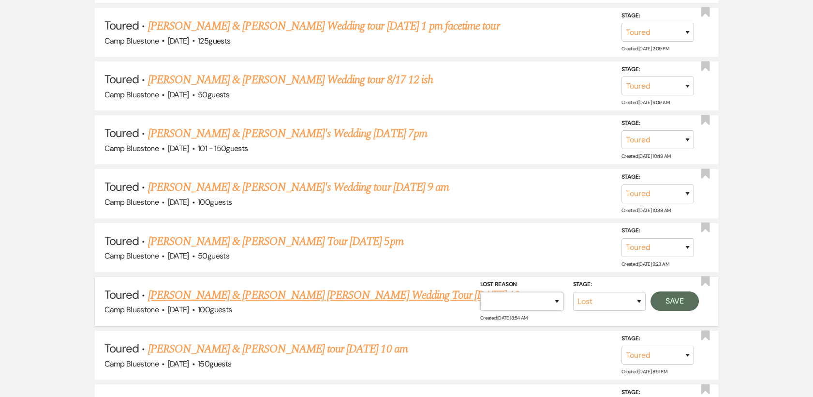
click at [558, 299] on select "Booked Elsewhere Budget Date Unavailable No Response Not a Good Match Capacity …" at bounding box center [522, 301] width 83 height 19
select select "6"
click at [481, 292] on select "Booked Elsewhere Budget Date Unavailable No Response Not a Good Match Capacity …" at bounding box center [522, 301] width 83 height 19
click at [678, 303] on button "Save" at bounding box center [675, 300] width 48 height 19
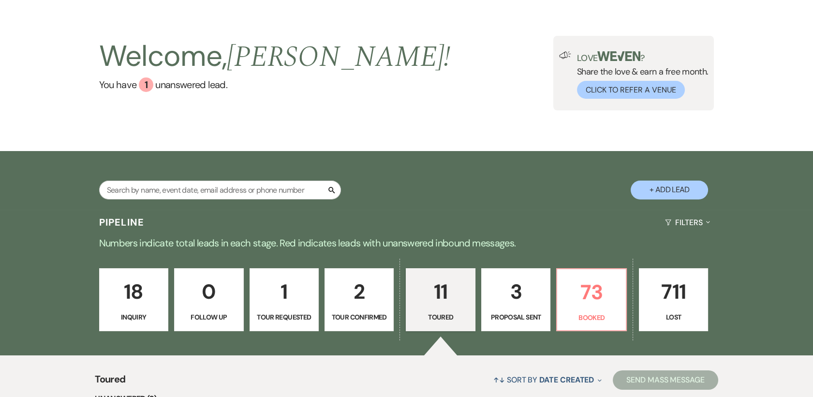
scroll to position [0, 0]
